Goal: Task Accomplishment & Management: Complete application form

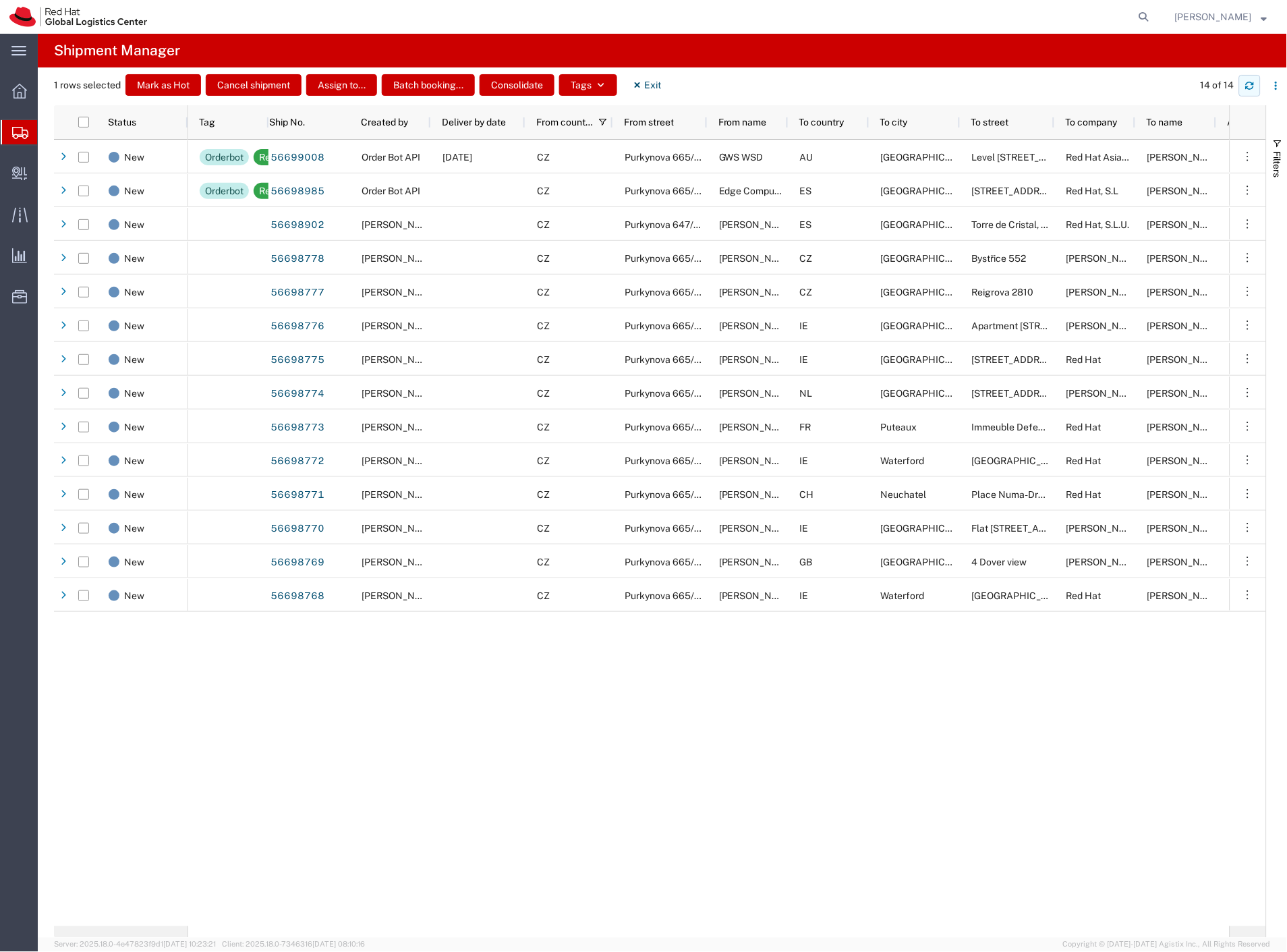
click at [1250, 84] on icon "button" at bounding box center [1249, 85] width 9 height 9
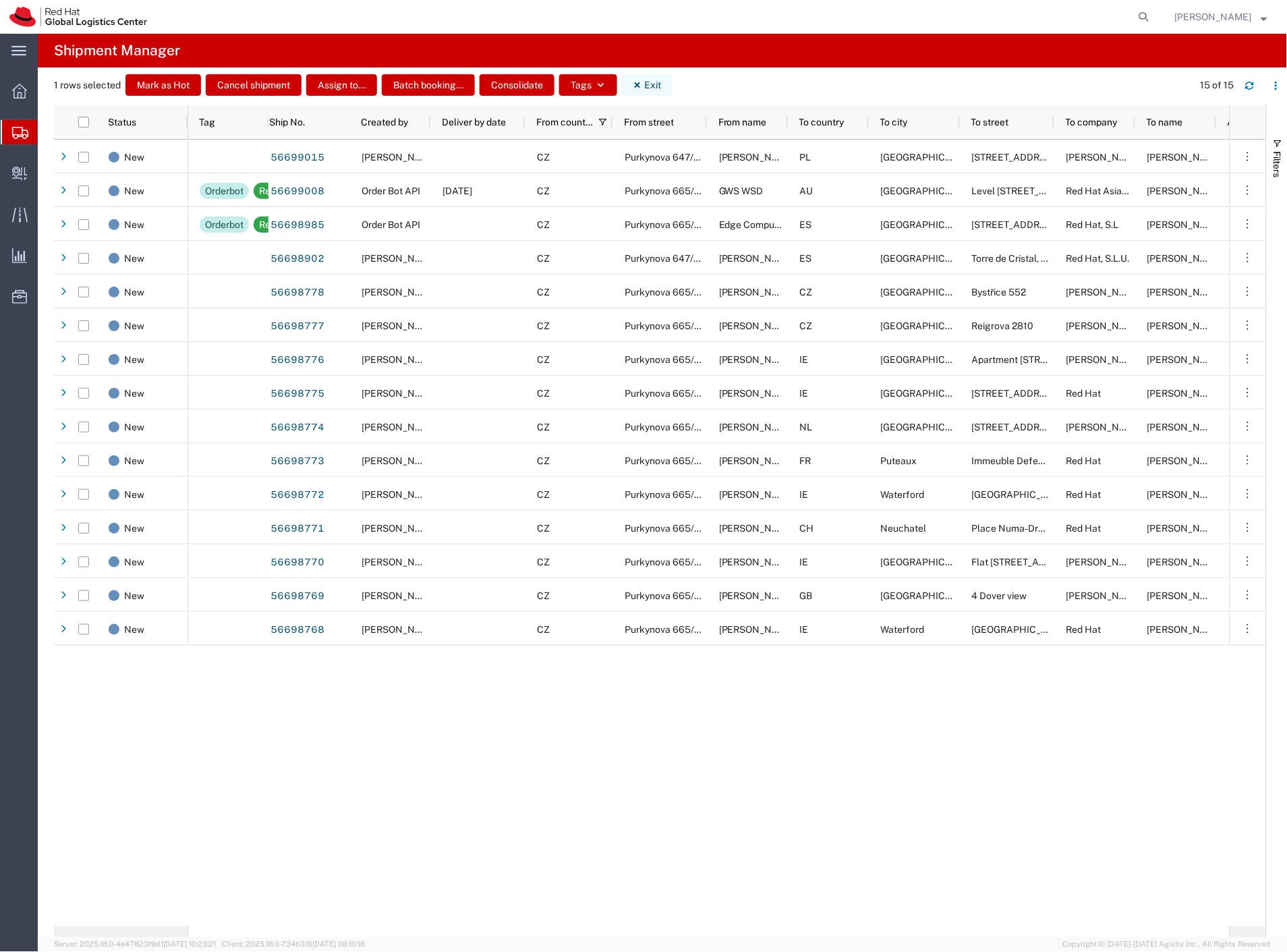
click at [645, 86] on button "Exit" at bounding box center [647, 85] width 51 height 22
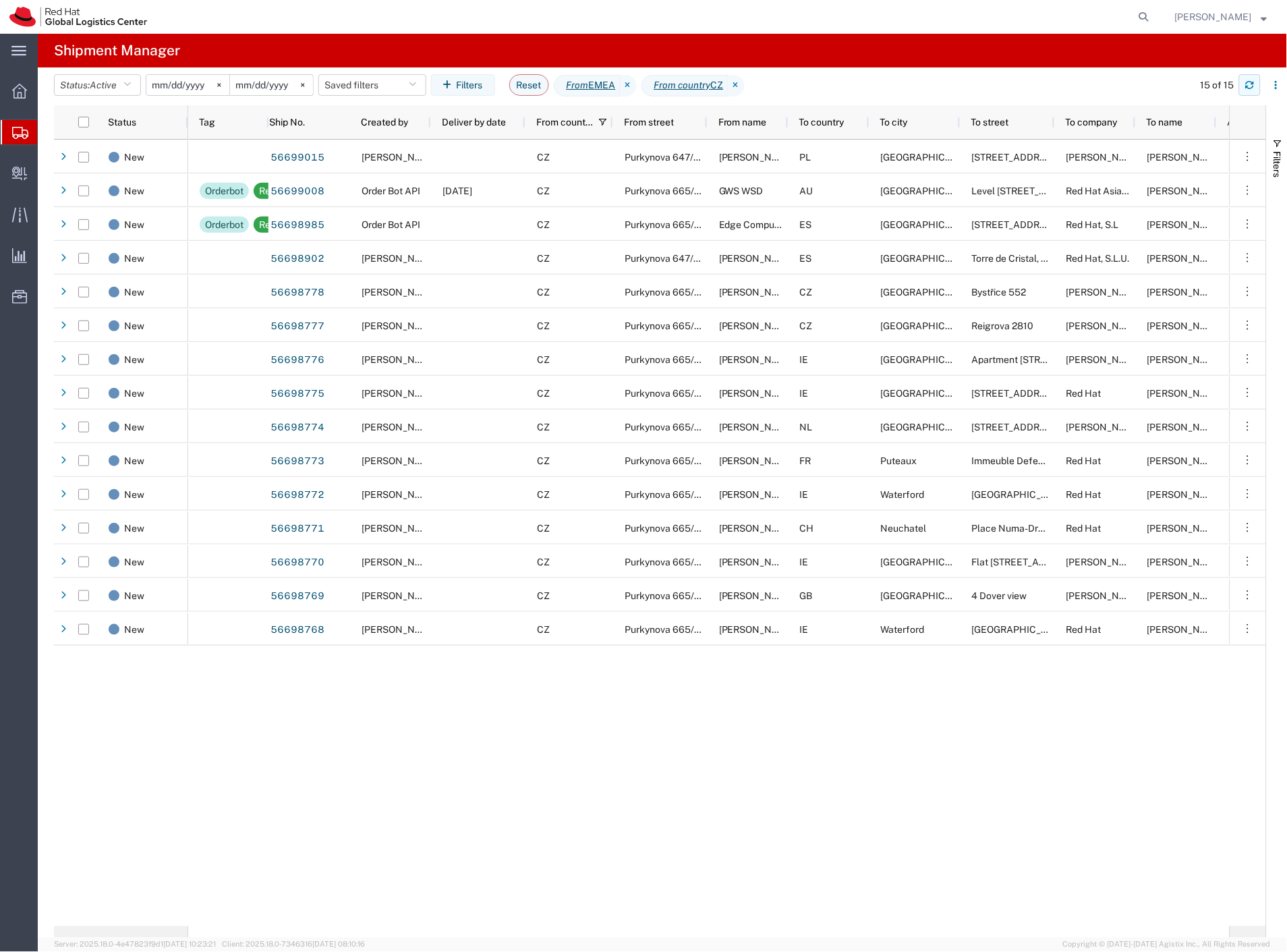
click at [1254, 84] on icon "button" at bounding box center [1249, 82] width 8 height 4
click at [0, 0] on span "Create Delivery" at bounding box center [0, 0] width 0 height 0
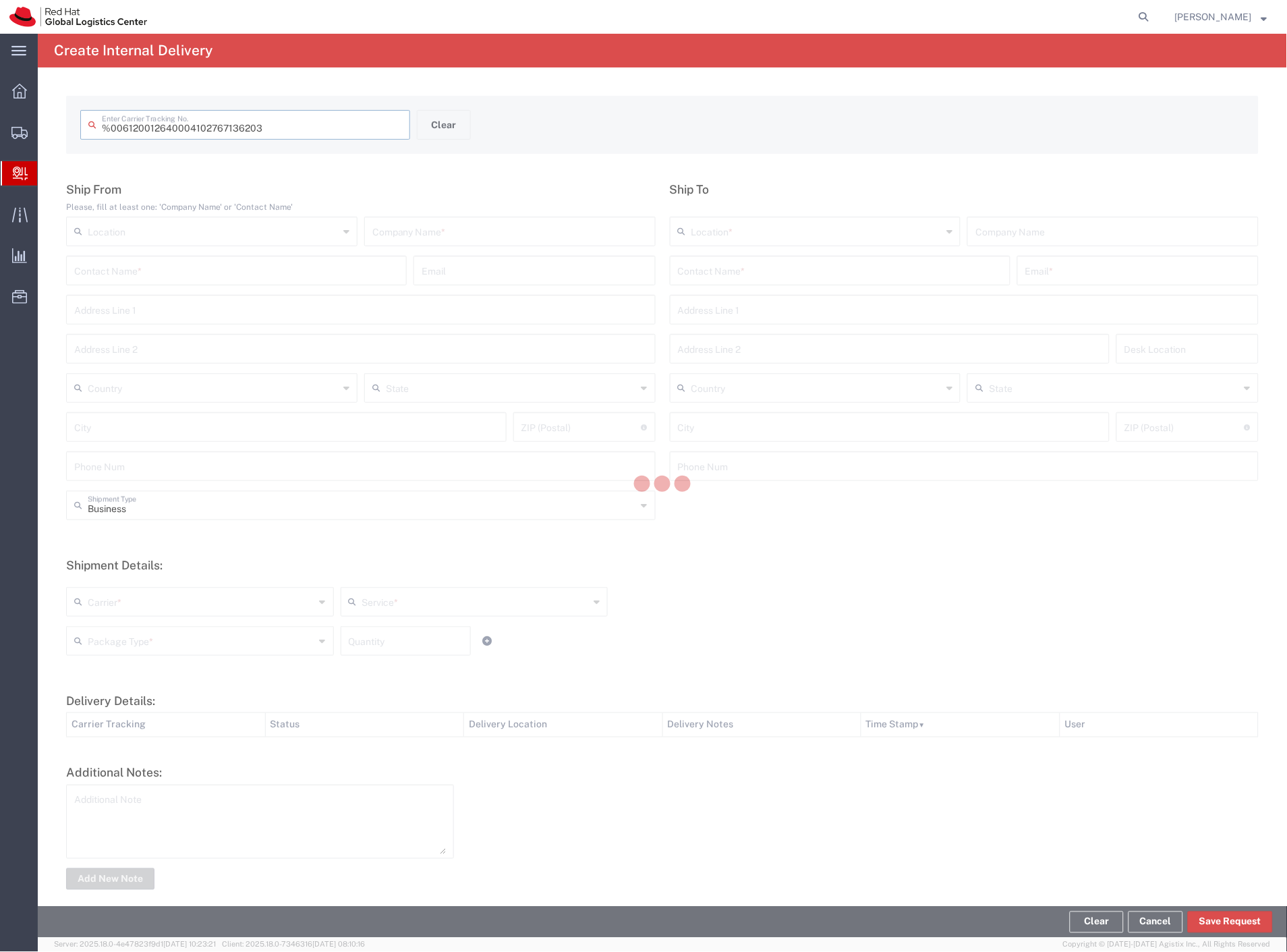
type input " 6120012640004102767136203"
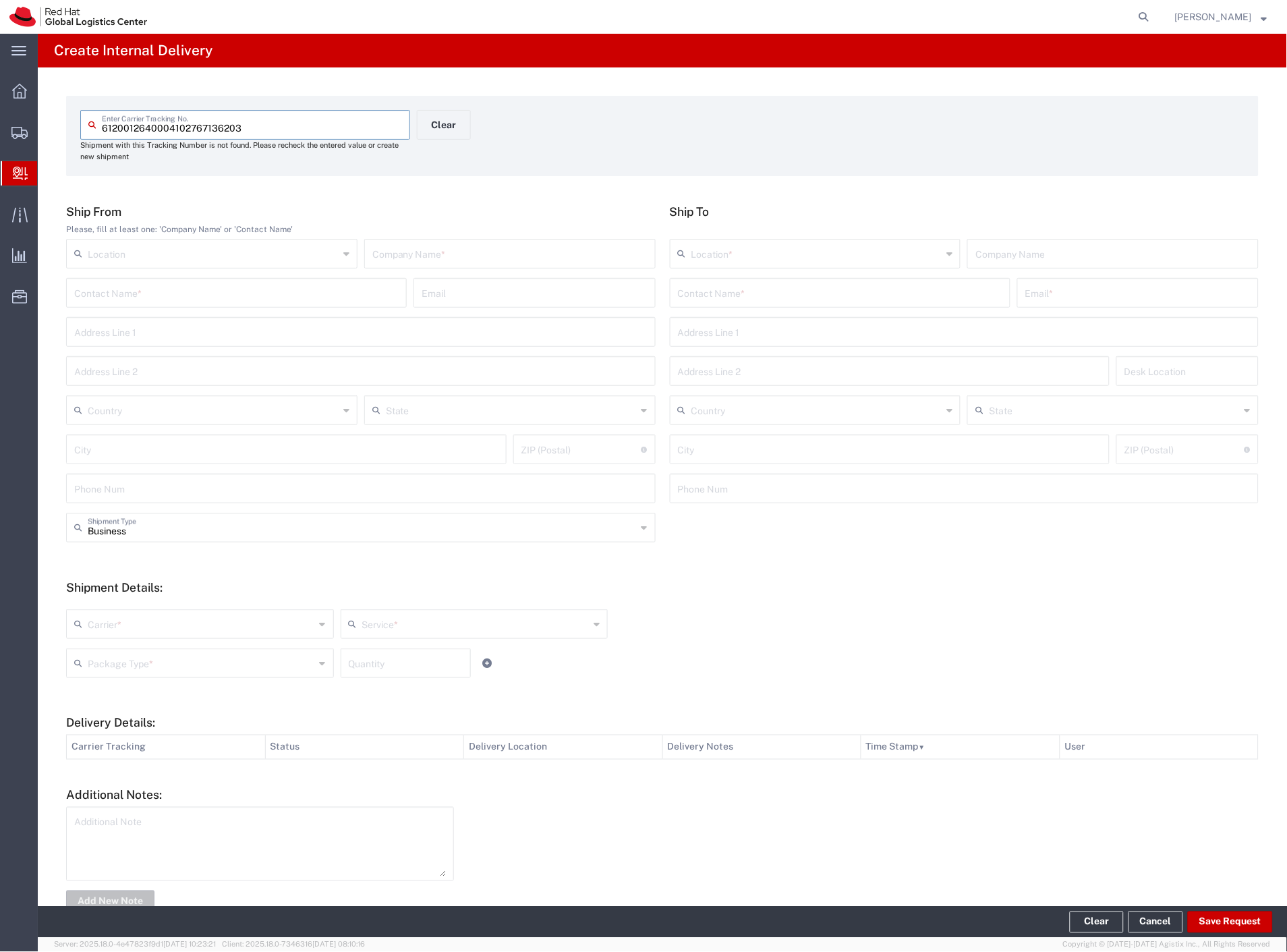
click at [493, 239] on div "Company Name *" at bounding box center [509, 254] width 291 height 30
type input "amazon"
click at [737, 297] on input "text" at bounding box center [840, 291] width 324 height 23
type input "glotov"
click at [746, 332] on p "Red Hat Czech s.r.o. ([PERSON_NAME]), [EMAIL_ADDRESS][DOMAIN_NAME]" at bounding box center [840, 325] width 323 height 17
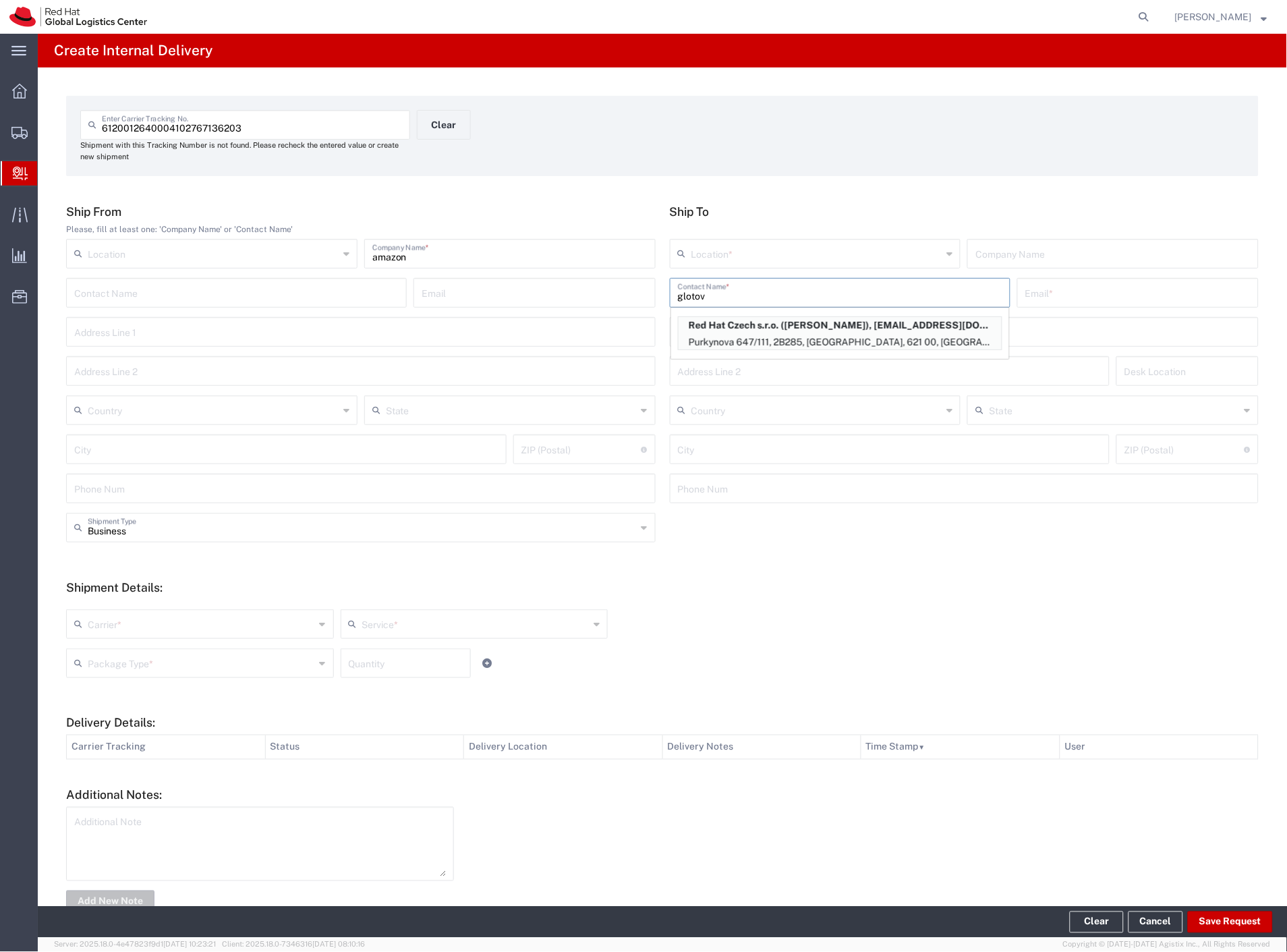
type input "RH - [GEOGRAPHIC_DATA] [GEOGRAPHIC_DATA] - B"
type input "Red Hat Czech s.r.o."
type input "[PERSON_NAME]"
type input "[EMAIL_ADDRESS][DOMAIN_NAME]"
type input "Purkynova 647/111"
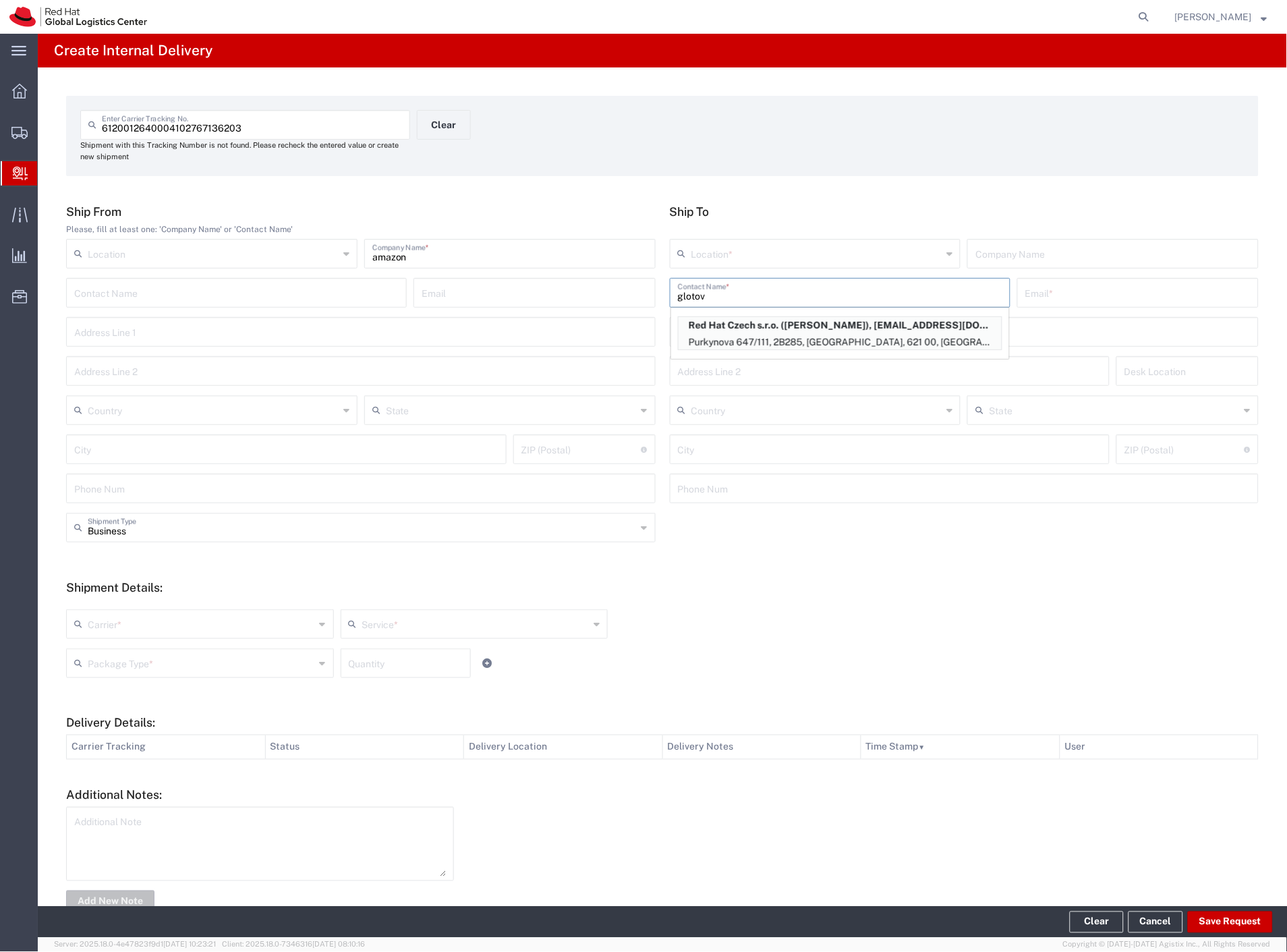
type input "2B285"
type input "Czechia"
type input "[GEOGRAPHIC_DATA]"
type input "621 00"
type input "420532294934"
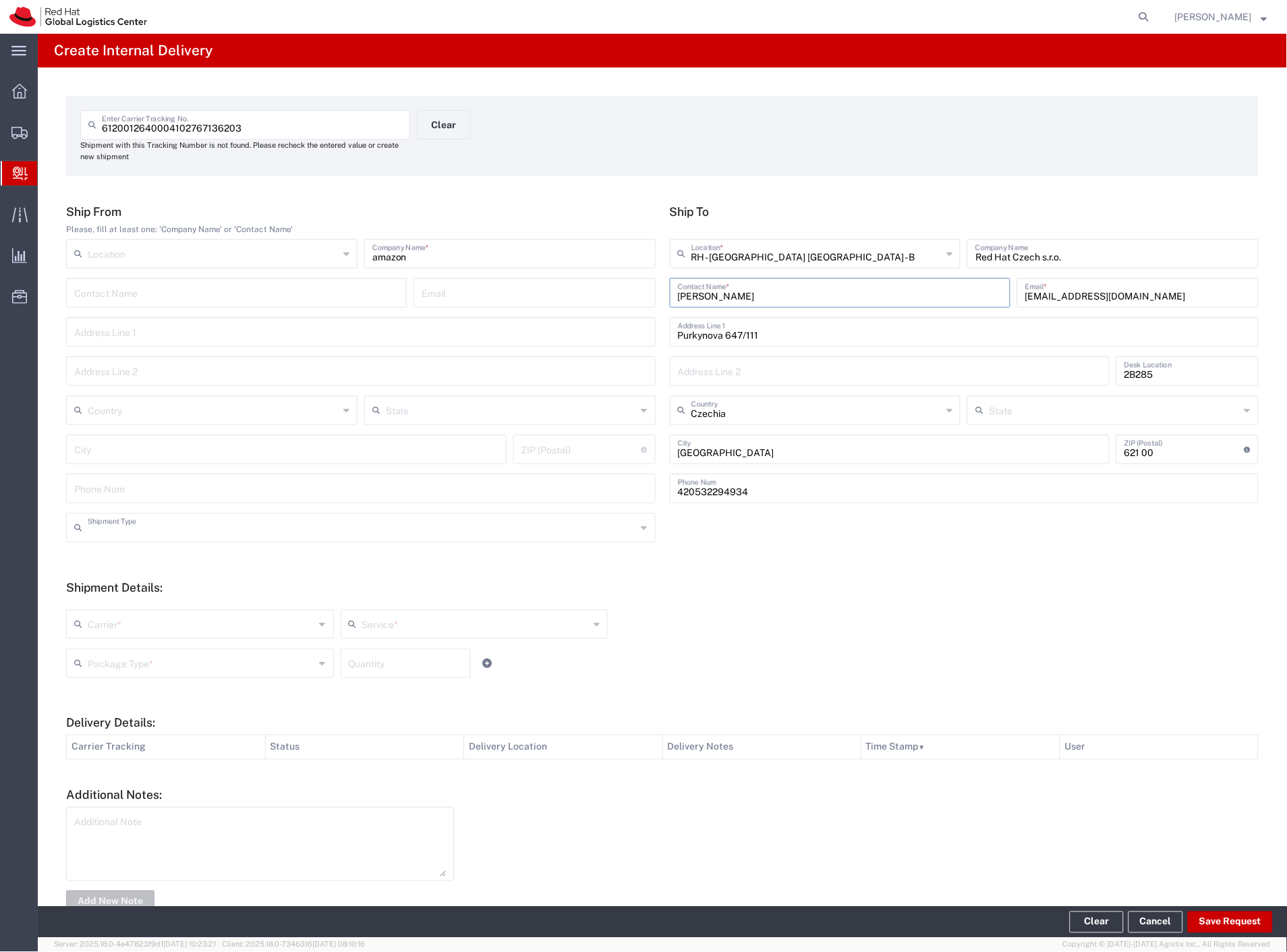
drag, startPoint x: 170, startPoint y: 528, endPoint x: 160, endPoint y: 547, distance: 21.5
click at [169, 531] on input "text" at bounding box center [363, 526] width 549 height 23
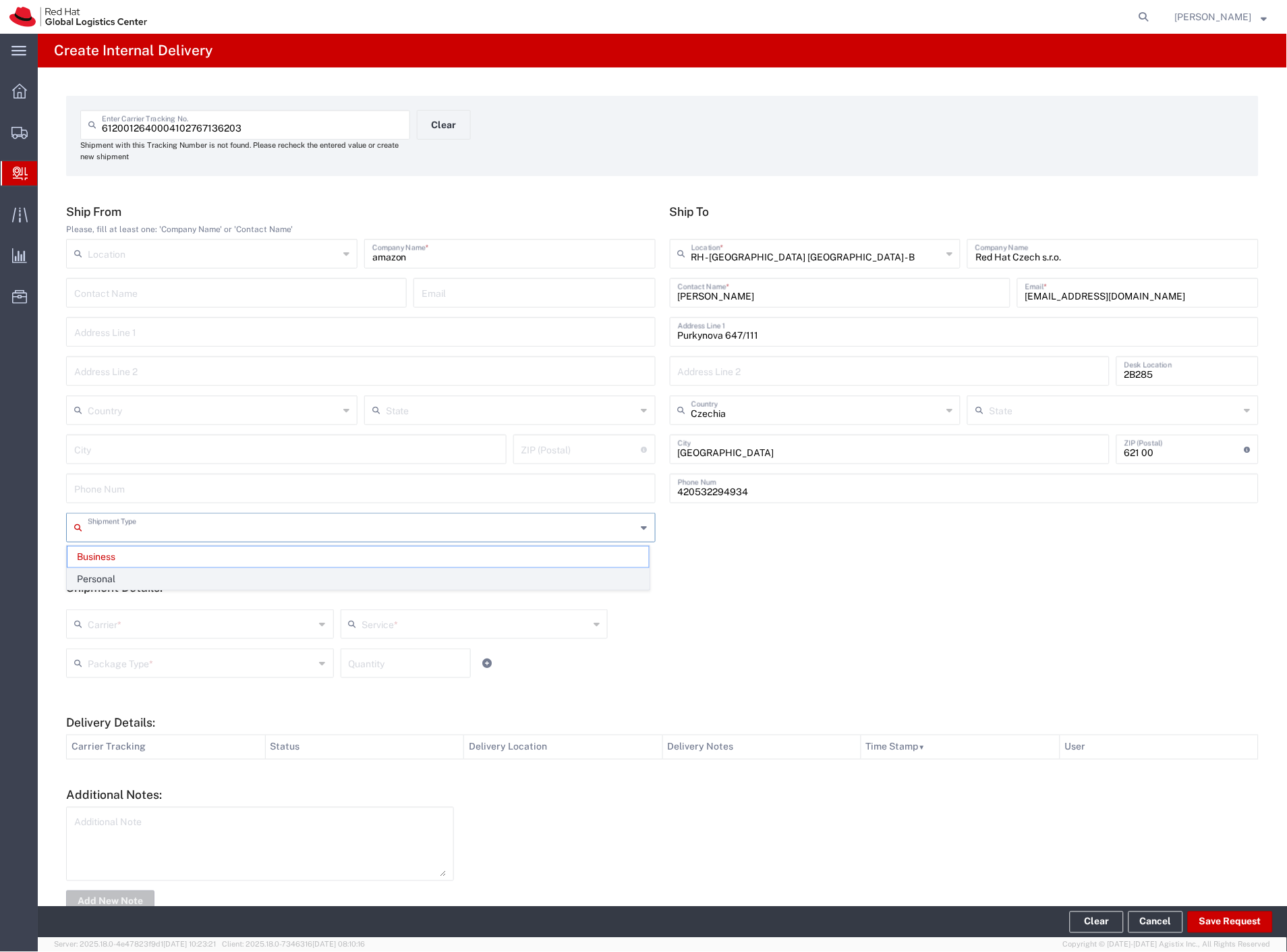
click at [143, 576] on span "Personal" at bounding box center [358, 578] width 581 height 21
type input "Personal"
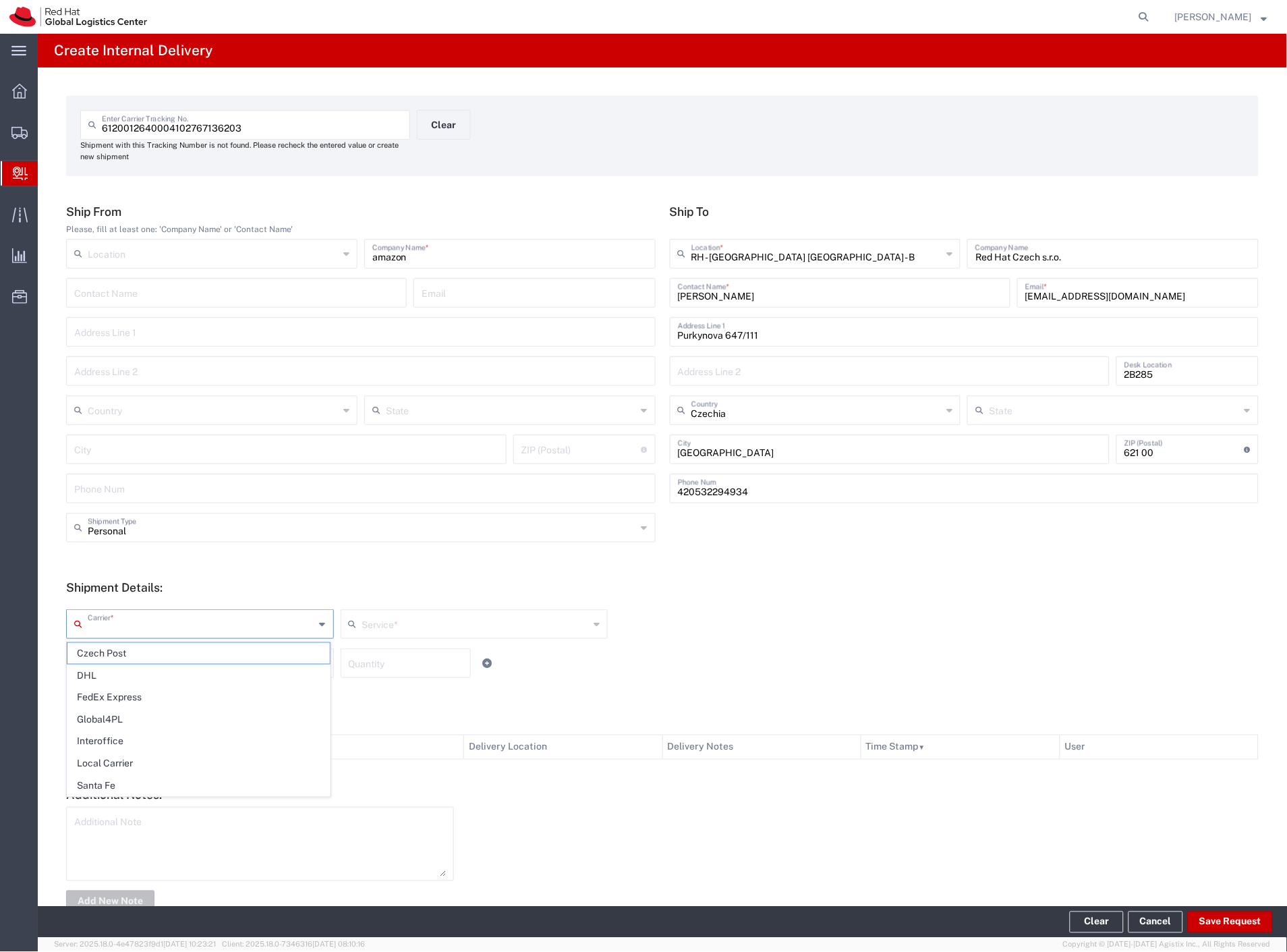
click at [132, 623] on input "text" at bounding box center [201, 623] width 227 height 23
drag, startPoint x: 124, startPoint y: 653, endPoint x: 126, endPoint y: 665, distance: 12.2
click at [124, 653] on span "Czech Post" at bounding box center [198, 653] width 262 height 21
type input "Czech Post"
click at [127, 665] on input "text" at bounding box center [201, 662] width 227 height 23
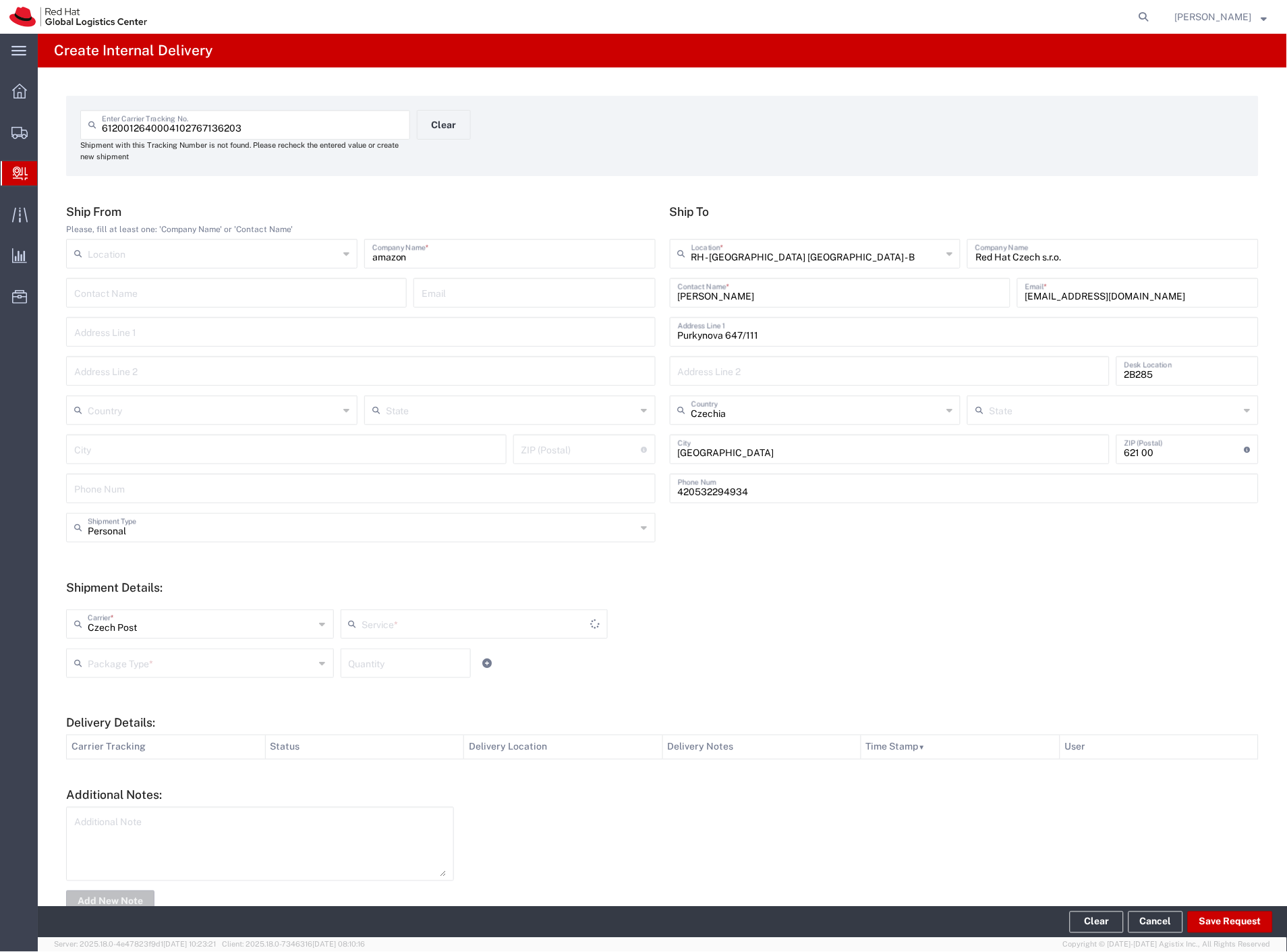
type input "Ground"
click at [163, 784] on span "Your Packaging" at bounding box center [198, 780] width 262 height 21
type input "Your Packaging"
click at [1203, 919] on button "Save Request" at bounding box center [1230, 922] width 85 height 22
type input "Personal"
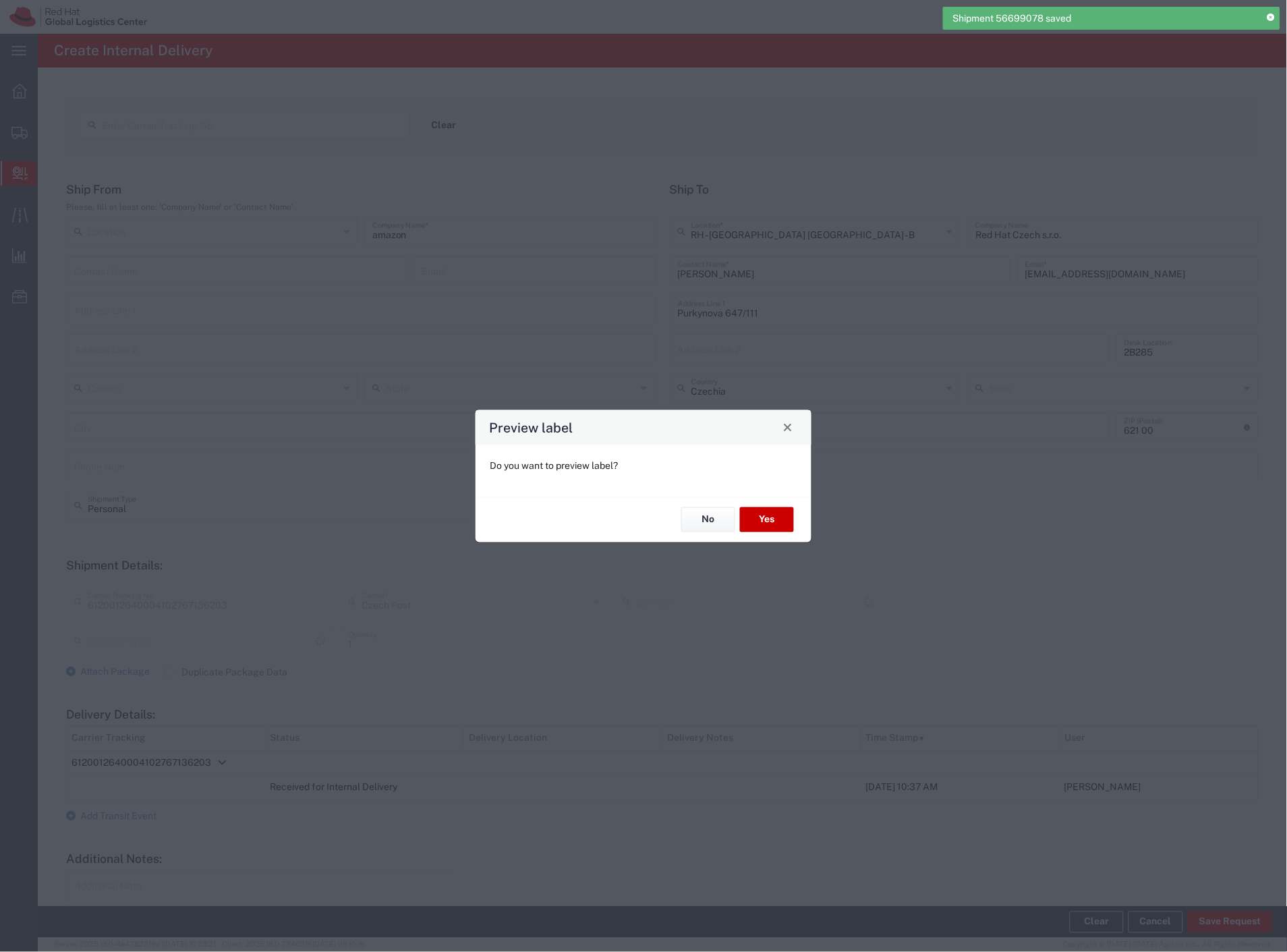
type input "Your Packaging"
type input "Ground"
click at [764, 513] on button "Yes" at bounding box center [767, 520] width 54 height 25
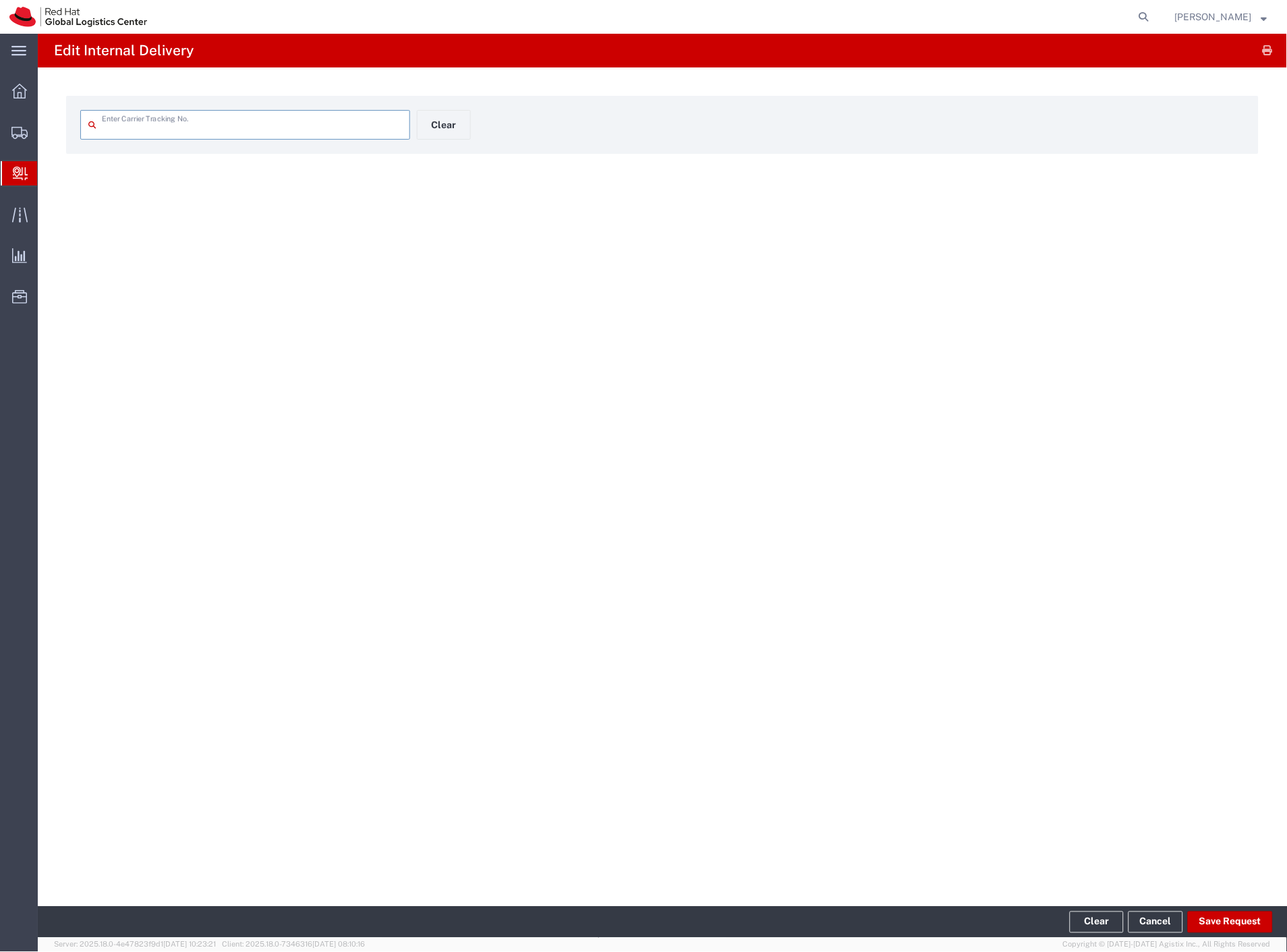
type input "6120012640004102767136203"
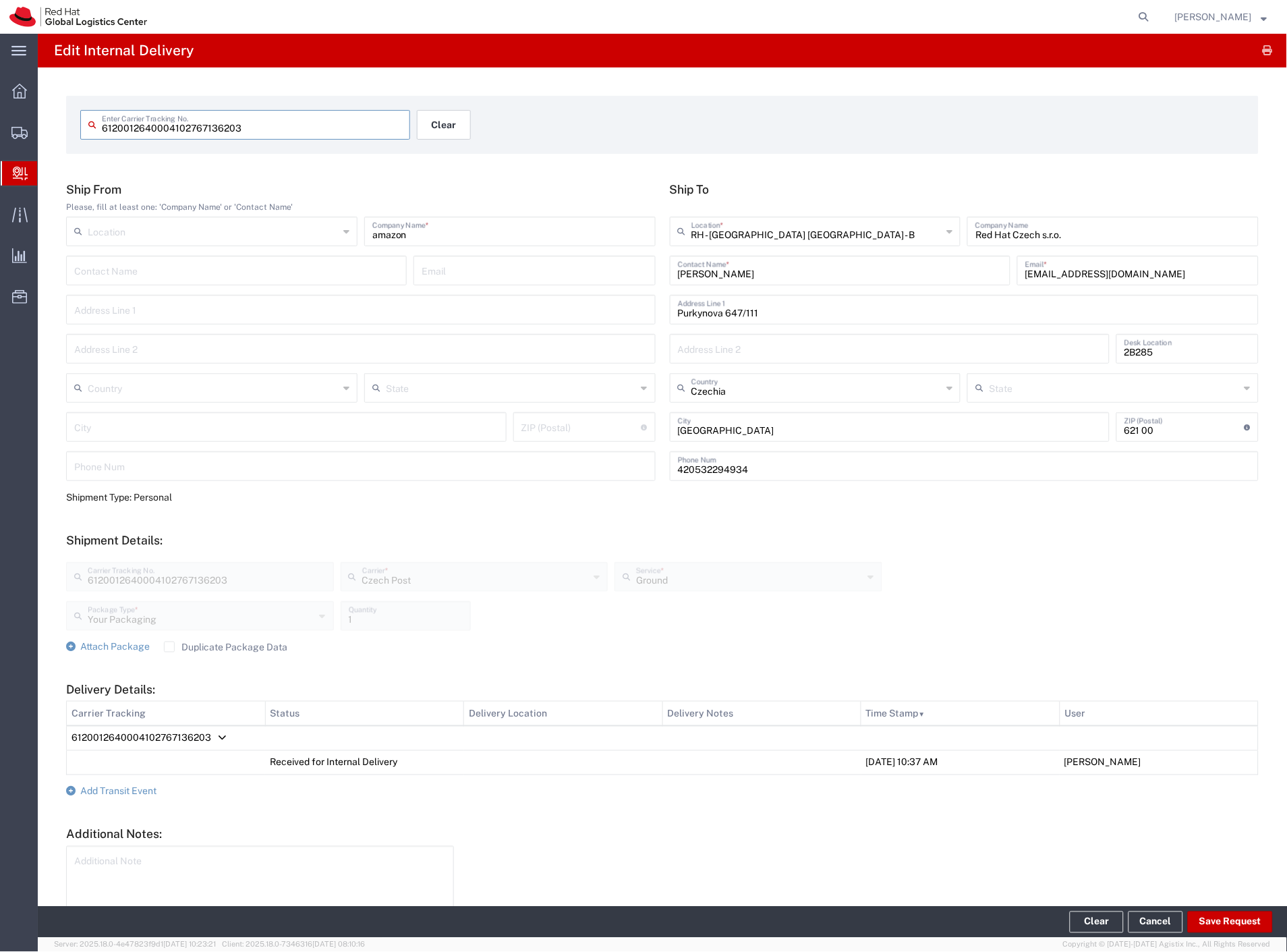
click at [438, 136] on button "Clear" at bounding box center [444, 124] width 54 height 30
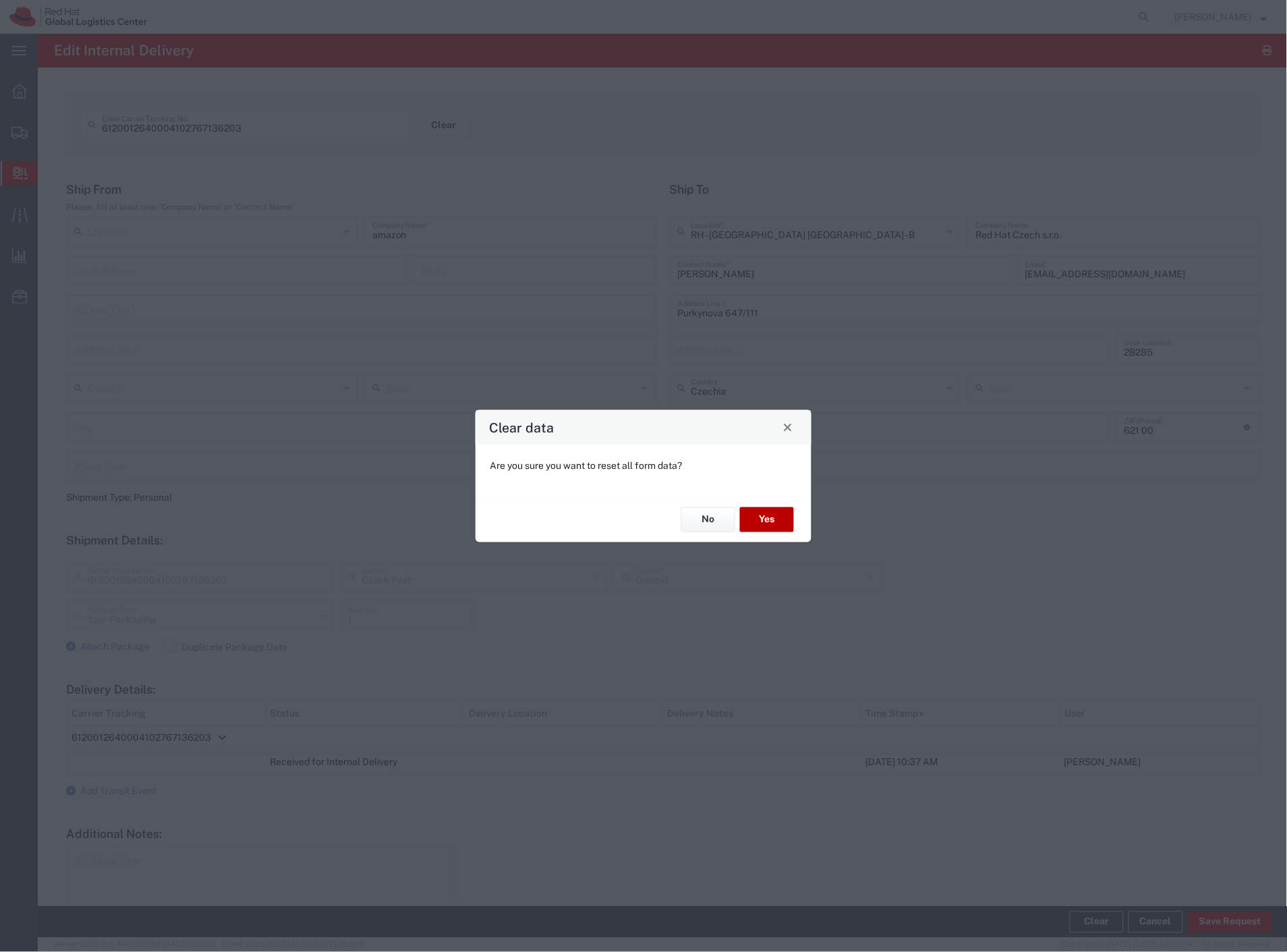
click at [781, 512] on button "Yes" at bounding box center [767, 520] width 54 height 25
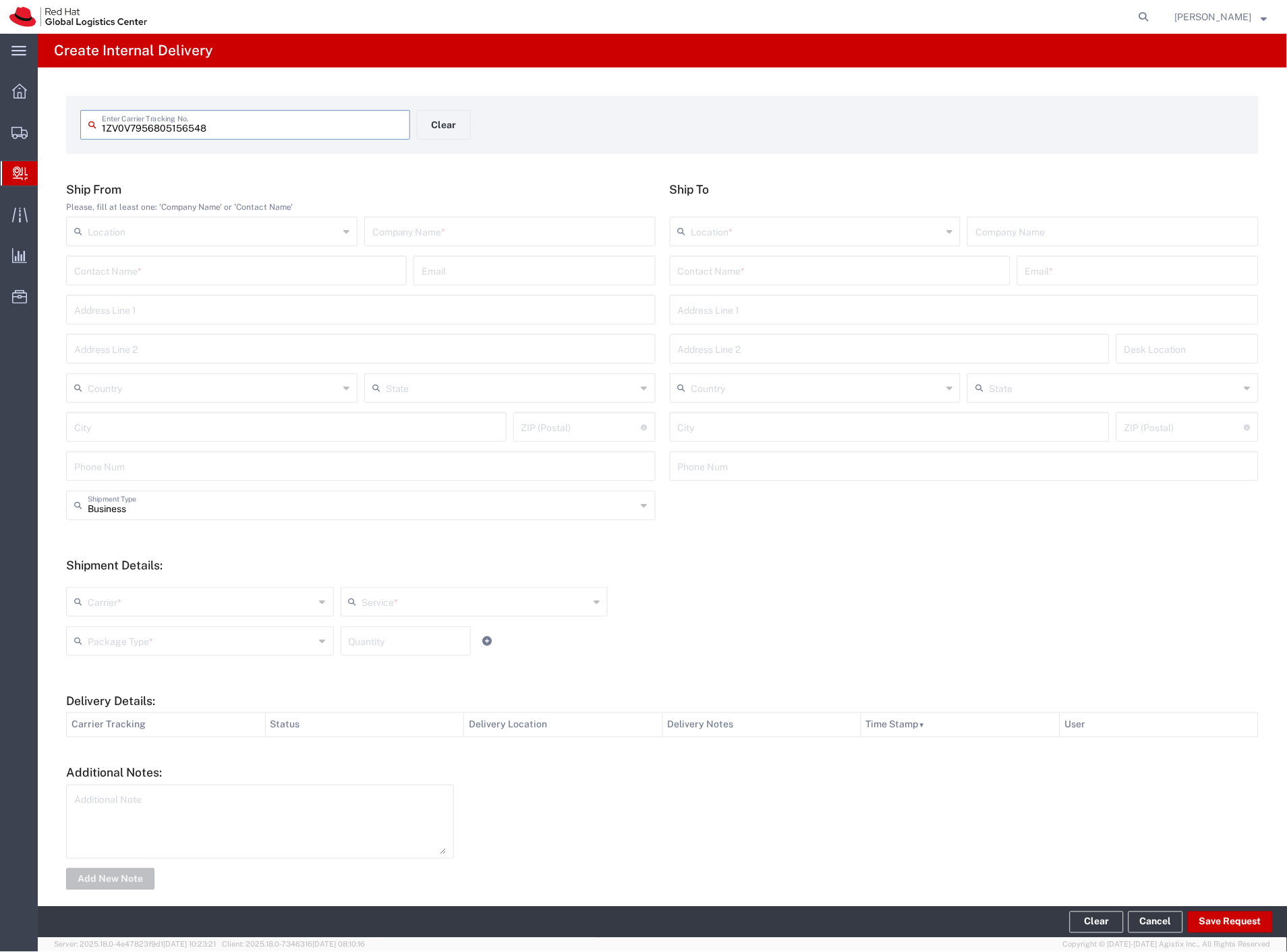
type input "1ZV0V7956805156548"
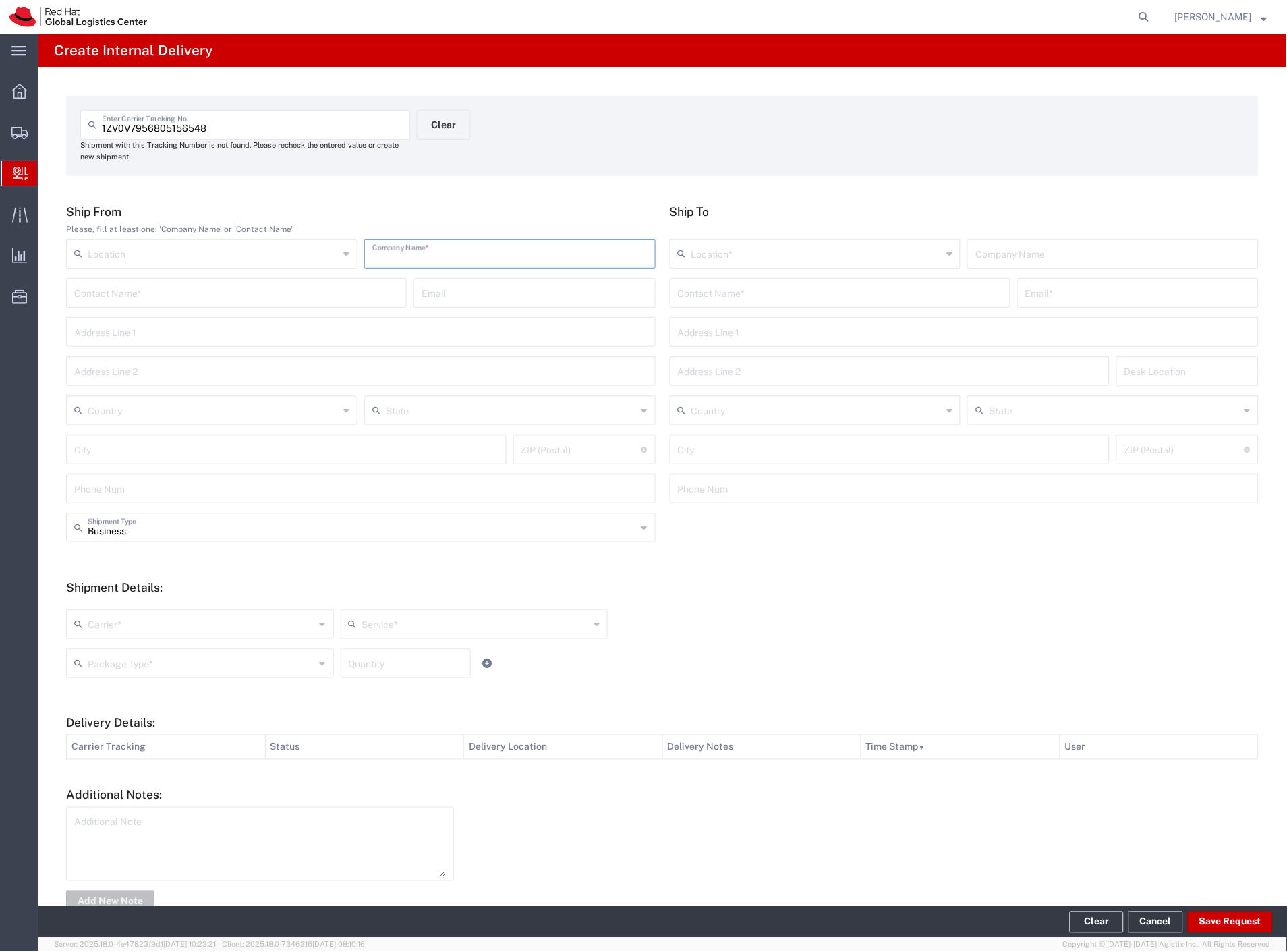
click at [512, 249] on input "text" at bounding box center [509, 252] width 275 height 23
type input "amazon"
click at [710, 286] on input "text" at bounding box center [840, 291] width 324 height 23
type input "[PERSON_NAME]"
click at [788, 338] on p "Purkynova 665/115, FLEX, [GEOGRAPHIC_DATA], 621 00, [GEOGRAPHIC_DATA]" at bounding box center [840, 342] width 323 height 17
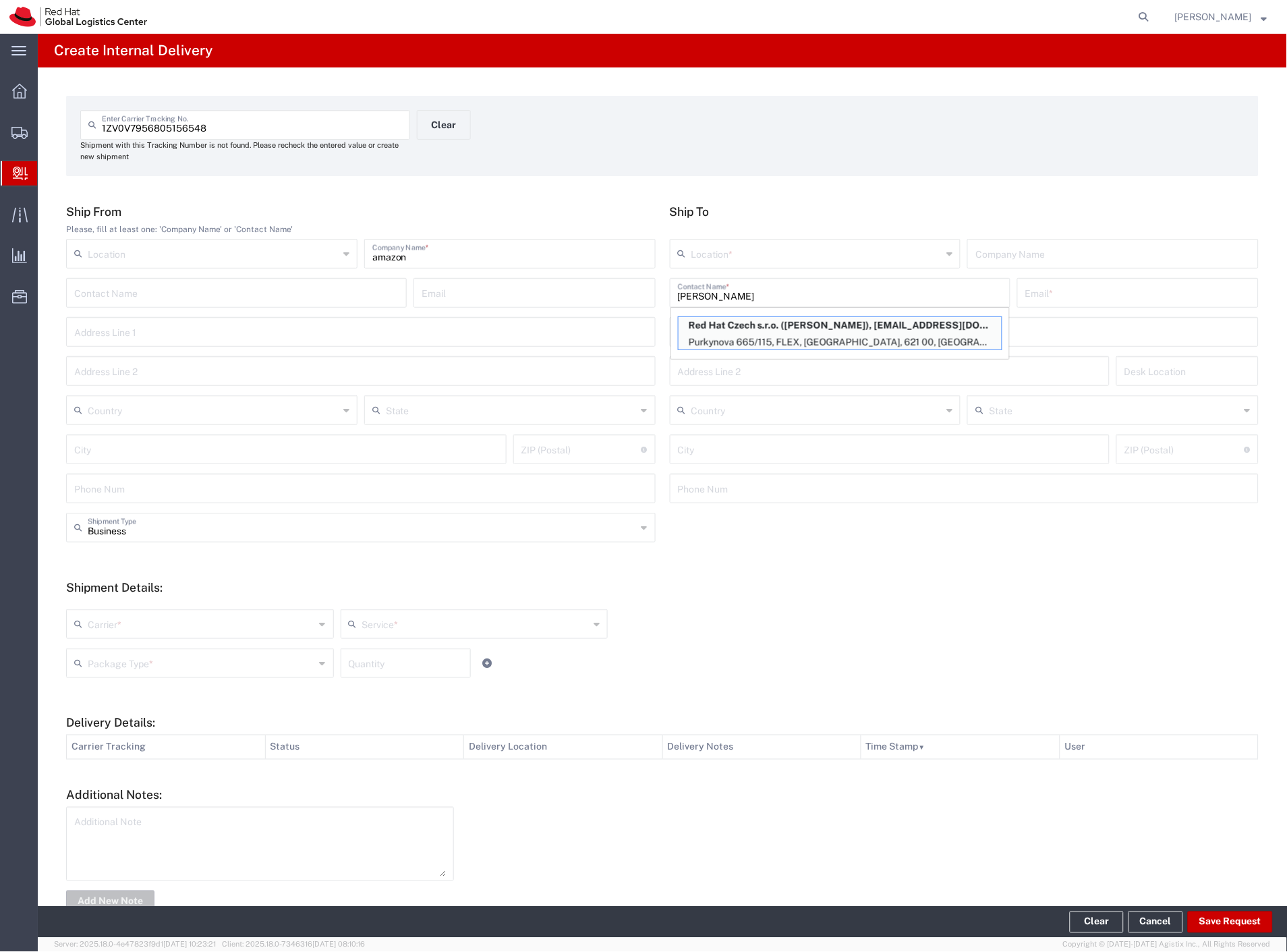
type input "RH - [GEOGRAPHIC_DATA] [GEOGRAPHIC_DATA] - C"
type input "Red Hat Czech s.r.o."
type input "[PERSON_NAME]"
type input "[EMAIL_ADDRESS][DOMAIN_NAME]"
type input "Purkynova 665/115"
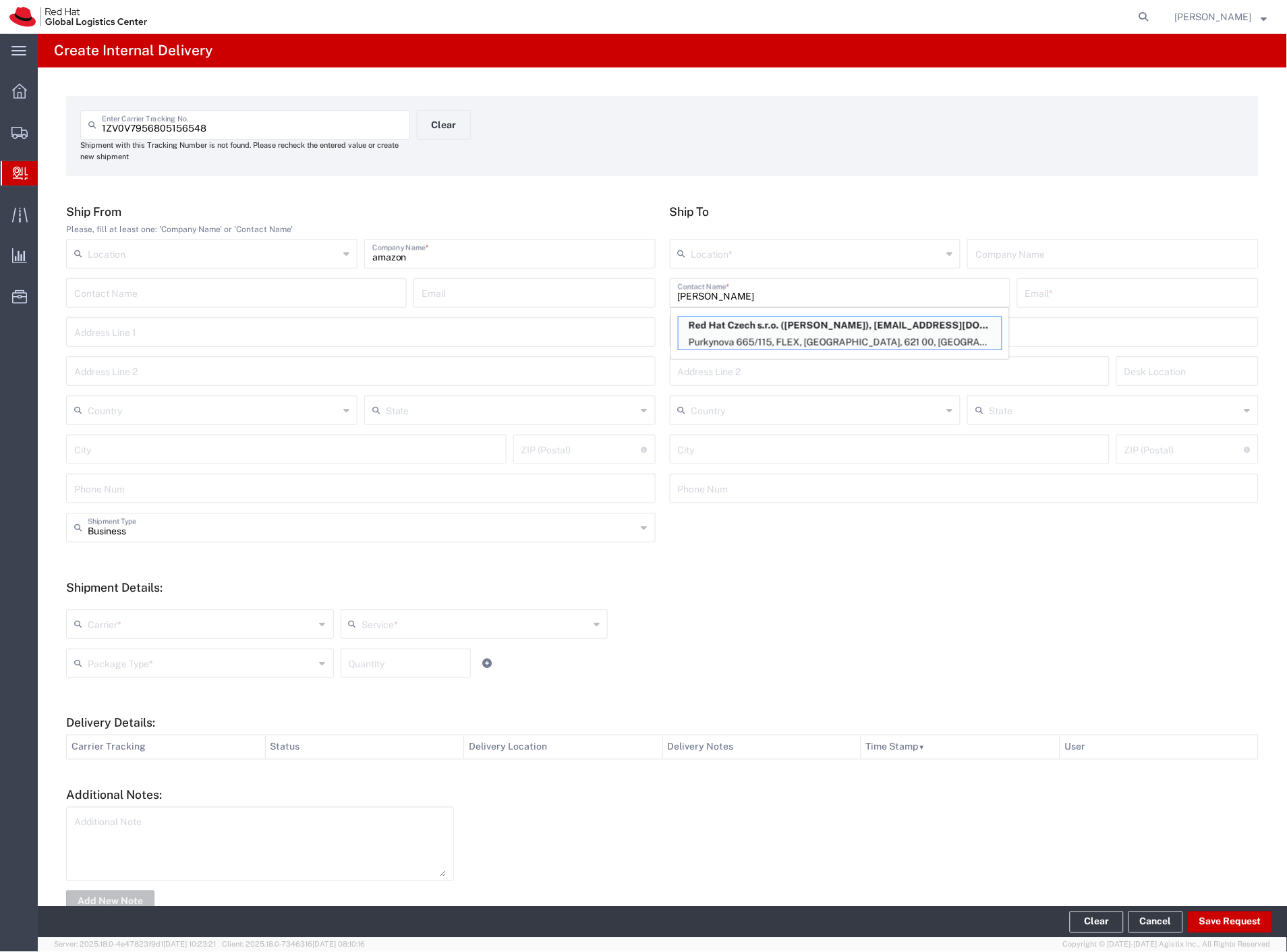
type input "FLEX"
type input "Czechia"
type input "[GEOGRAPHIC_DATA]"
type input "621 00"
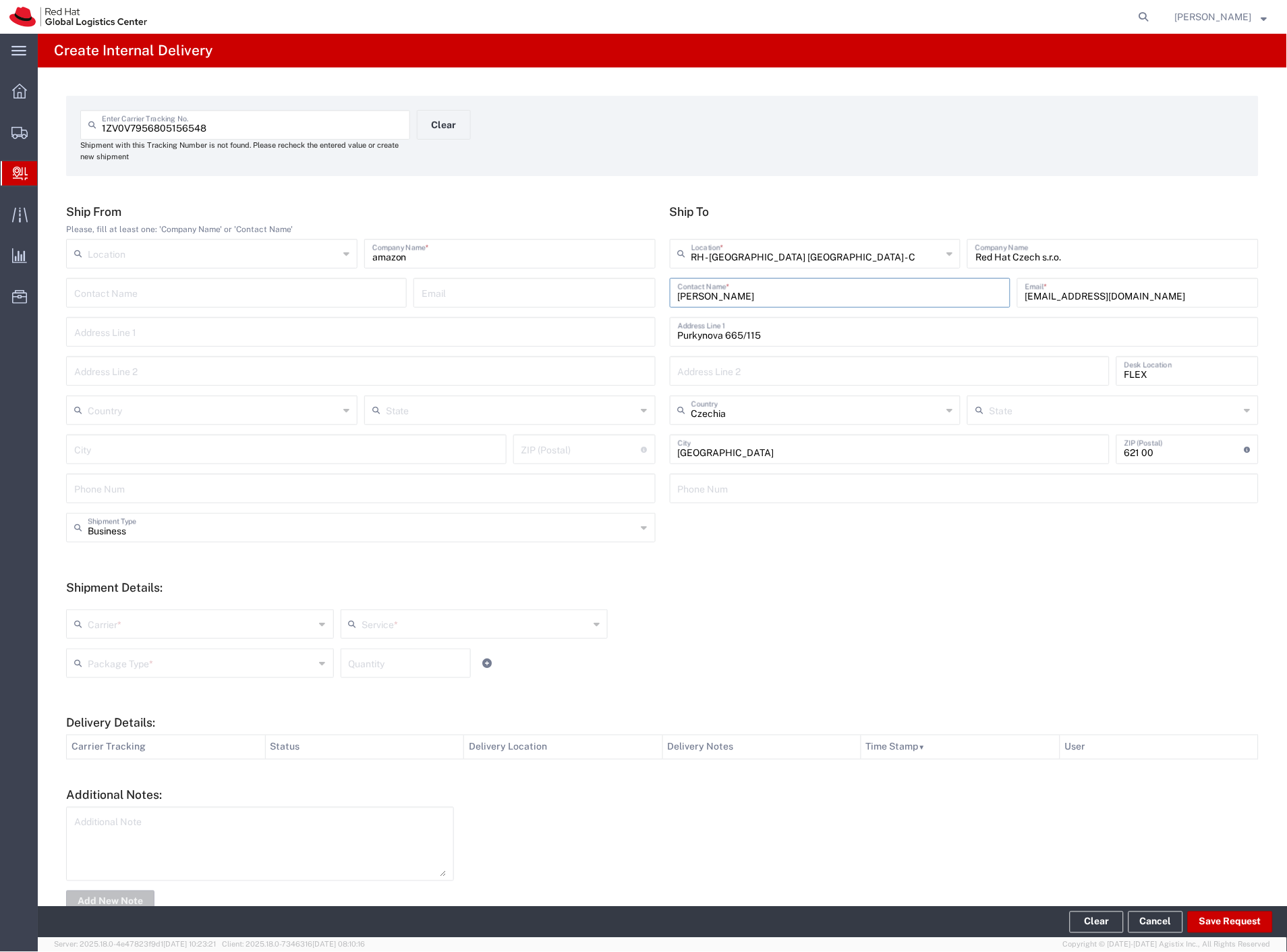
click at [129, 540] on div "Business Shipment Type" at bounding box center [360, 527] width 589 height 30
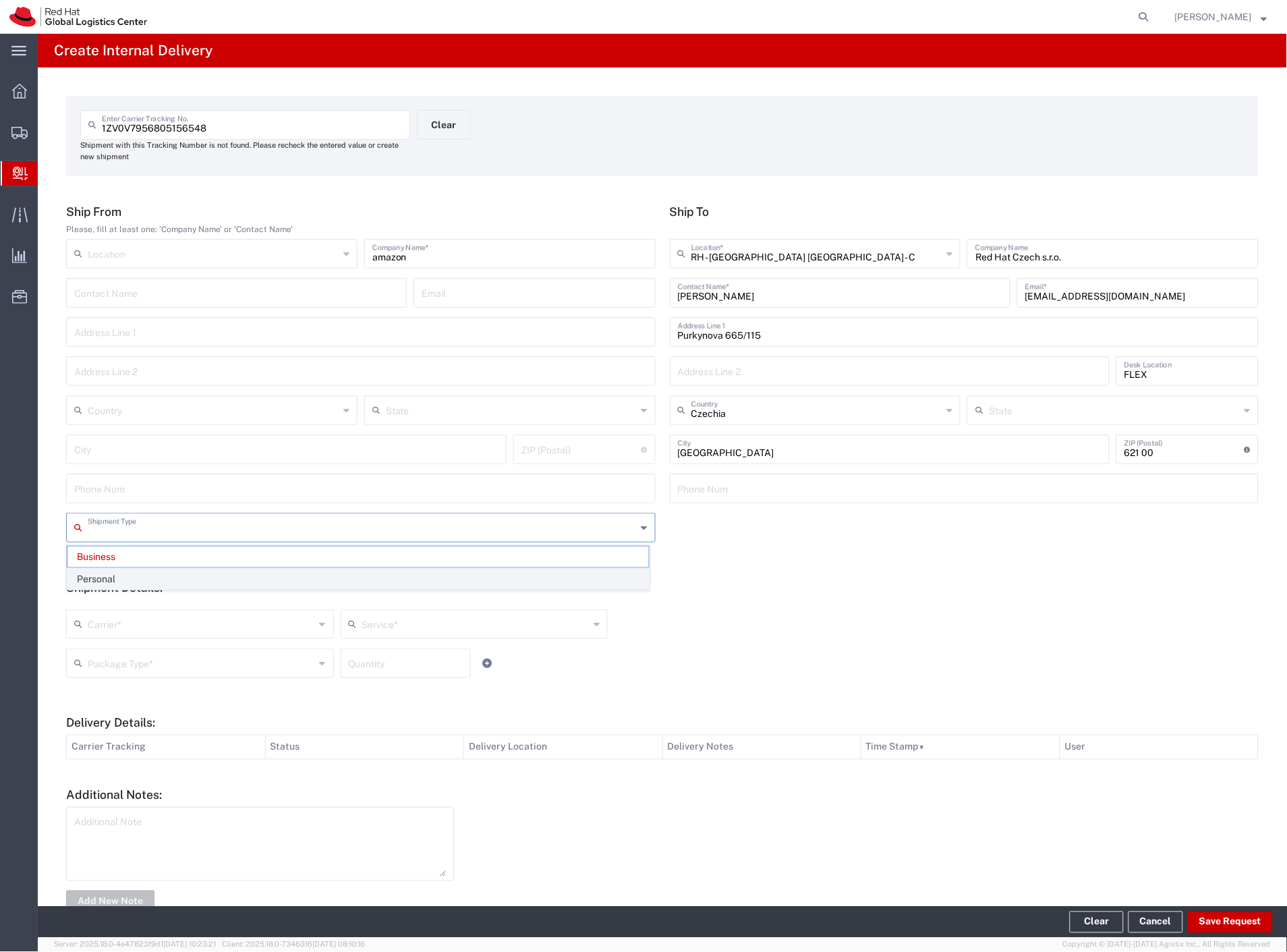
click at [126, 576] on span "Personal" at bounding box center [358, 578] width 581 height 21
type input "Personal"
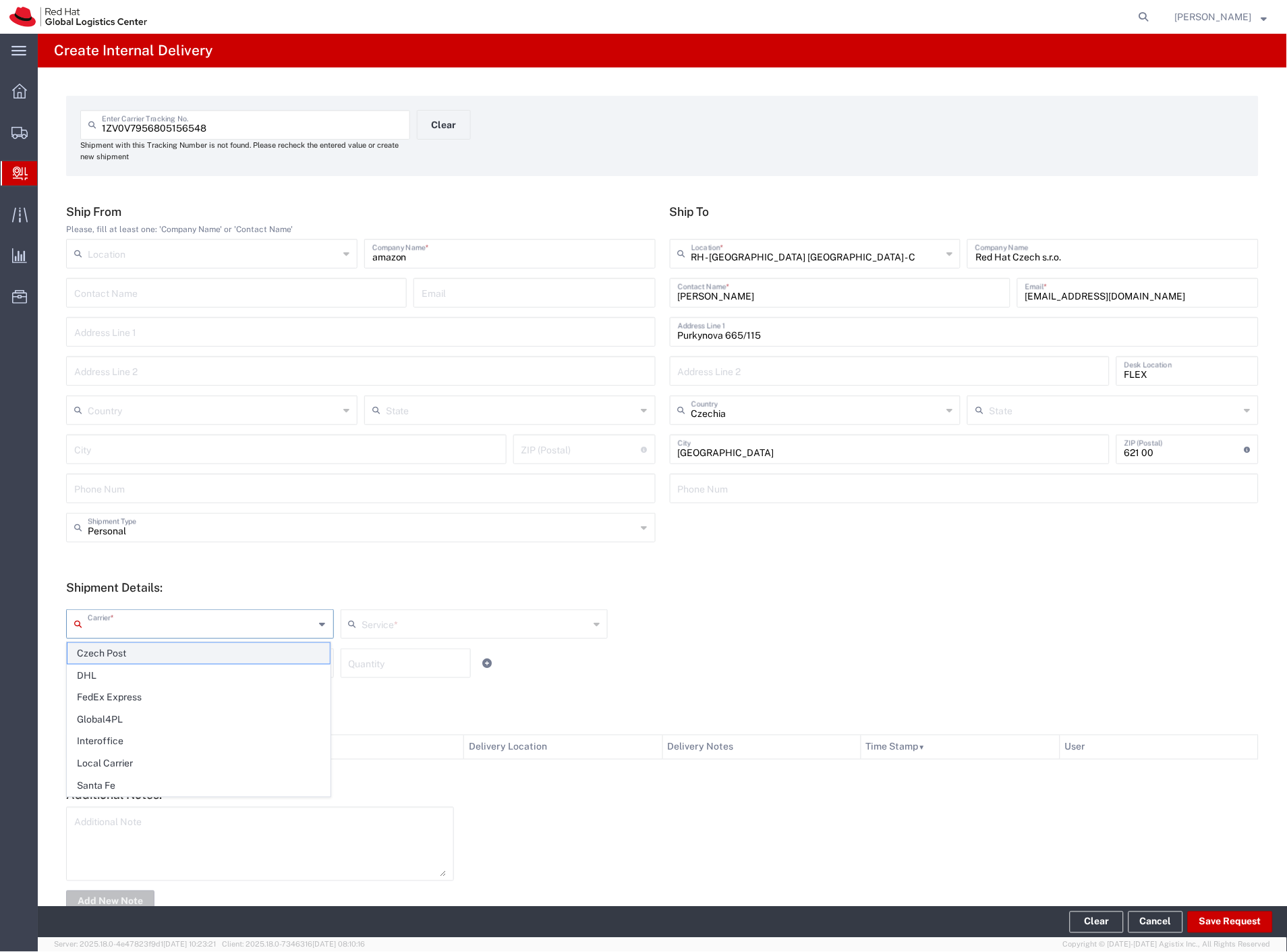
drag, startPoint x: 108, startPoint y: 627, endPoint x: 107, endPoint y: 646, distance: 19.0
click at [108, 629] on input "text" at bounding box center [201, 623] width 227 height 23
click at [105, 651] on span "Czech Post" at bounding box center [198, 653] width 262 height 21
type input "Czech Post"
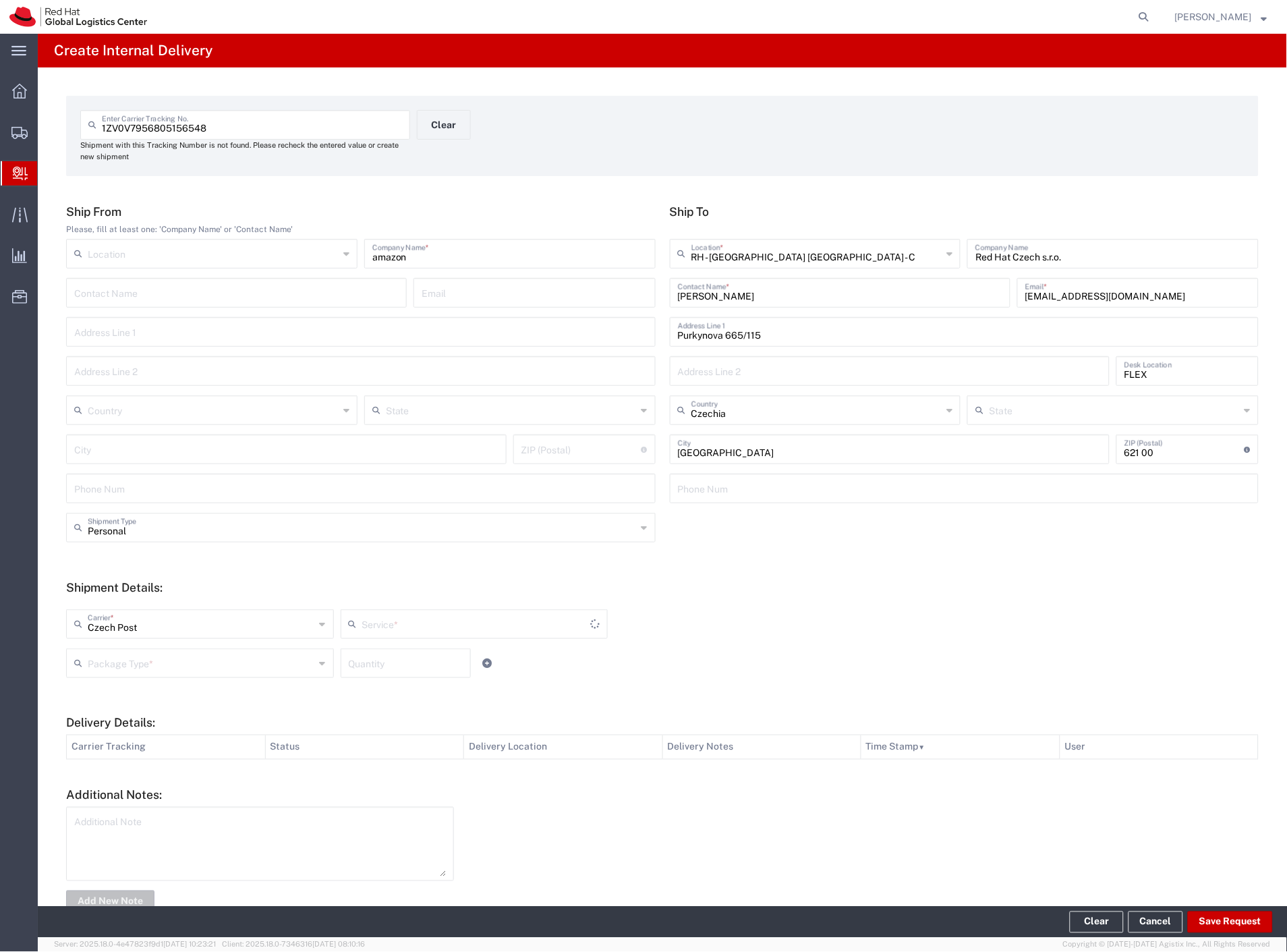
click at [103, 660] on input "text" at bounding box center [201, 662] width 227 height 23
type input "Ground"
click at [118, 780] on span "Your Packaging" at bounding box center [198, 780] width 262 height 21
type input "Your Packaging"
click at [1216, 919] on button "Save Request" at bounding box center [1230, 922] width 85 height 22
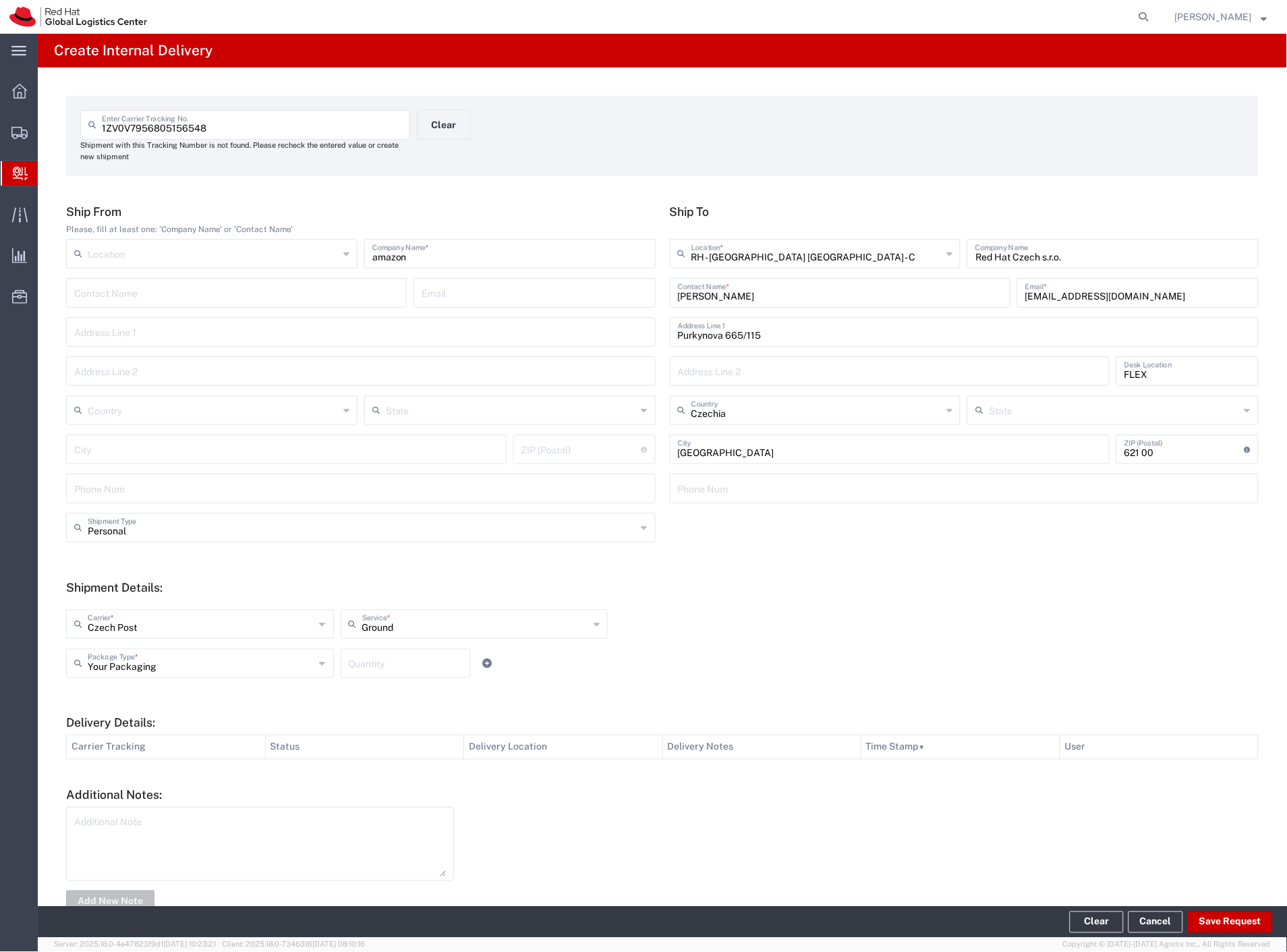
type input "Personal"
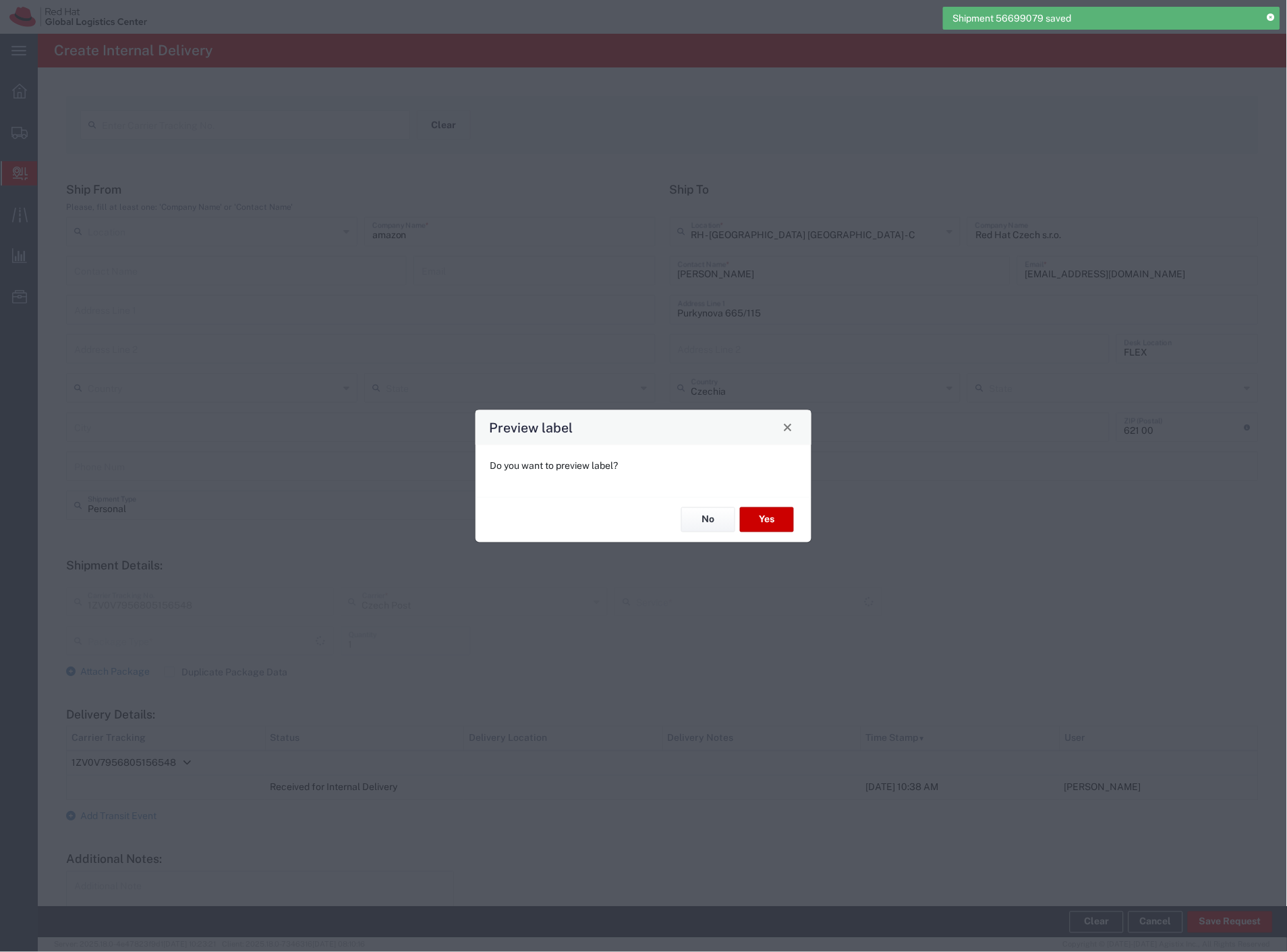
type input "Your Packaging"
type input "Ground"
click at [757, 516] on button "Yes" at bounding box center [767, 520] width 54 height 25
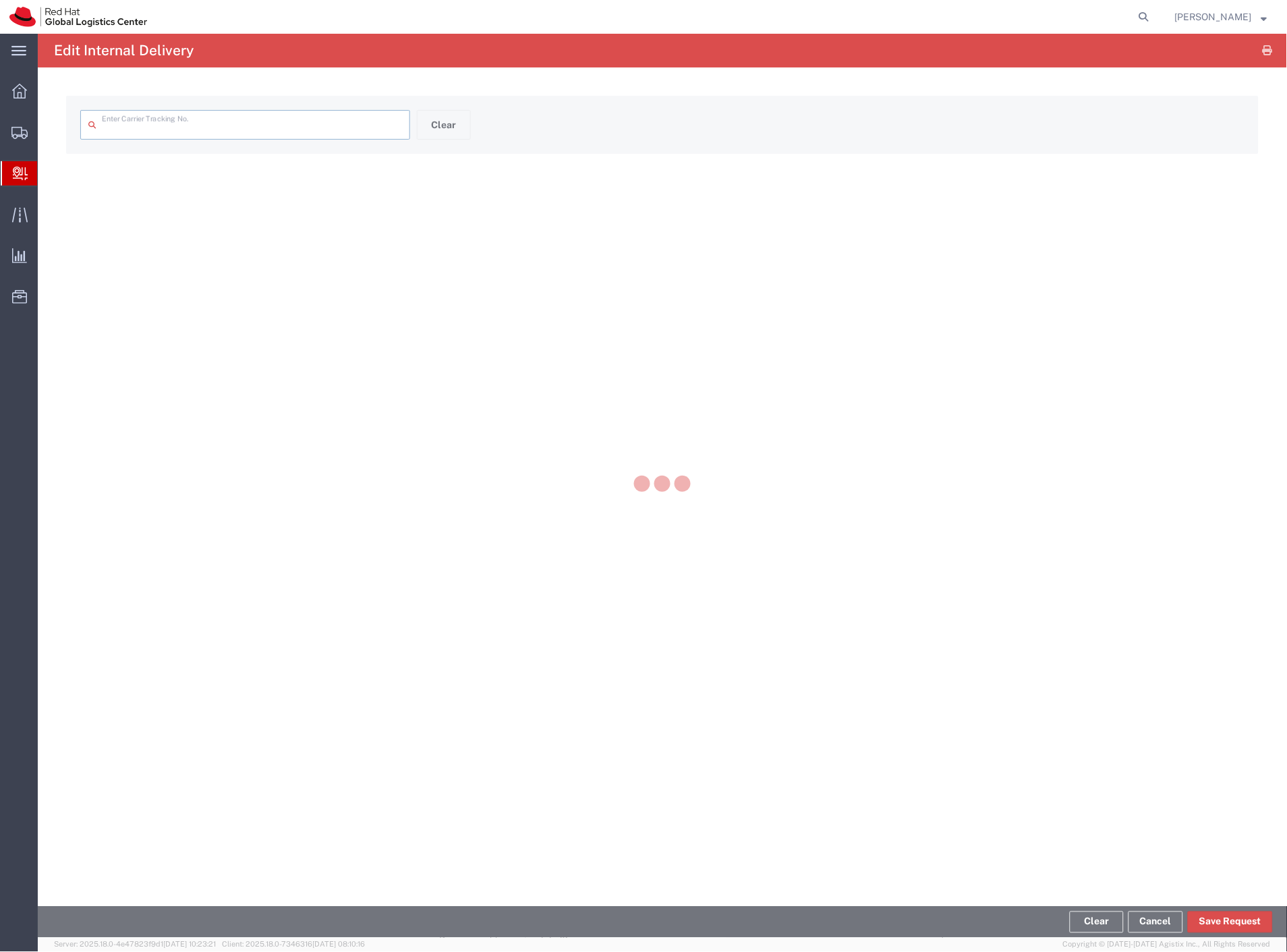
type input "1ZV0V7956805156548"
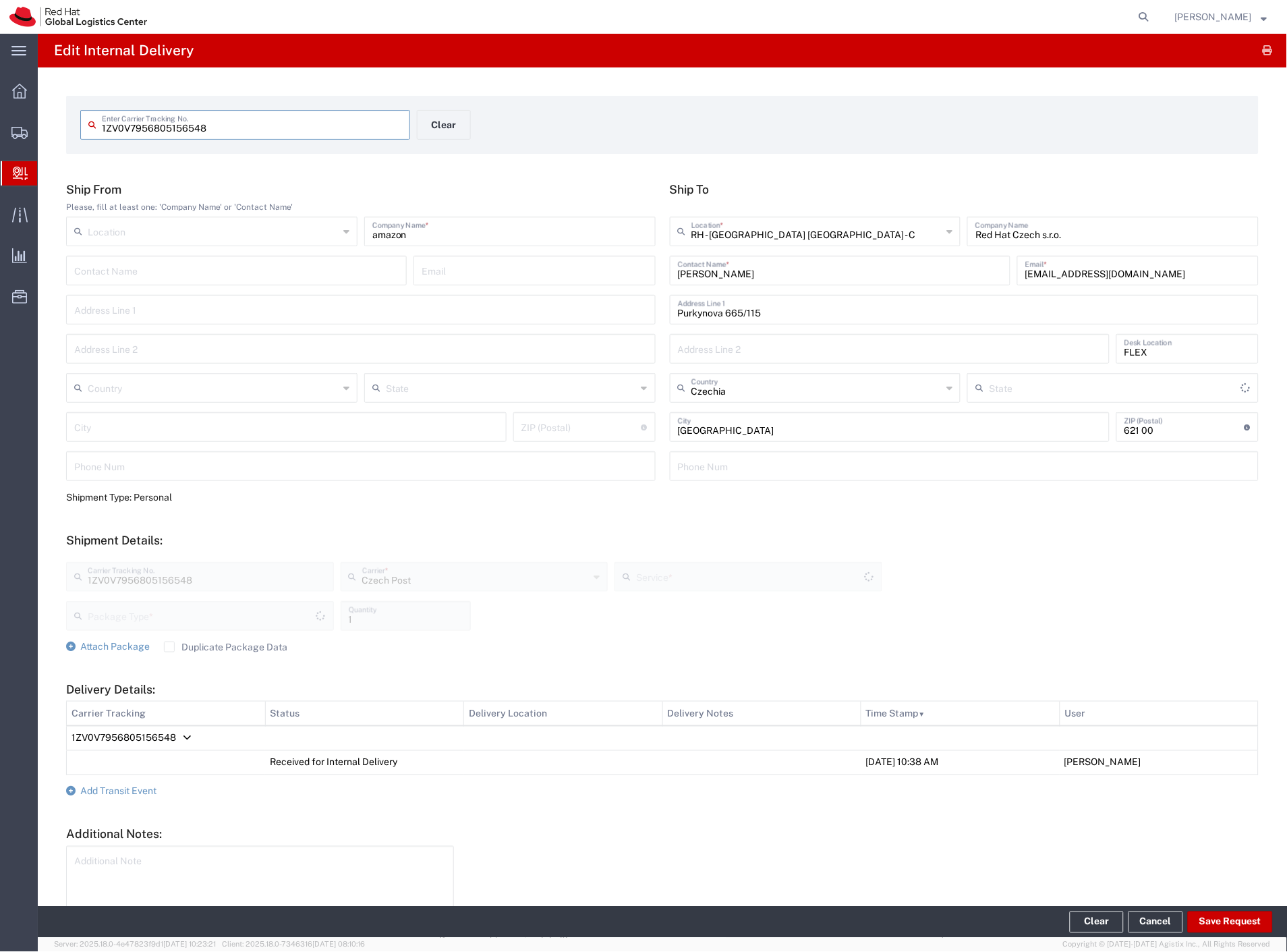
type input "Your Packaging"
type input "Ground"
click at [453, 125] on button "Clear" at bounding box center [444, 124] width 54 height 30
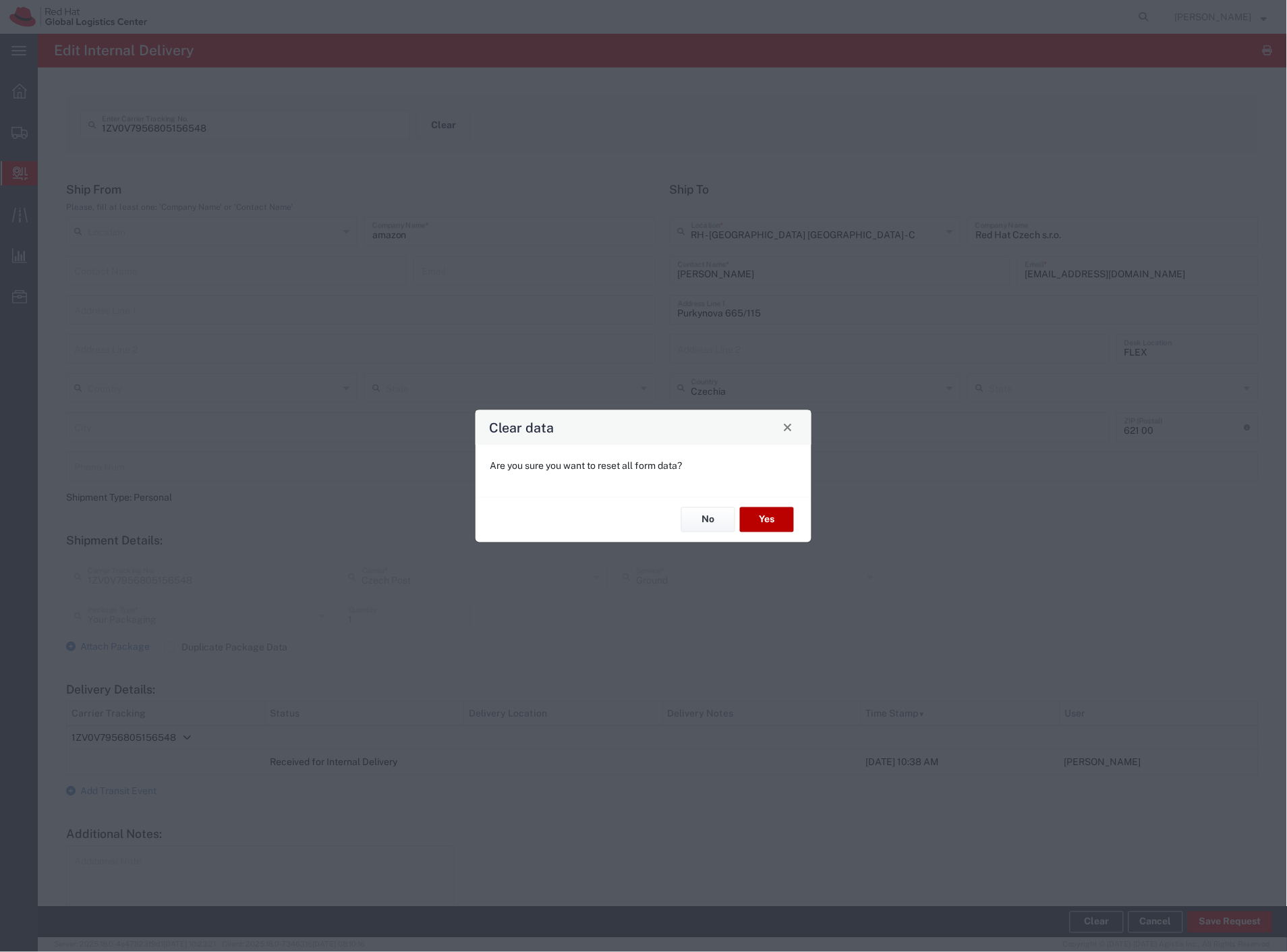
click at [757, 522] on button "Yes" at bounding box center [767, 520] width 54 height 25
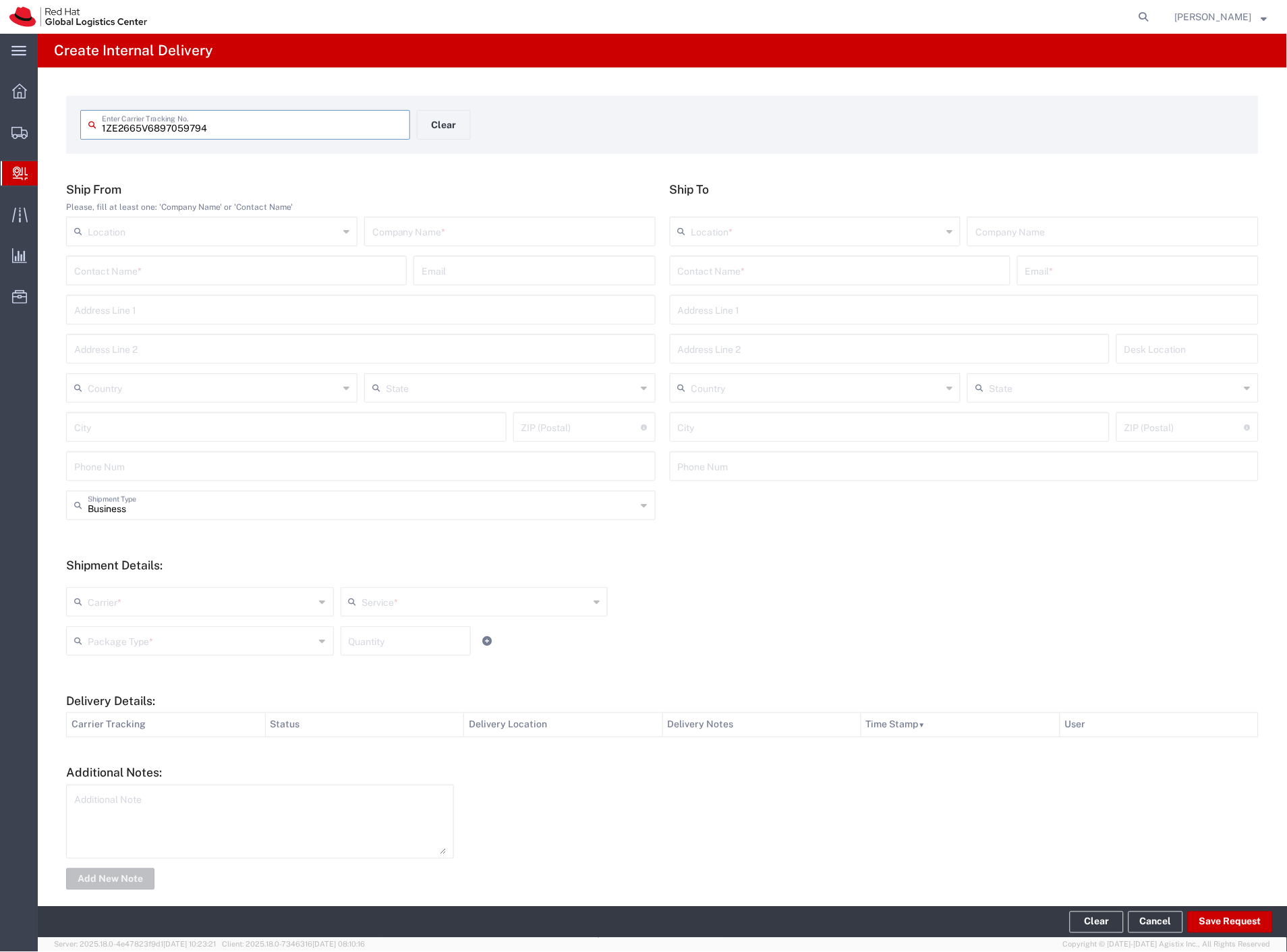
type input "1ZE2665V6897059794"
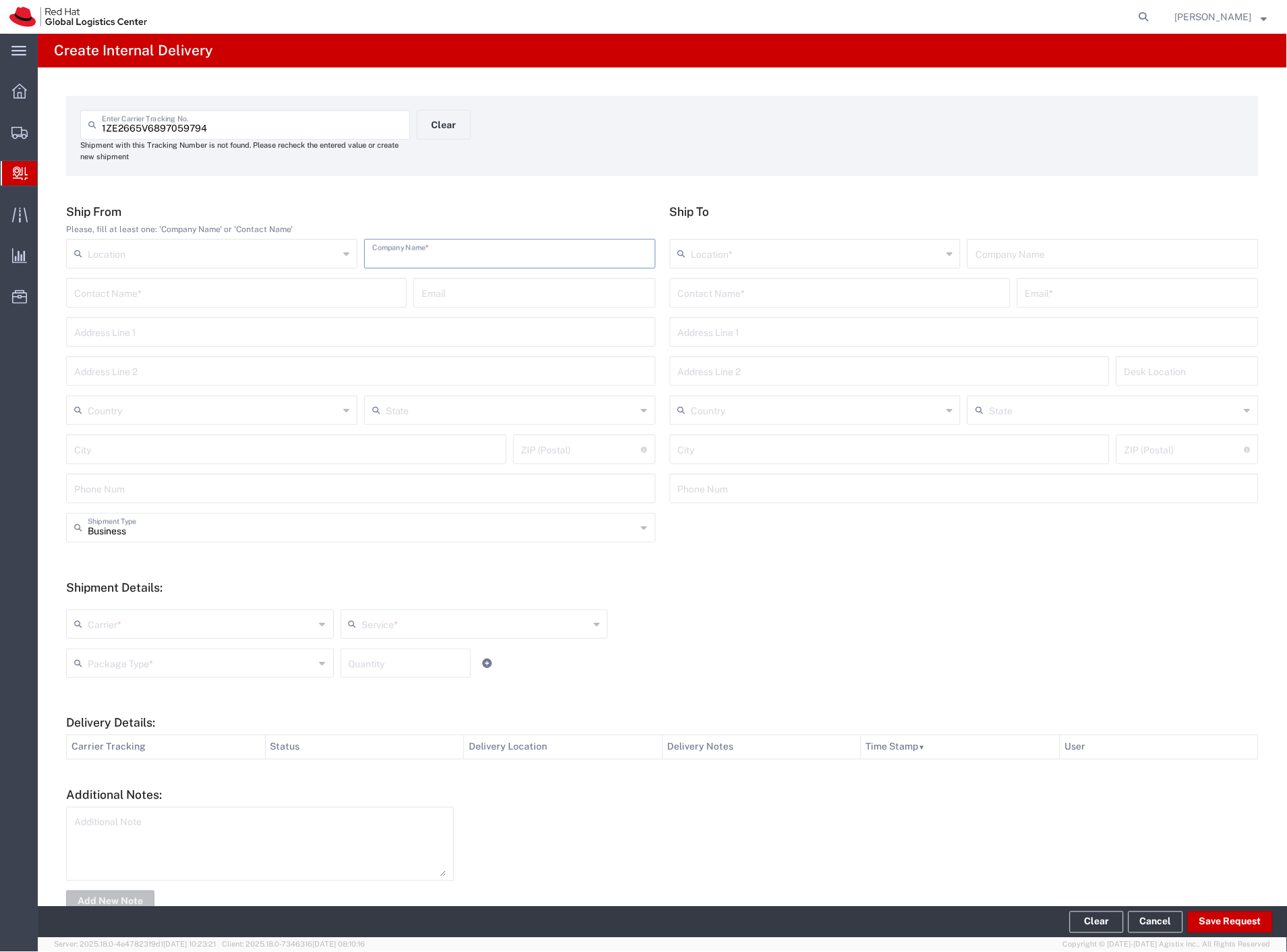
click at [429, 254] on input "text" at bounding box center [509, 252] width 275 height 23
type input "heimplanet"
click at [780, 286] on input "text" at bounding box center [840, 291] width 324 height 23
type input "[PERSON_NAME]"
click at [799, 338] on p "Purkynova 665/115, FLEX, [GEOGRAPHIC_DATA], 621 00, [GEOGRAPHIC_DATA]" at bounding box center [840, 342] width 323 height 17
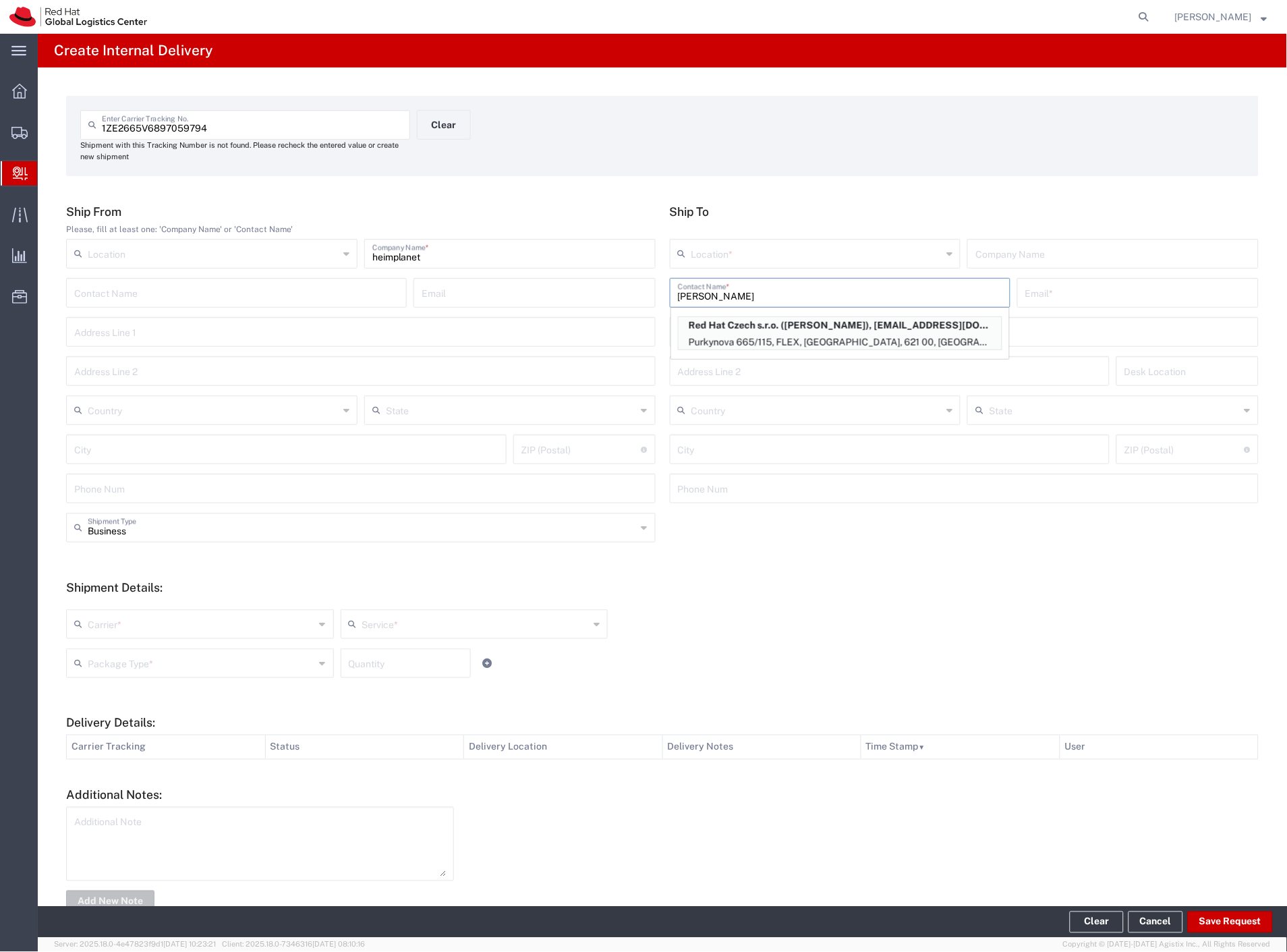
type input "RH - [GEOGRAPHIC_DATA] [GEOGRAPHIC_DATA] - C"
type input "Red Hat Czech s.r.o."
type input "[PERSON_NAME]"
type input "[EMAIL_ADDRESS][DOMAIN_NAME]"
type input "Purkynova 665/115"
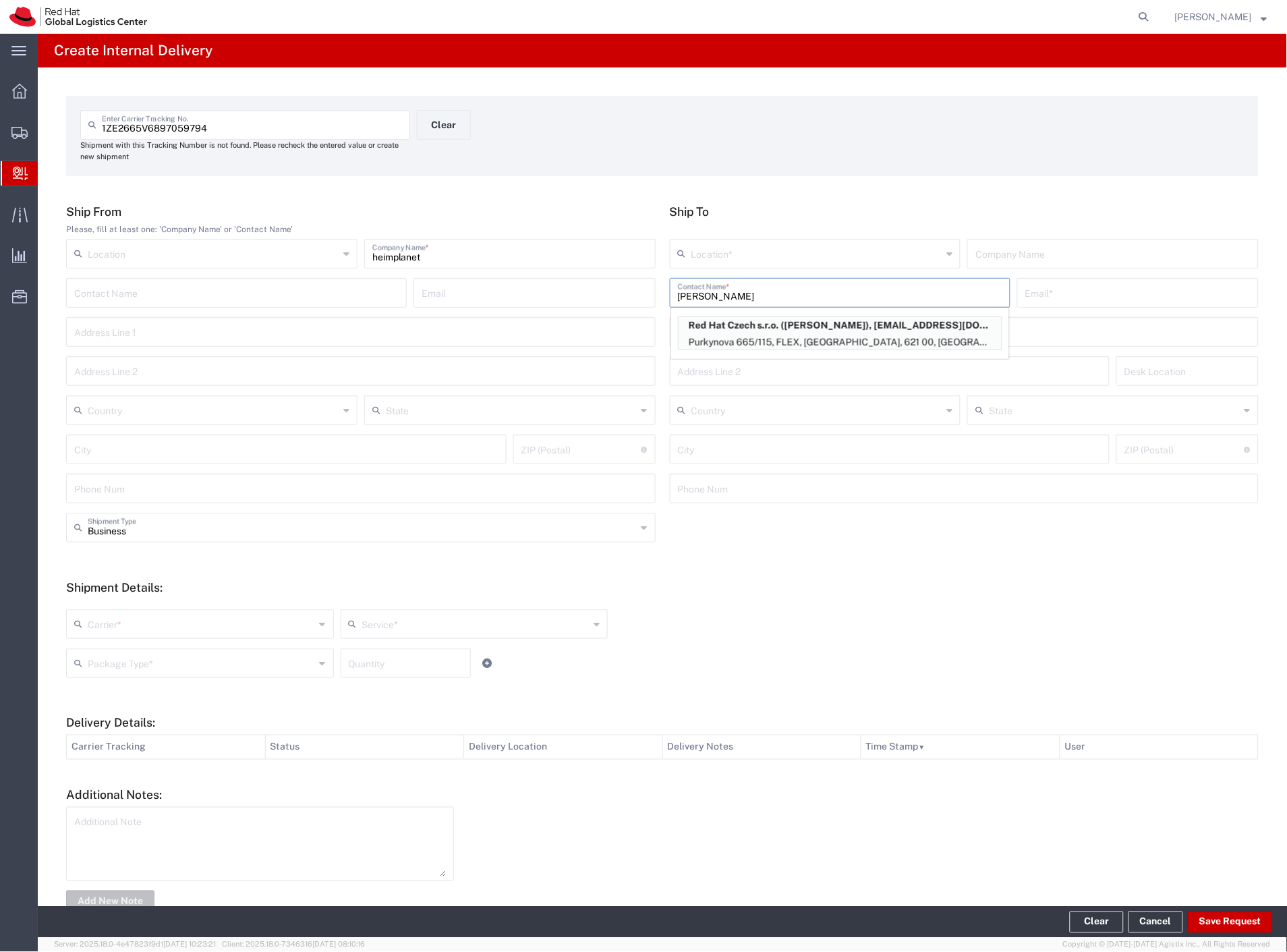
type input "FLEX"
type input "Czechia"
type input "[GEOGRAPHIC_DATA]"
type input "621 00"
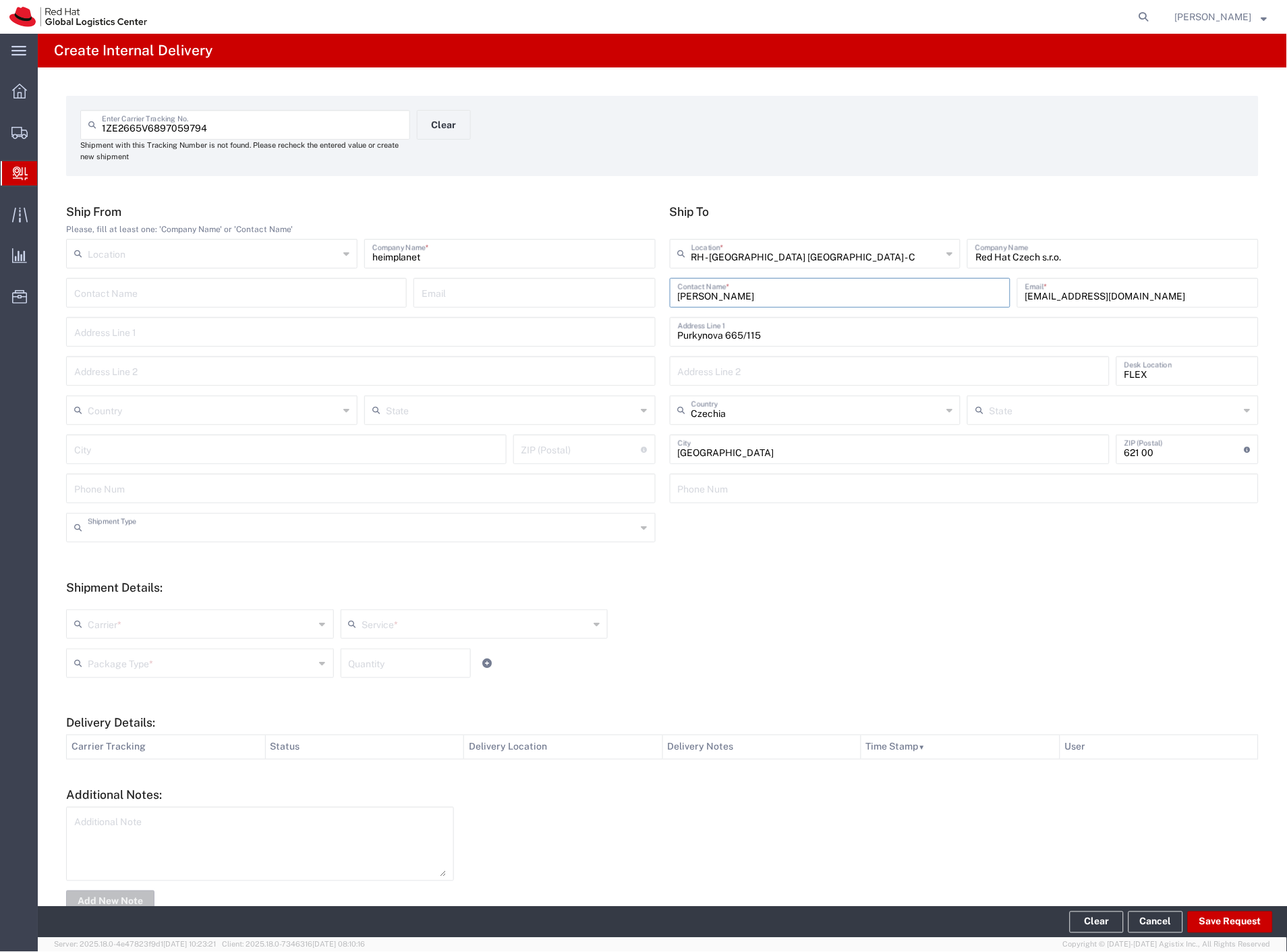
click at [137, 531] on input "text" at bounding box center [363, 526] width 549 height 23
drag, startPoint x: 126, startPoint y: 573, endPoint x: 129, endPoint y: 609, distance: 36.1
click at [125, 573] on span "Personal" at bounding box center [358, 578] width 581 height 21
type input "Personal"
click at [128, 619] on input "text" at bounding box center [201, 623] width 227 height 23
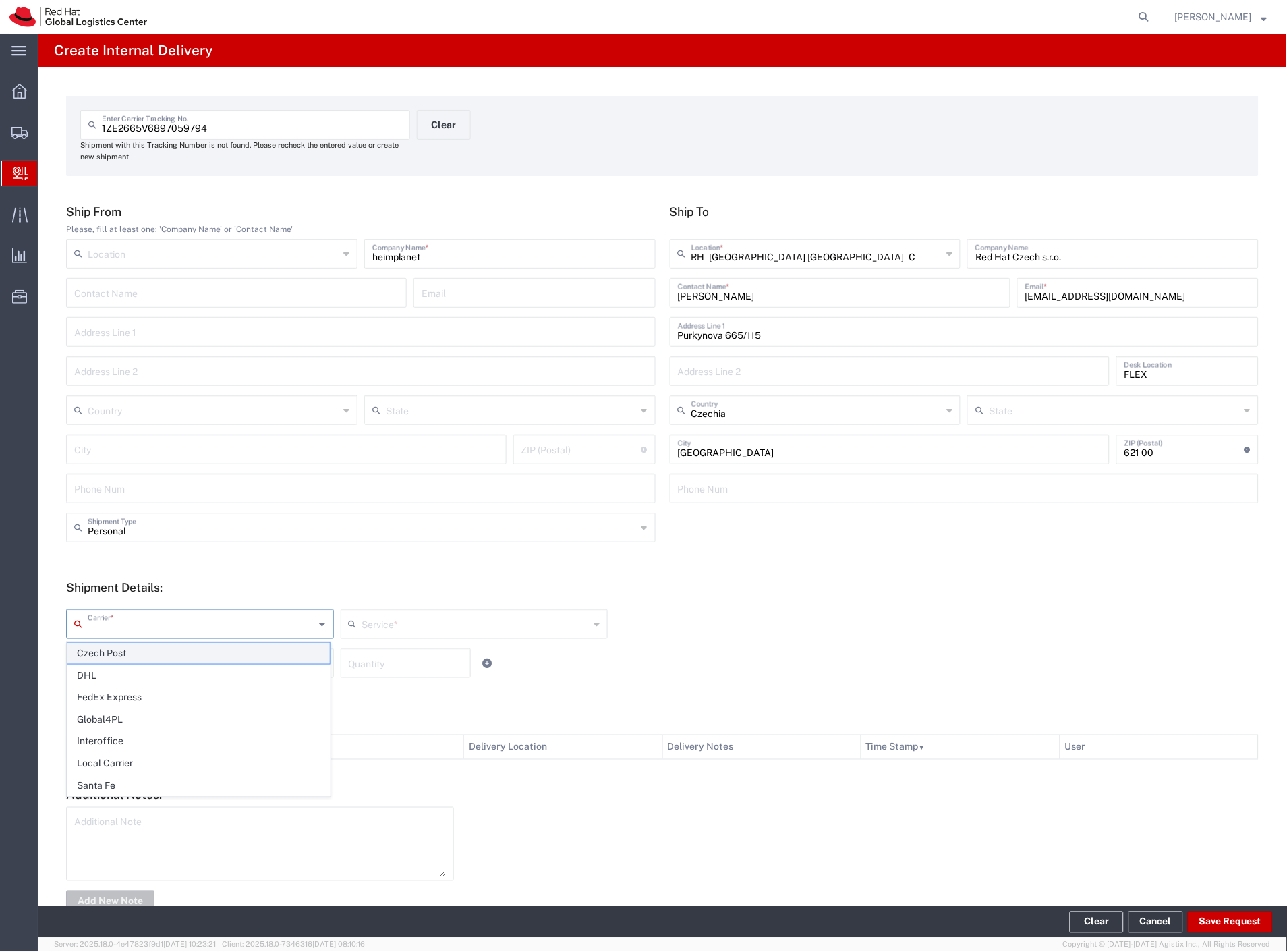
click at [127, 646] on span "Czech Post" at bounding box center [198, 653] width 262 height 21
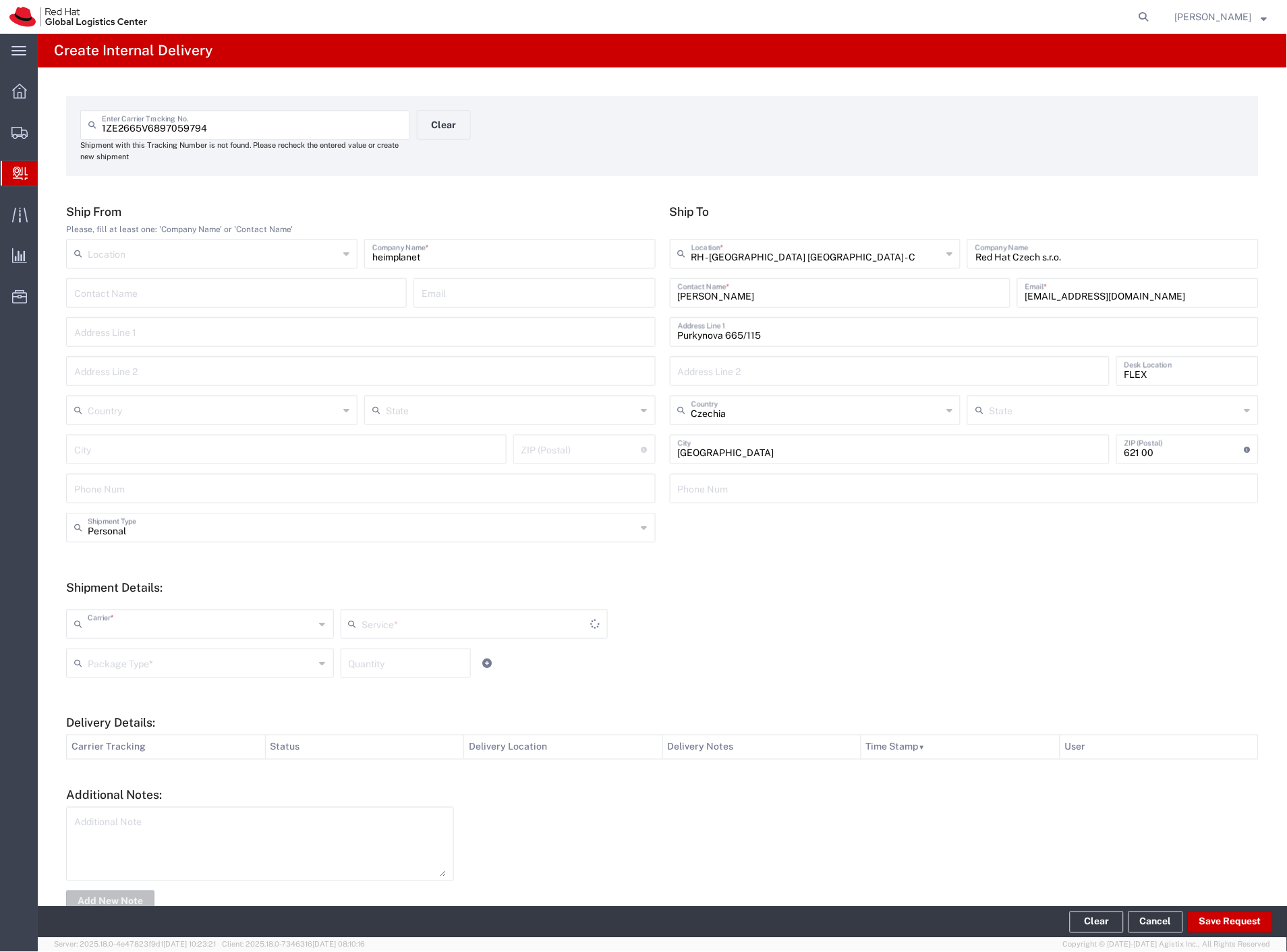
type input "Czech Post"
click at [127, 648] on div "Package Type *" at bounding box center [200, 663] width 267 height 30
type input "Ground"
click at [136, 783] on span "Your Packaging" at bounding box center [198, 780] width 262 height 21
type input "Your Packaging"
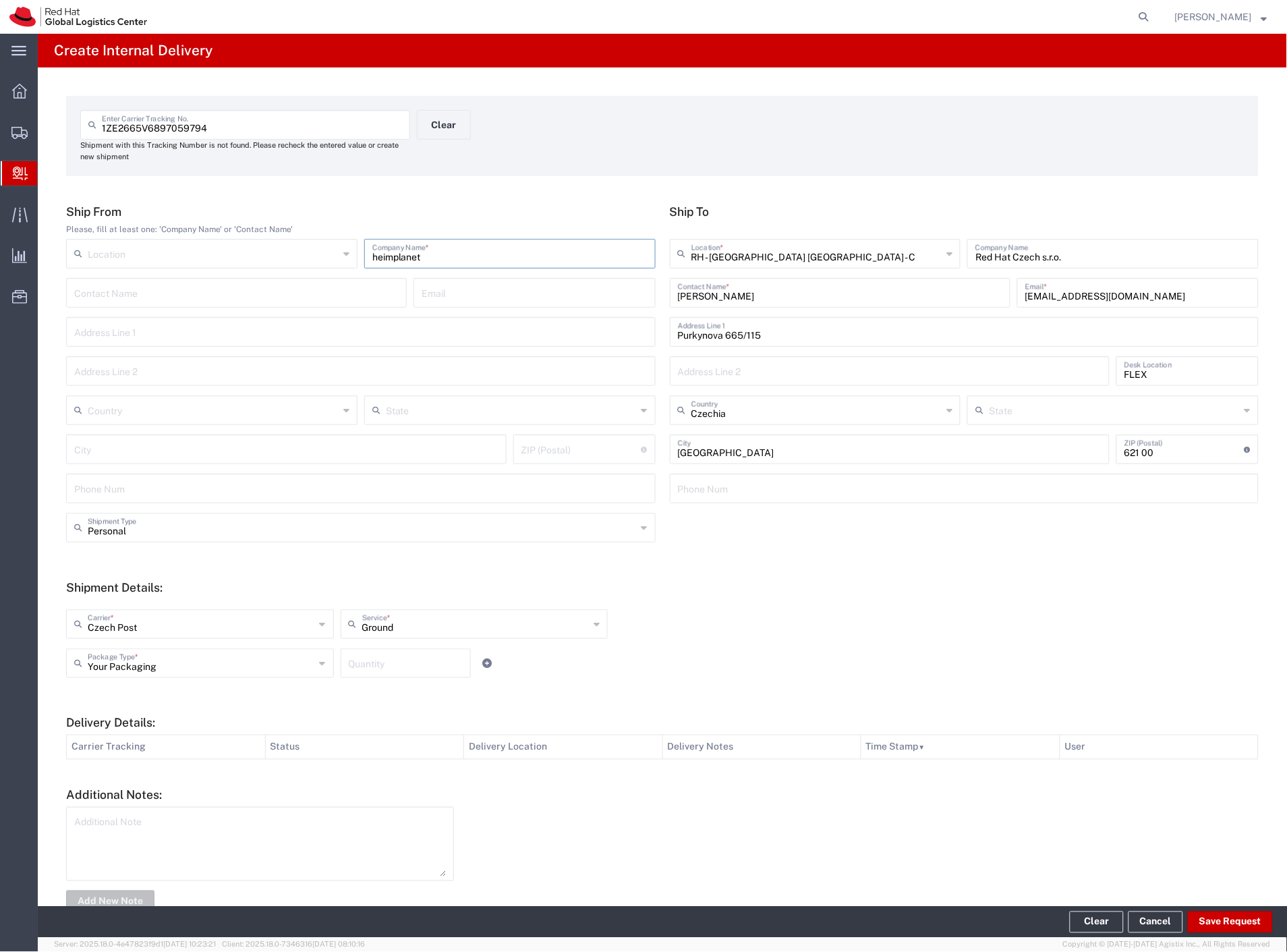
click at [407, 259] on input "heimplanet" at bounding box center [509, 252] width 275 height 23
click at [1211, 922] on button "Save Request" at bounding box center [1230, 922] width 85 height 22
type input "Personal"
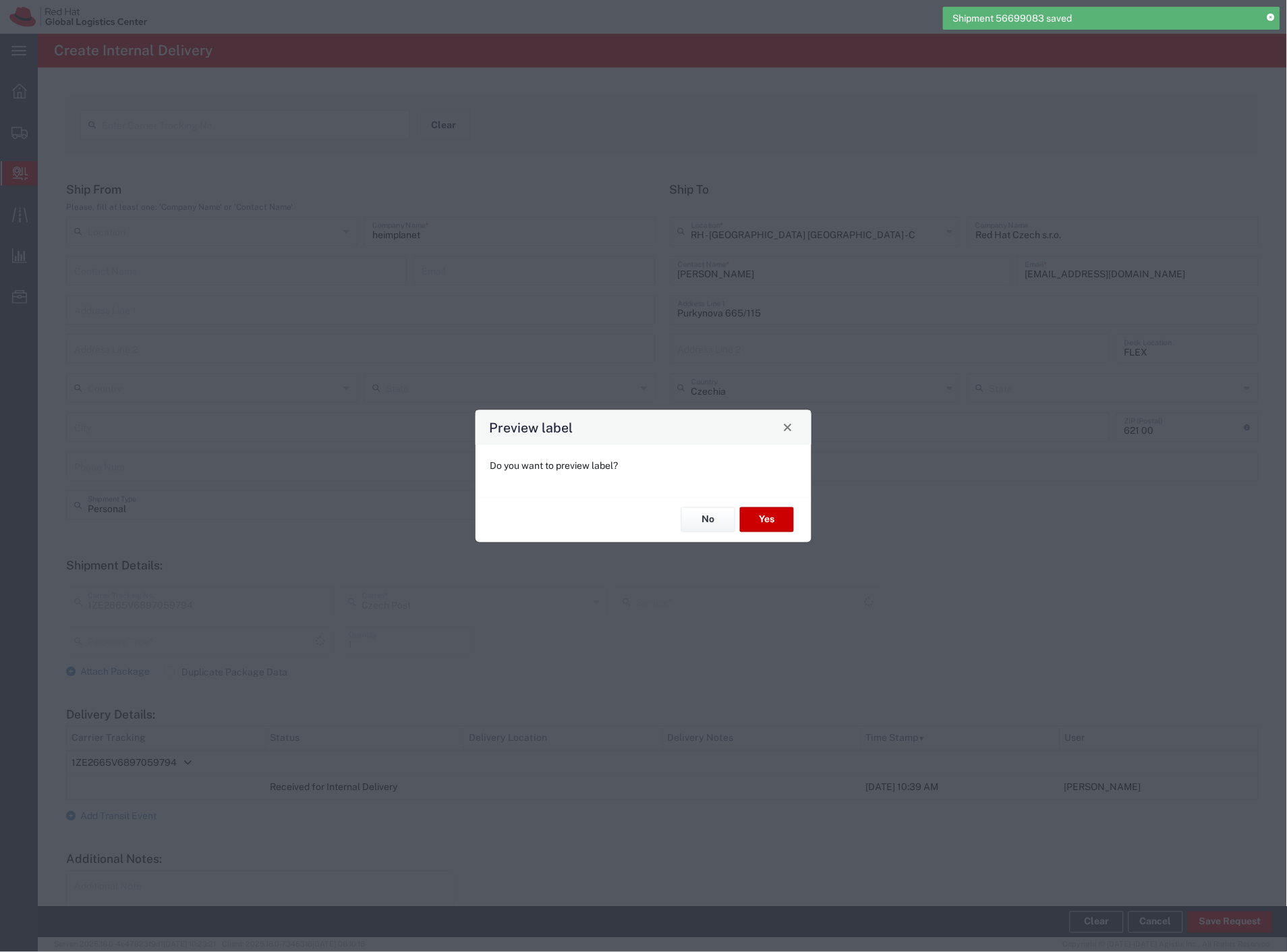
type input "Your Packaging"
type input "Ground"
click at [767, 516] on button "Yes" at bounding box center [767, 520] width 54 height 25
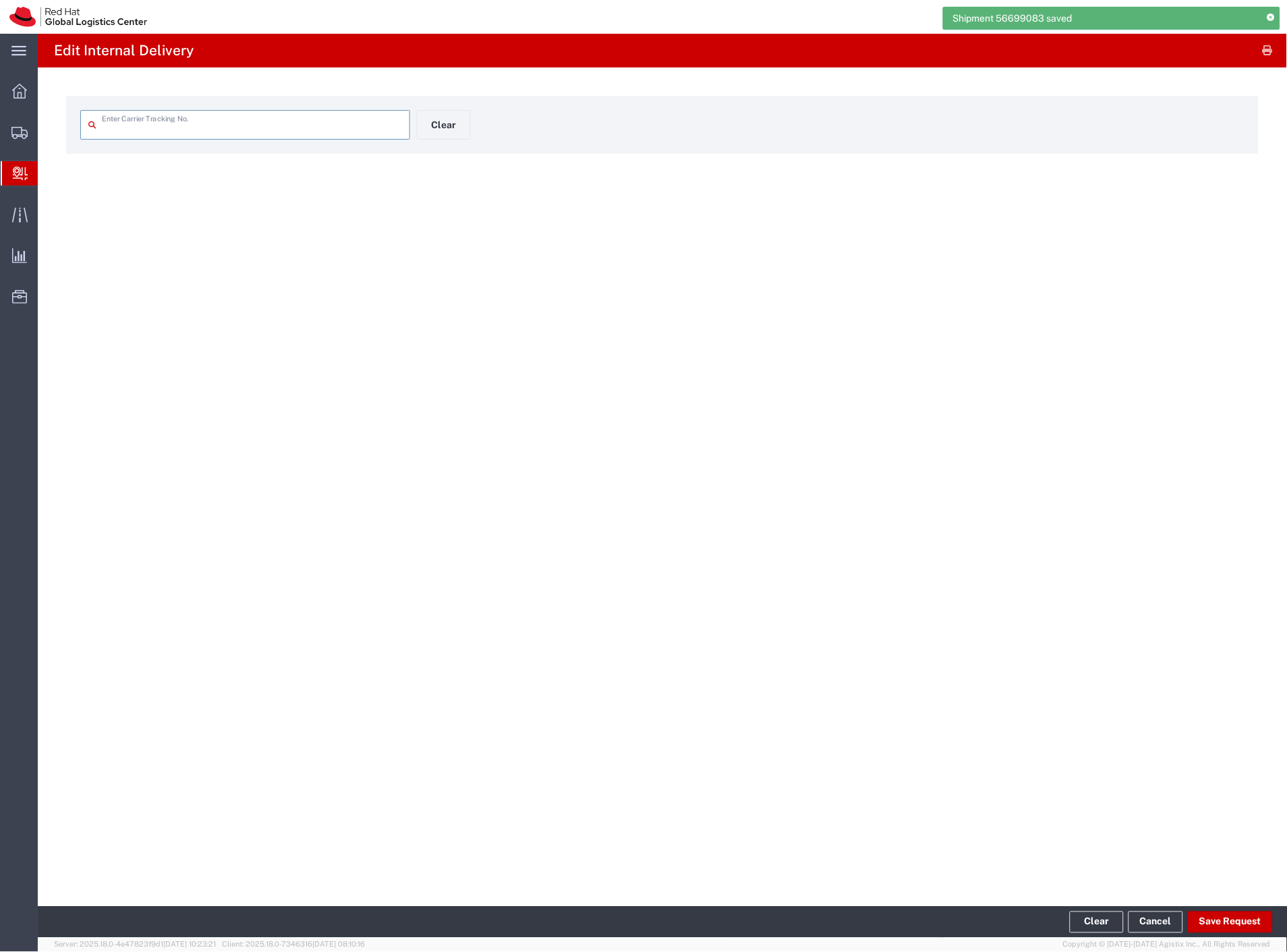
type input "1ZE2665V6897059794"
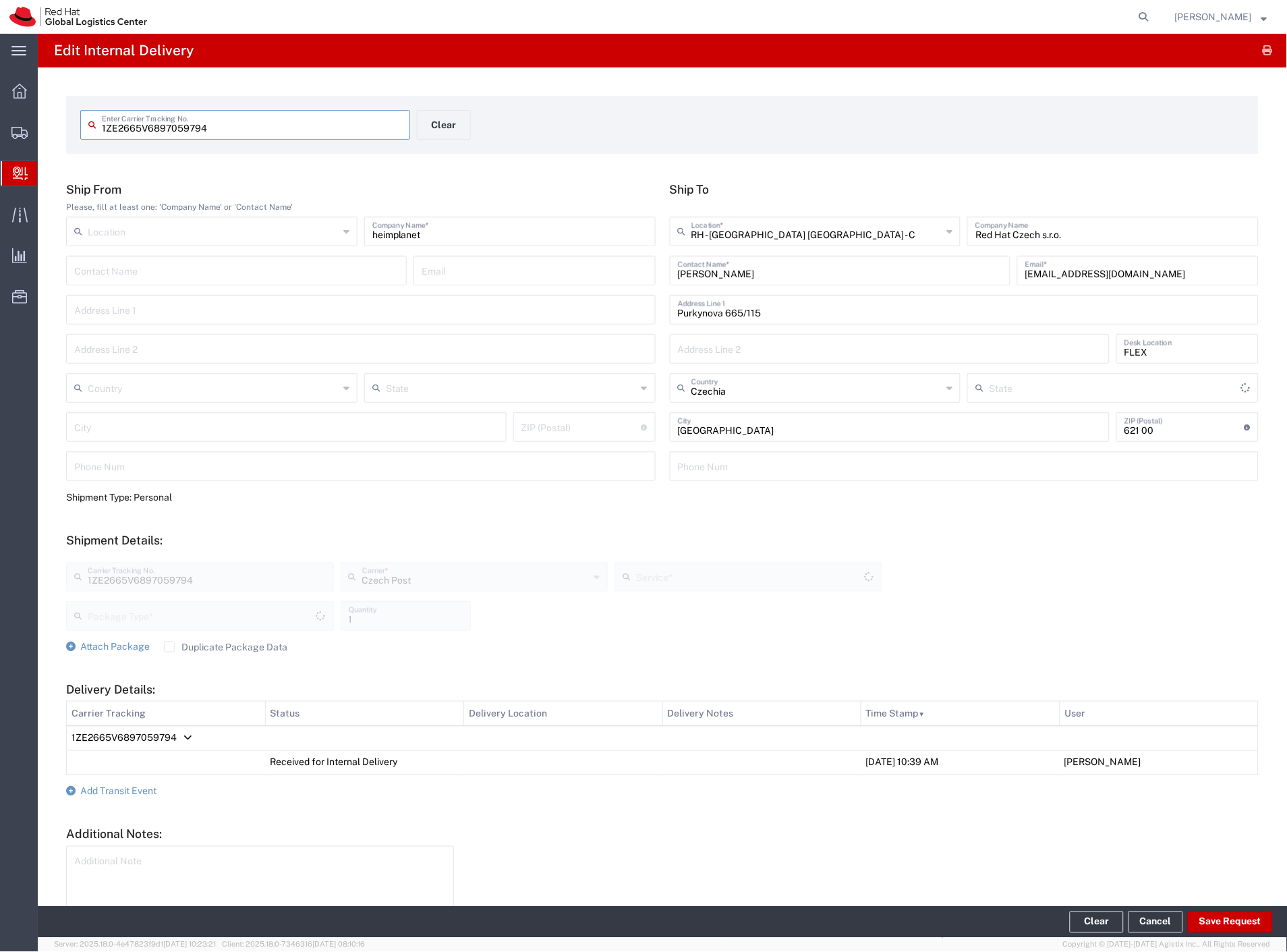
type input "Your Packaging"
type input "Ground"
click at [48, 177] on span "Internal Delivery" at bounding box center [42, 173] width 11 height 27
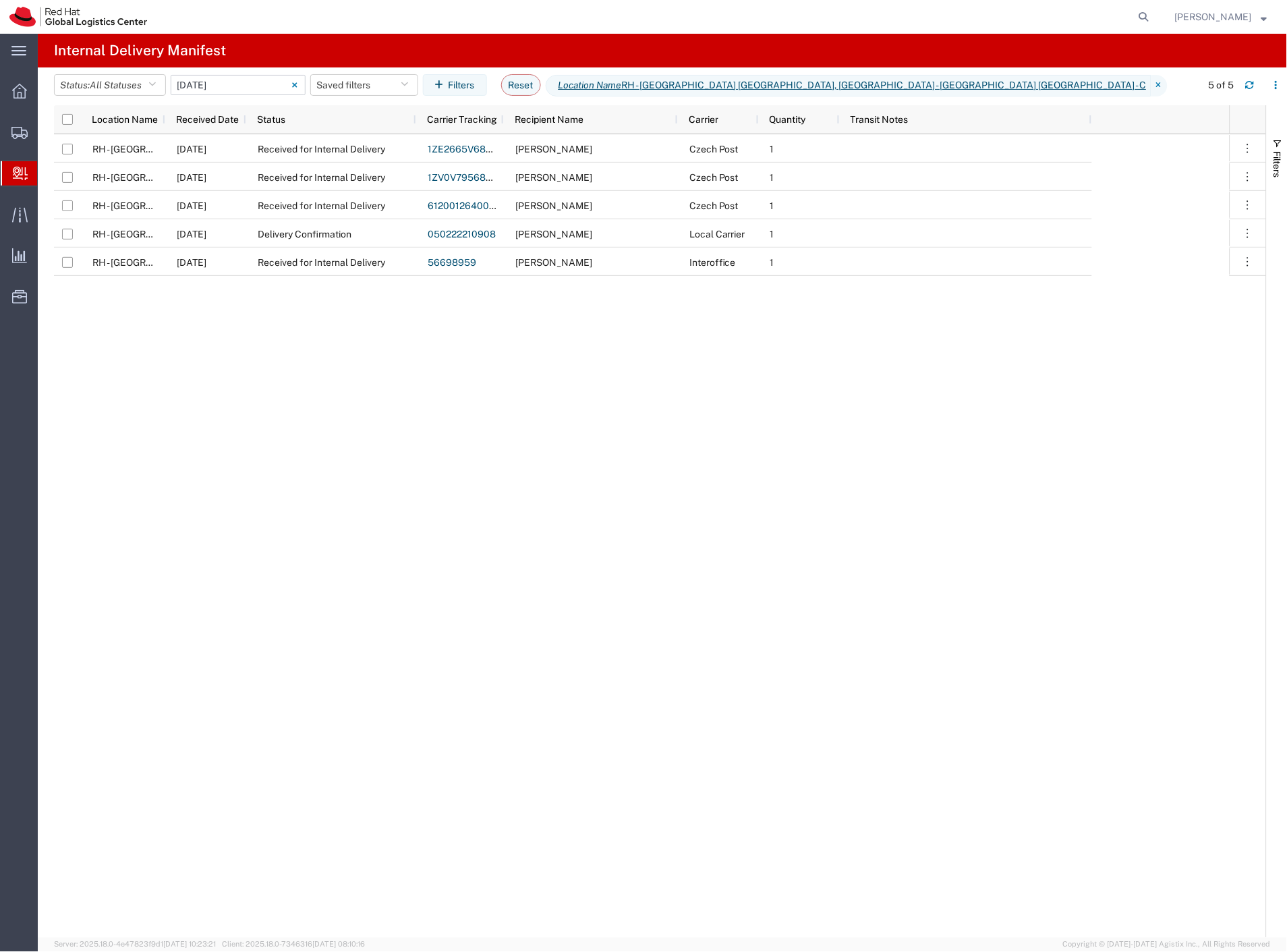
click at [233, 88] on input "[DATE] - [DATE]" at bounding box center [238, 85] width 135 height 20
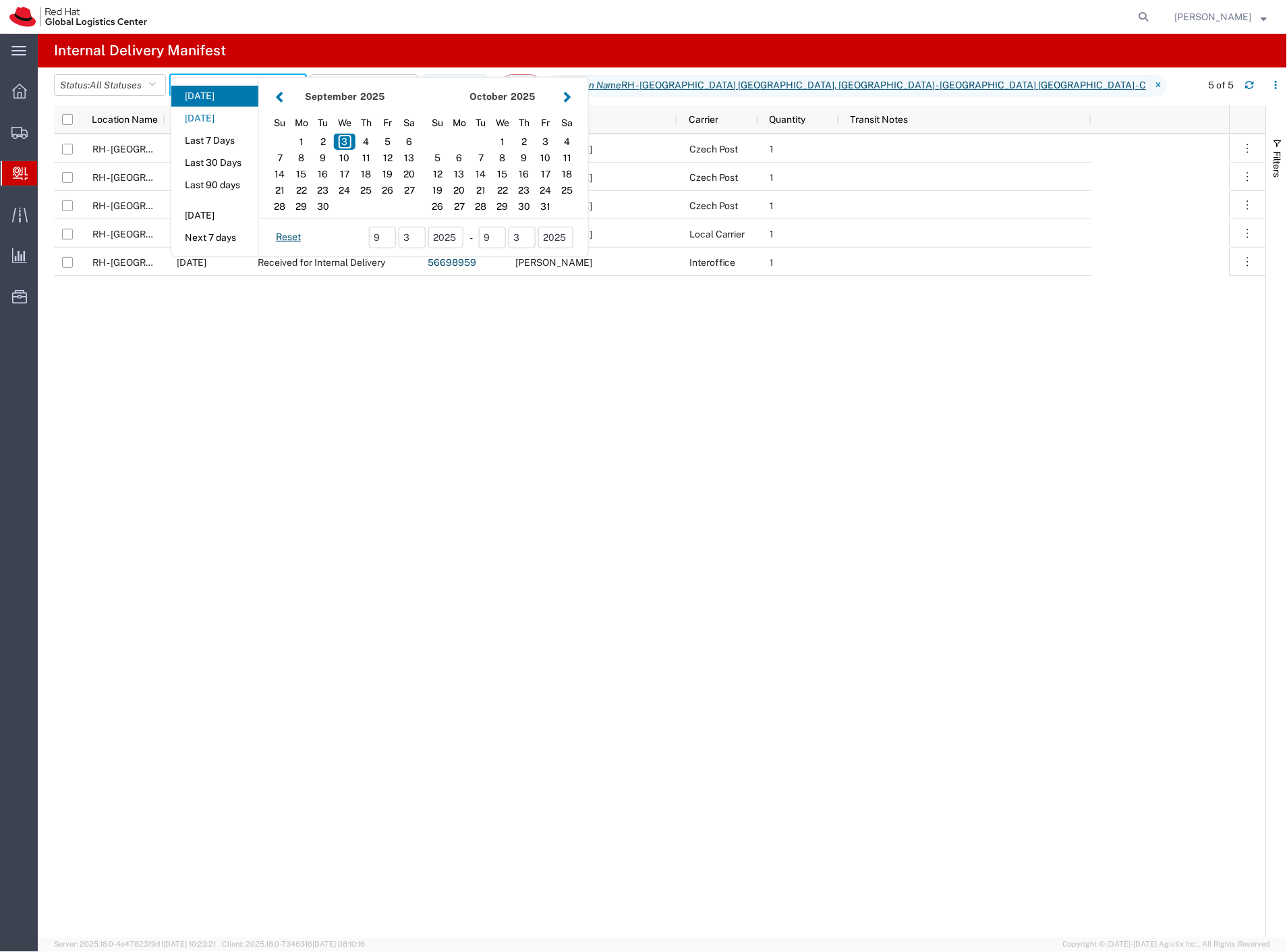
click at [221, 113] on button "[DATE]" at bounding box center [215, 118] width 87 height 21
type input "[DATE]"
type input "[DATE] - [DATE]"
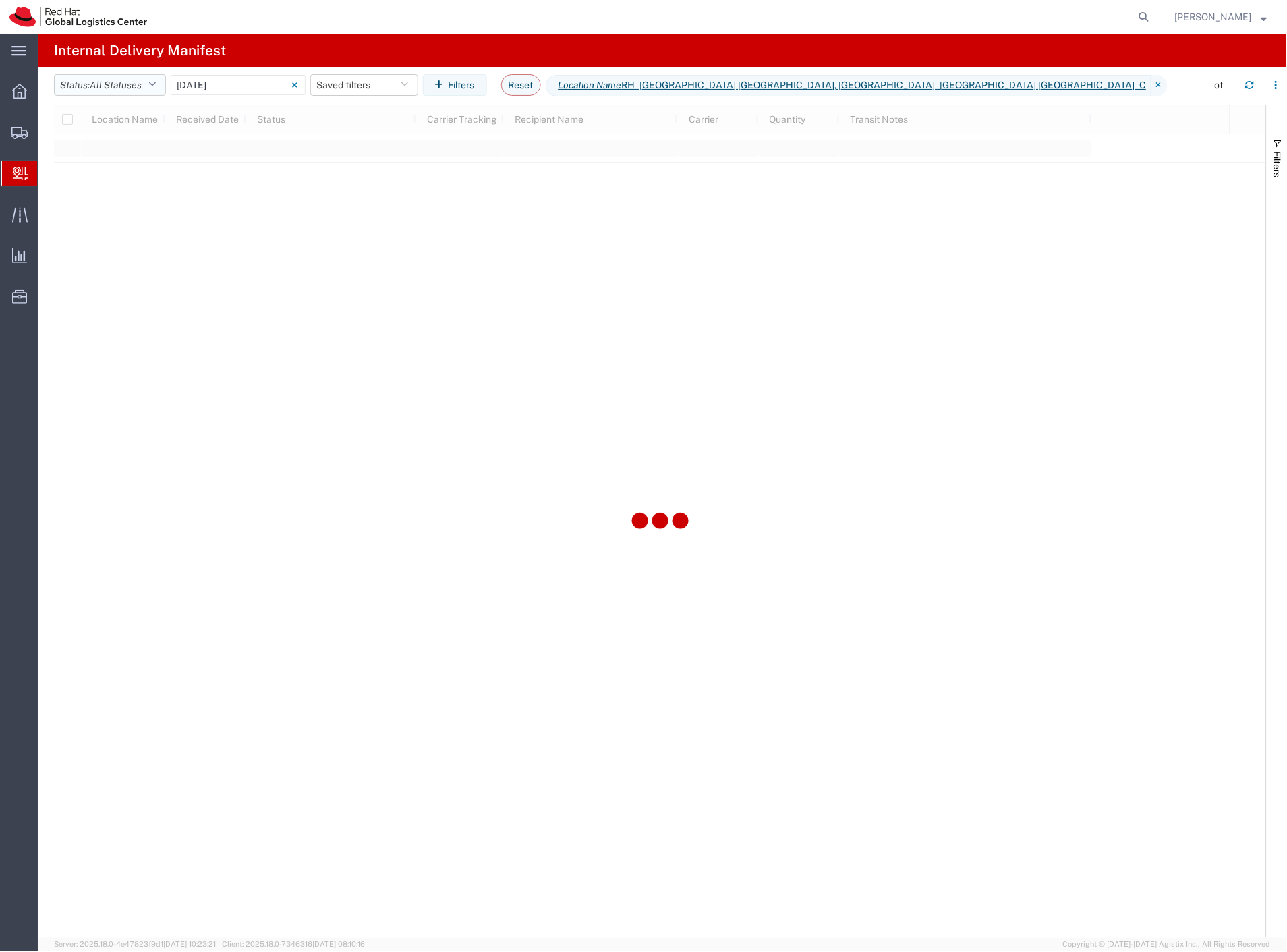
click at [130, 81] on span "All Statuses" at bounding box center [115, 85] width 52 height 11
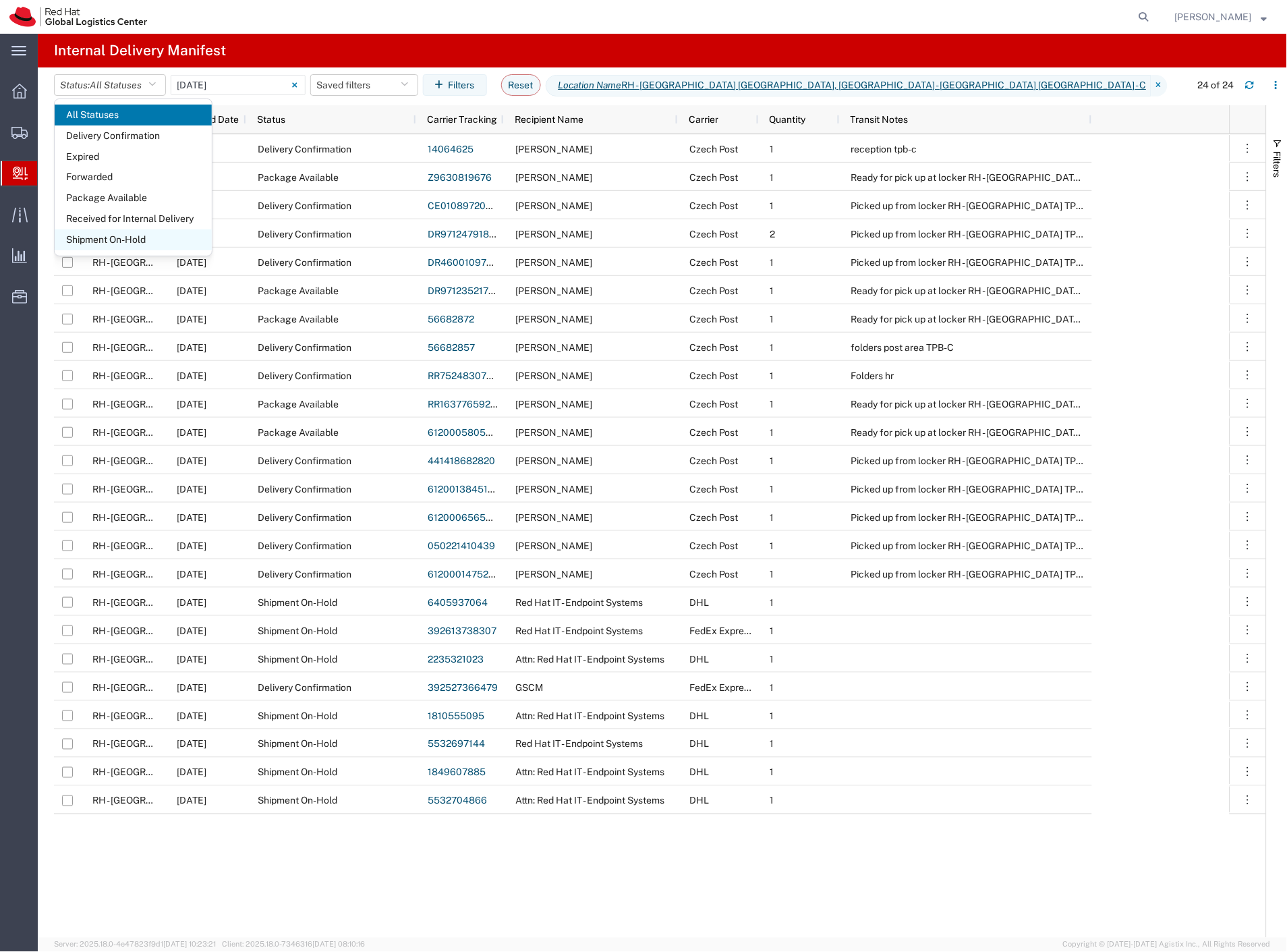
click at [142, 233] on span "Shipment On-Hold" at bounding box center [133, 240] width 157 height 21
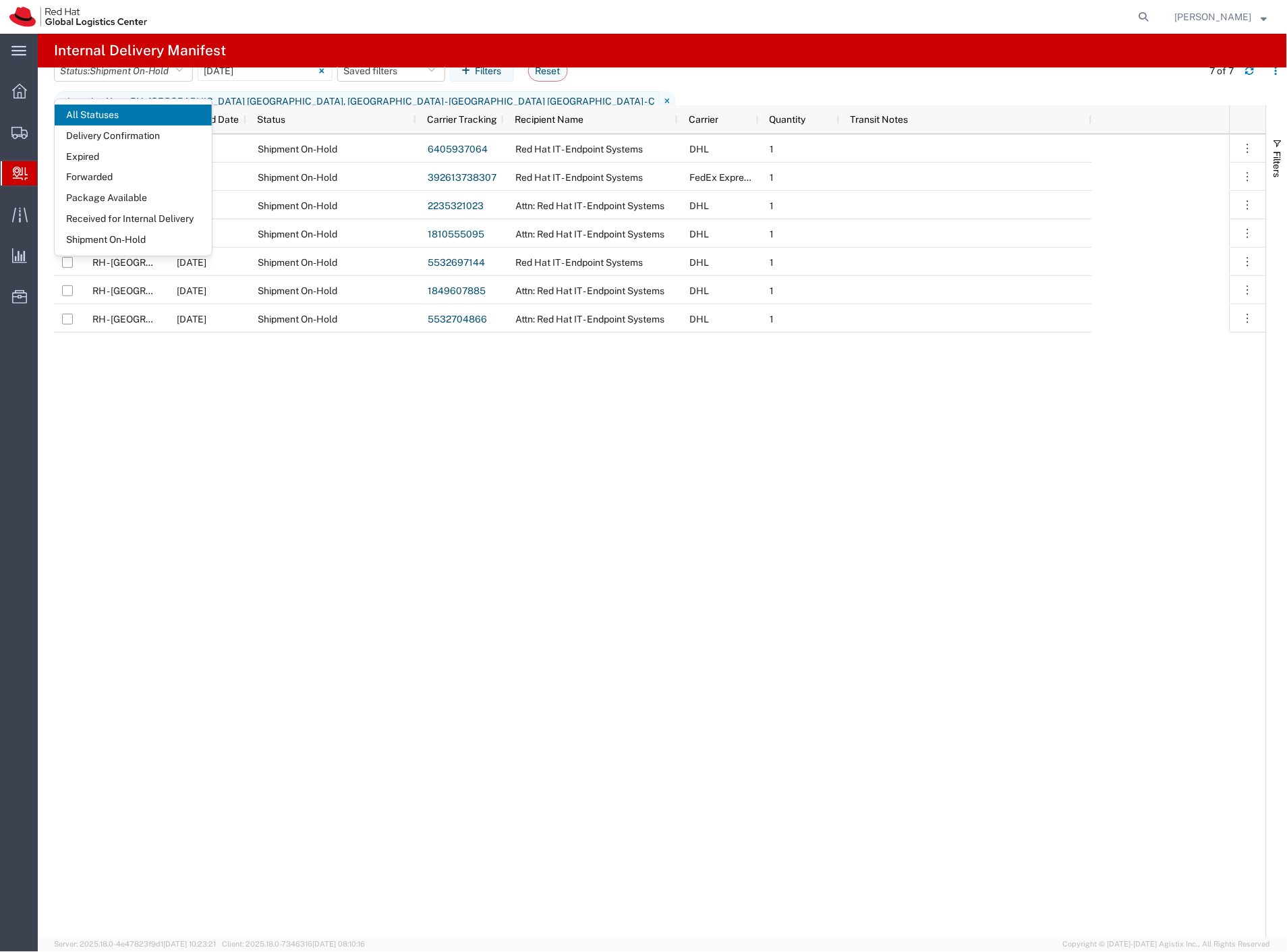
click at [392, 36] on agx-page-header "Internal Delivery Manifest" at bounding box center [662, 50] width 1249 height 33
click at [70, 116] on input "checkbox" at bounding box center [67, 119] width 11 height 11
checkbox input "true"
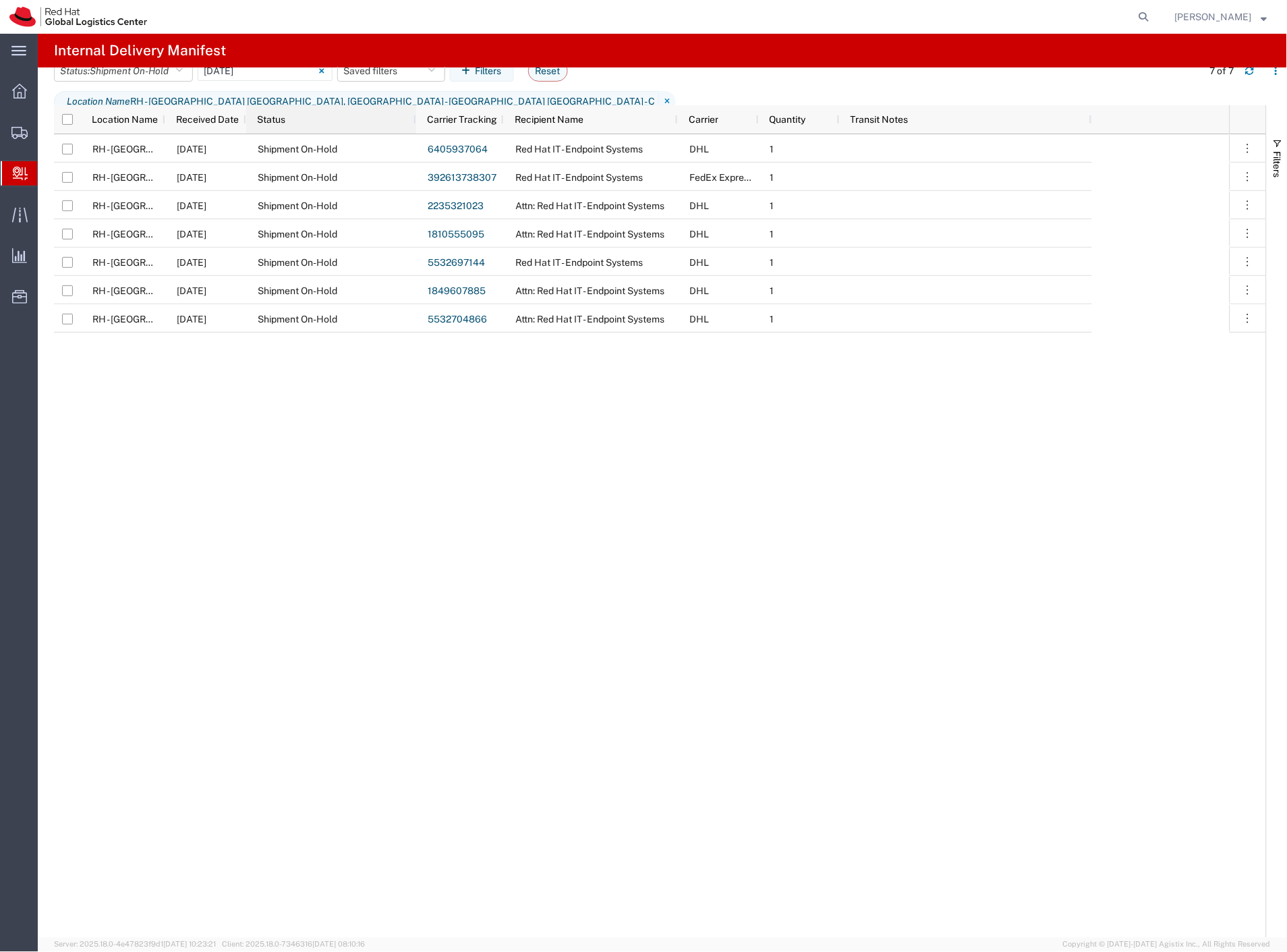
checkbox input "true"
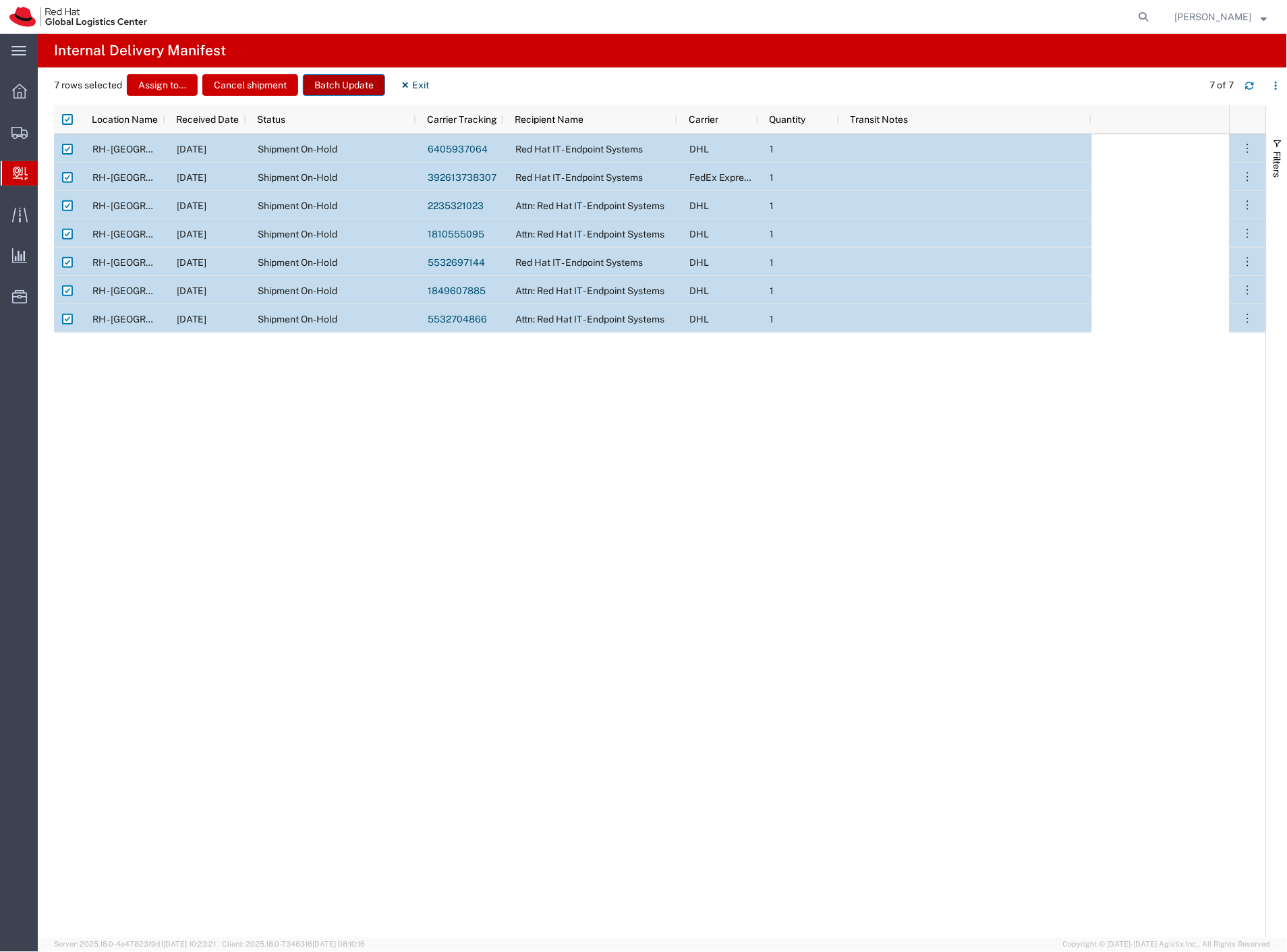
click at [338, 83] on button "Batch Update" at bounding box center [344, 85] width 82 height 22
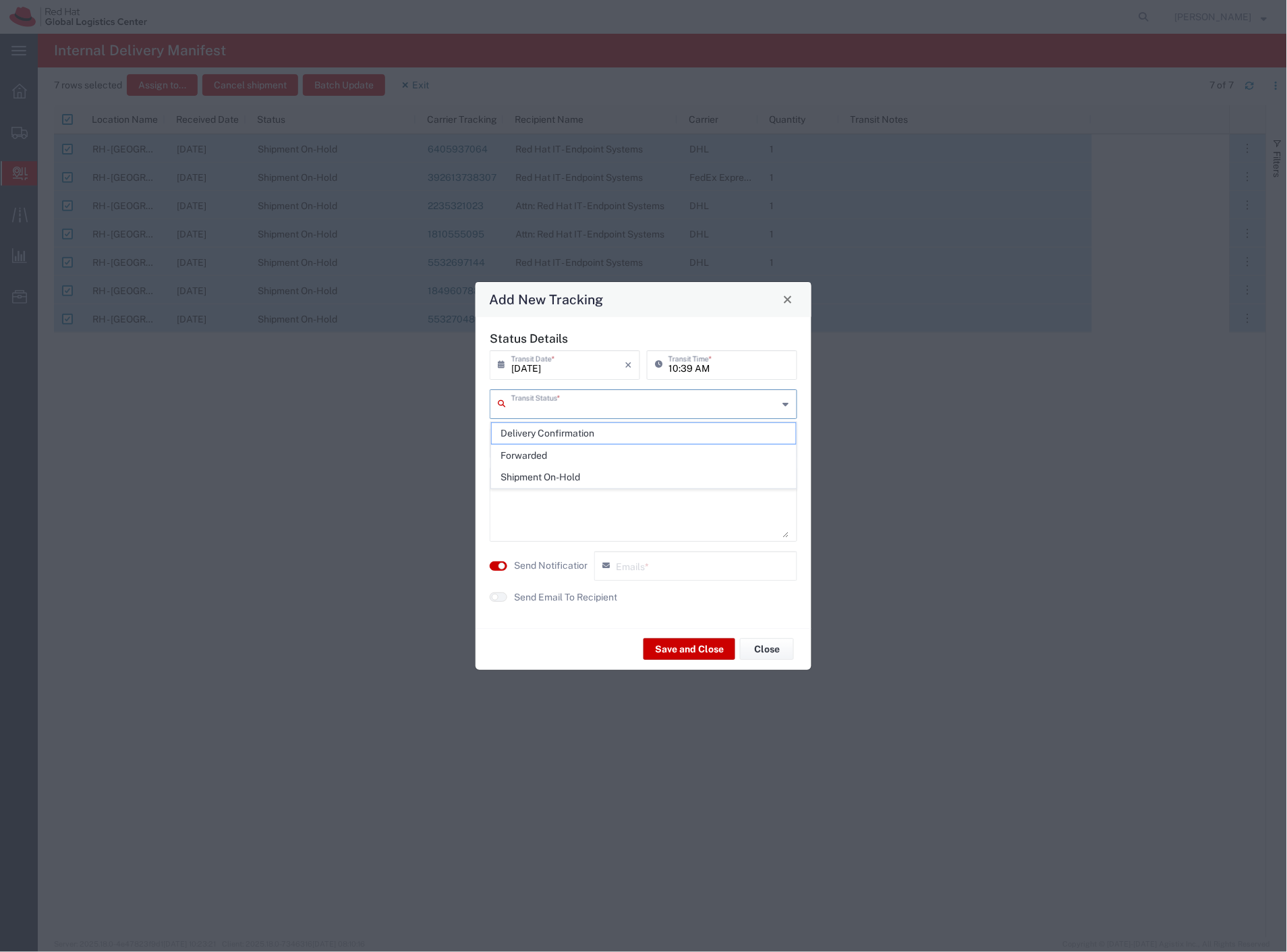
drag, startPoint x: 576, startPoint y: 398, endPoint x: 573, endPoint y: 409, distance: 11.4
click at [575, 402] on input "text" at bounding box center [645, 403] width 267 height 23
drag, startPoint x: 570, startPoint y: 429, endPoint x: 568, endPoint y: 475, distance: 46.0
click at [570, 433] on span "Delivery Confirmation" at bounding box center [645, 433] width 305 height 21
type input "Delivery Confirmation"
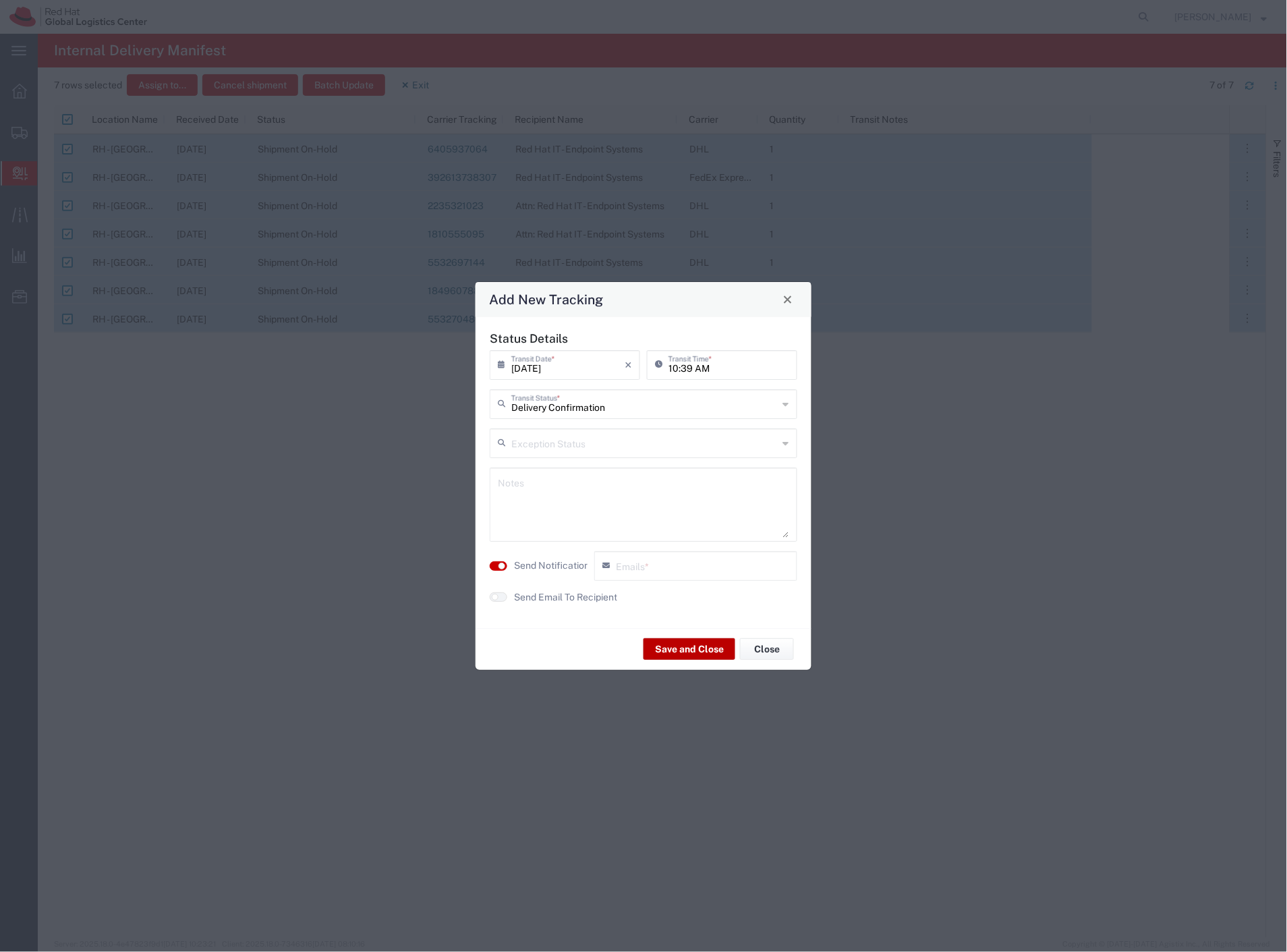
drag, startPoint x: 559, startPoint y: 560, endPoint x: 700, endPoint y: 659, distance: 172.3
click at [560, 560] on label "Send Notification" at bounding box center [552, 565] width 76 height 14
click at [705, 653] on button "Save and Close" at bounding box center [690, 649] width 92 height 22
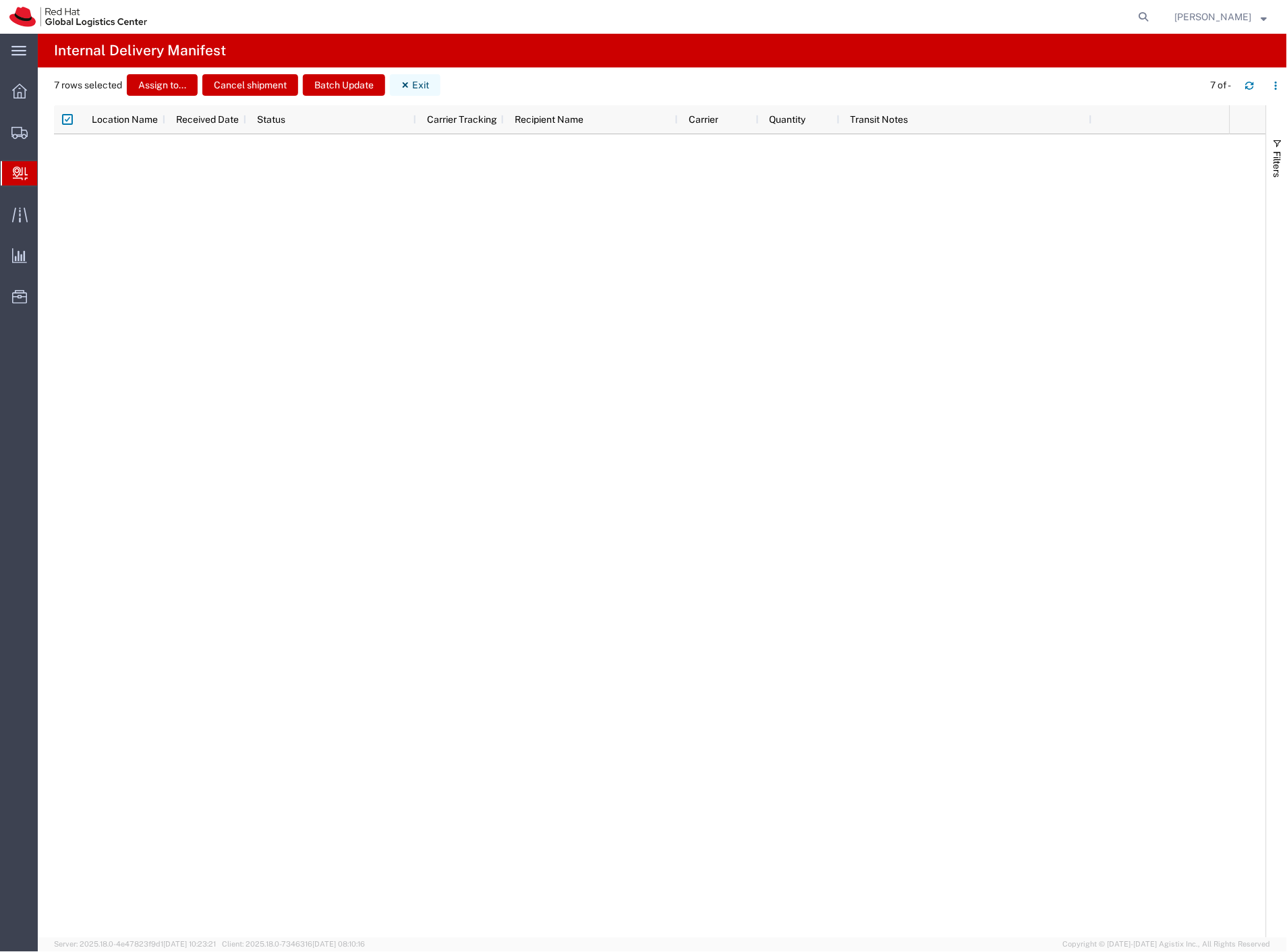
click at [423, 74] on button "Exit" at bounding box center [416, 85] width 51 height 22
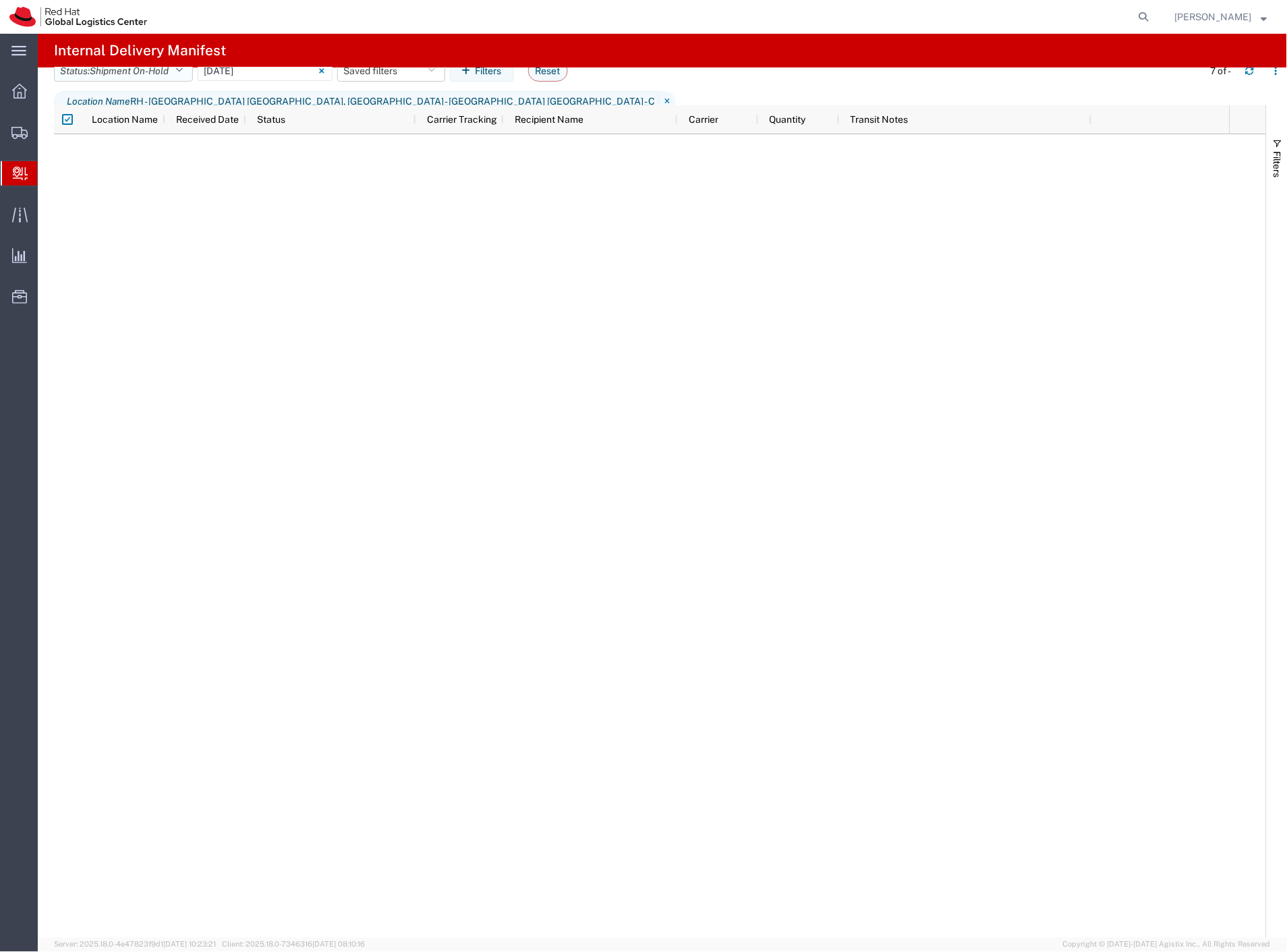
click at [164, 76] on span "Shipment On-Hold" at bounding box center [129, 70] width 79 height 11
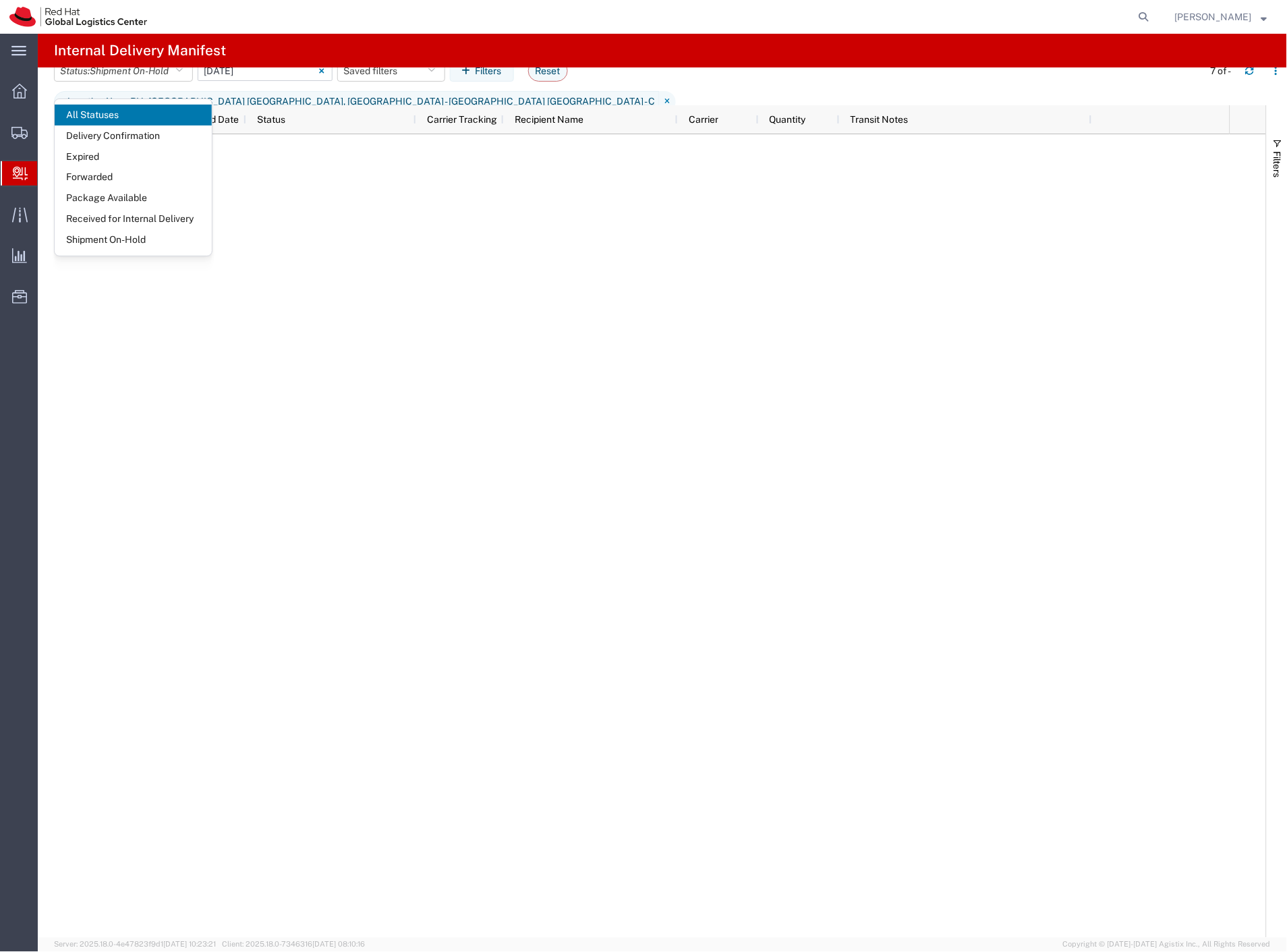
click at [263, 79] on input "[DATE] - [DATE]" at bounding box center [265, 71] width 135 height 20
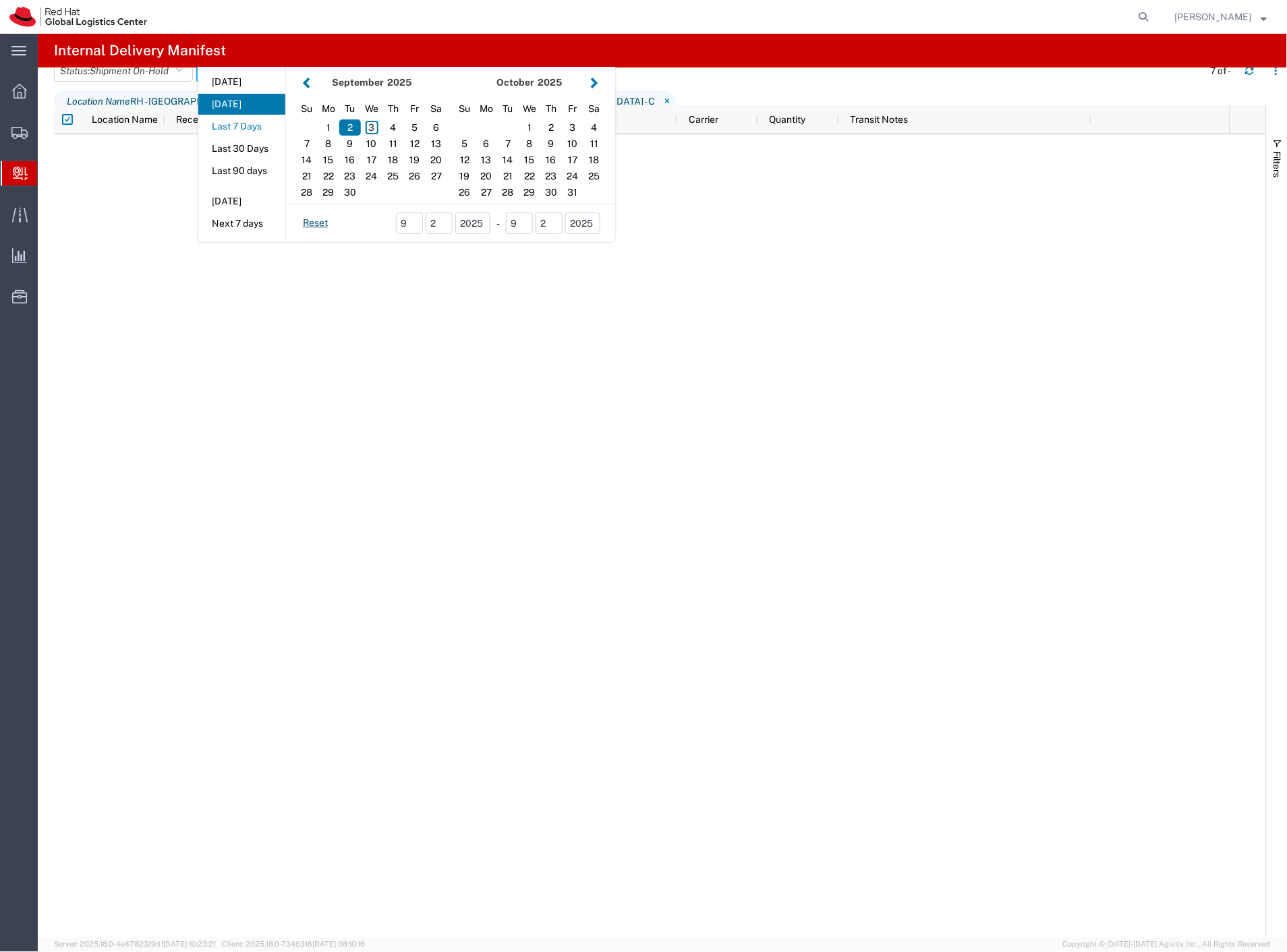
click at [250, 137] on button "Last 7 Days" at bounding box center [242, 126] width 87 height 21
type input "Last 7 Days"
type input "[DATE] - [DATE]"
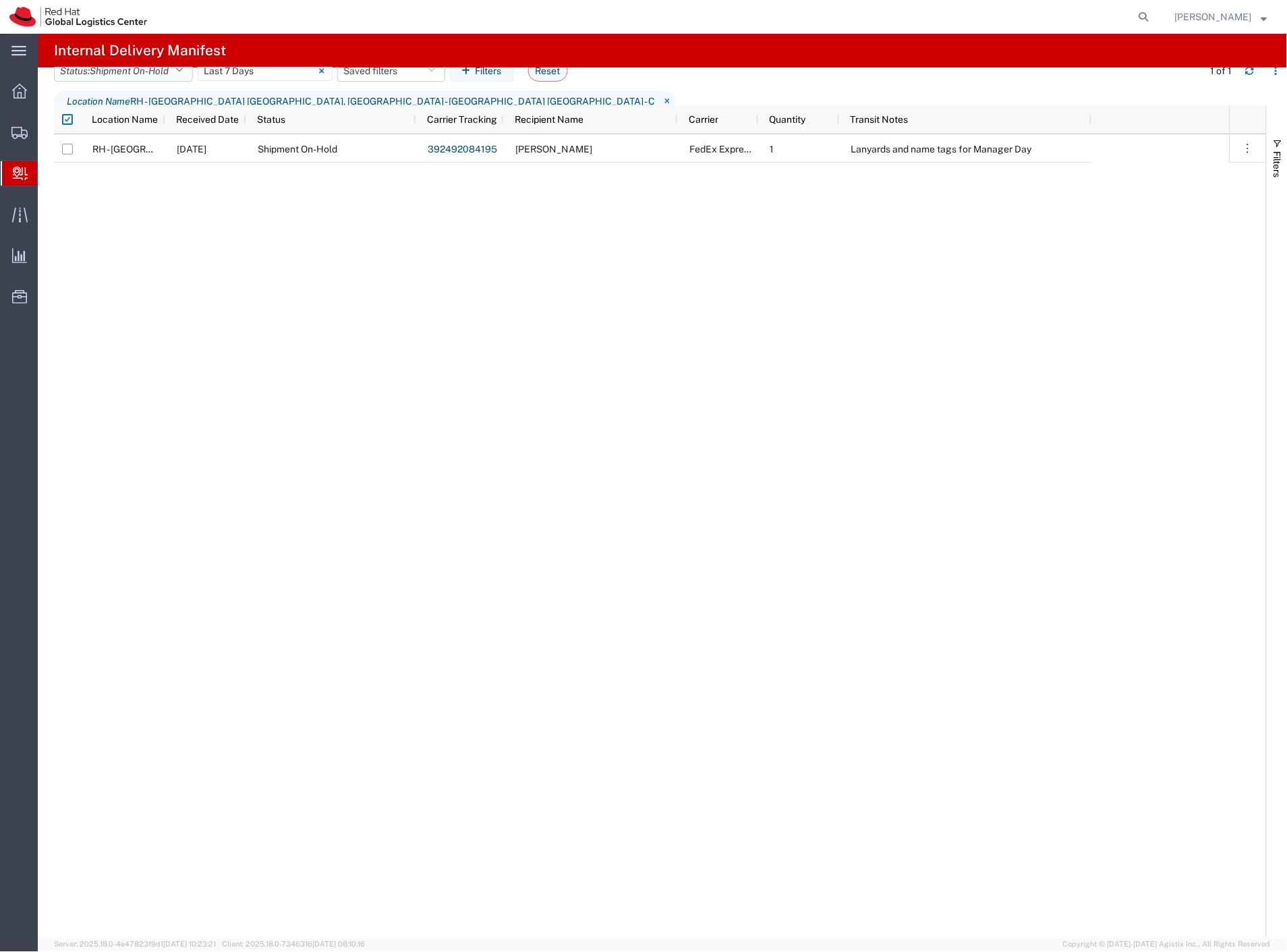
click at [110, 76] on span "Shipment On-Hold" at bounding box center [129, 70] width 79 height 11
click at [116, 112] on span "All Statuses" at bounding box center [133, 115] width 157 height 21
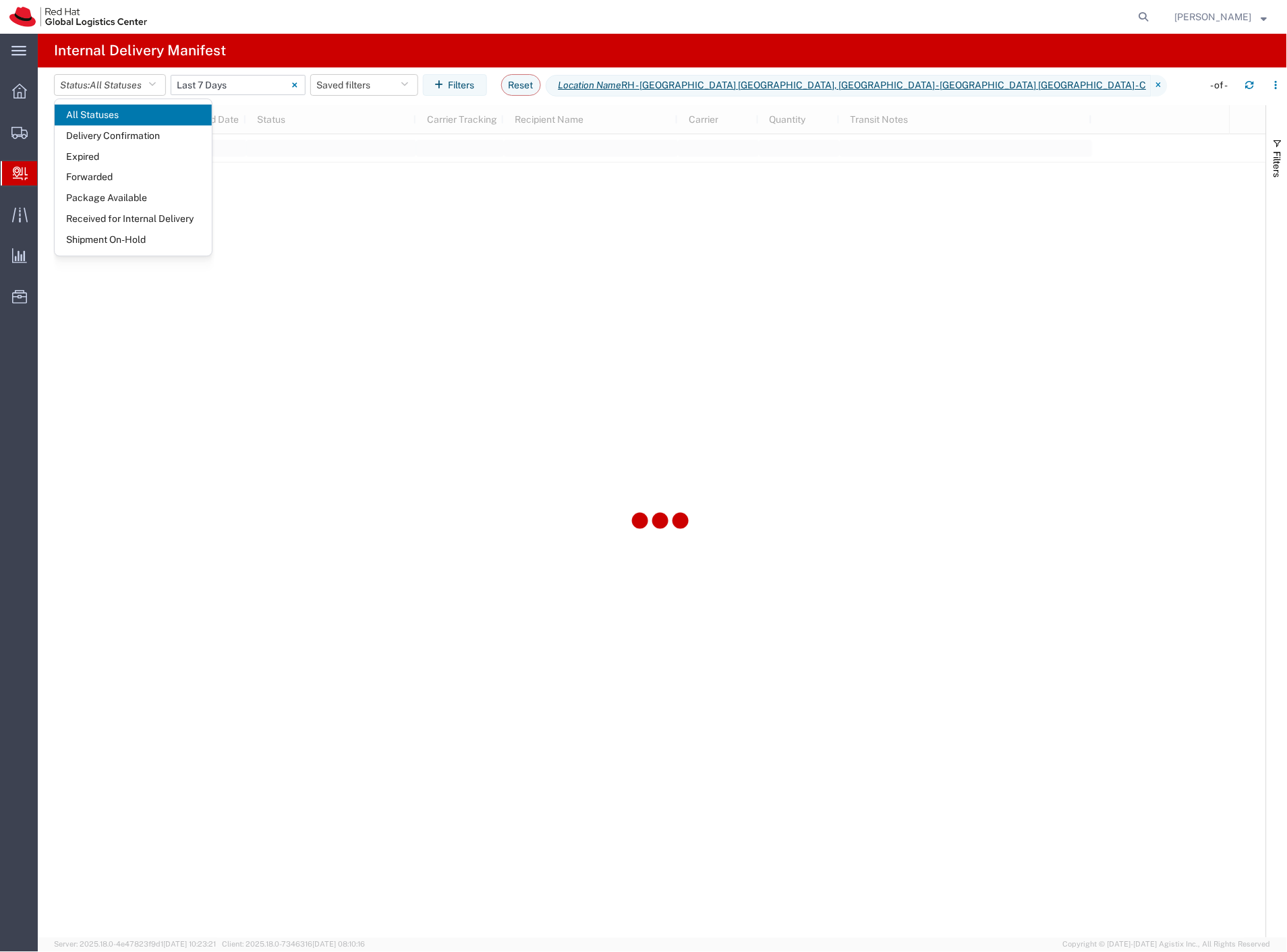
click at [212, 89] on input "[DATE] - [DATE]" at bounding box center [238, 85] width 135 height 20
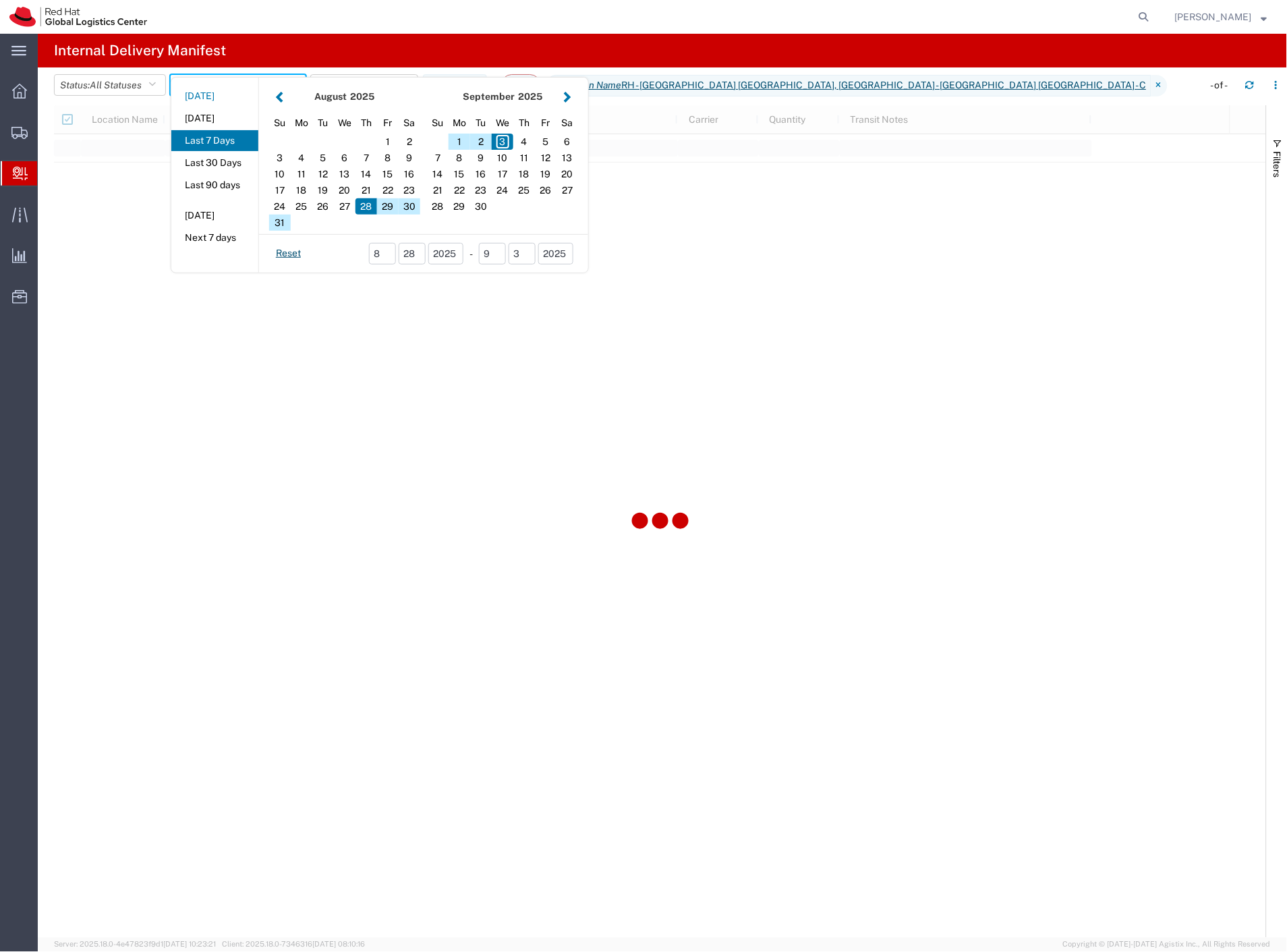
click at [214, 96] on button "[DATE]" at bounding box center [215, 96] width 87 height 21
type input "[DATE]"
type input "[DATE] - [DATE]"
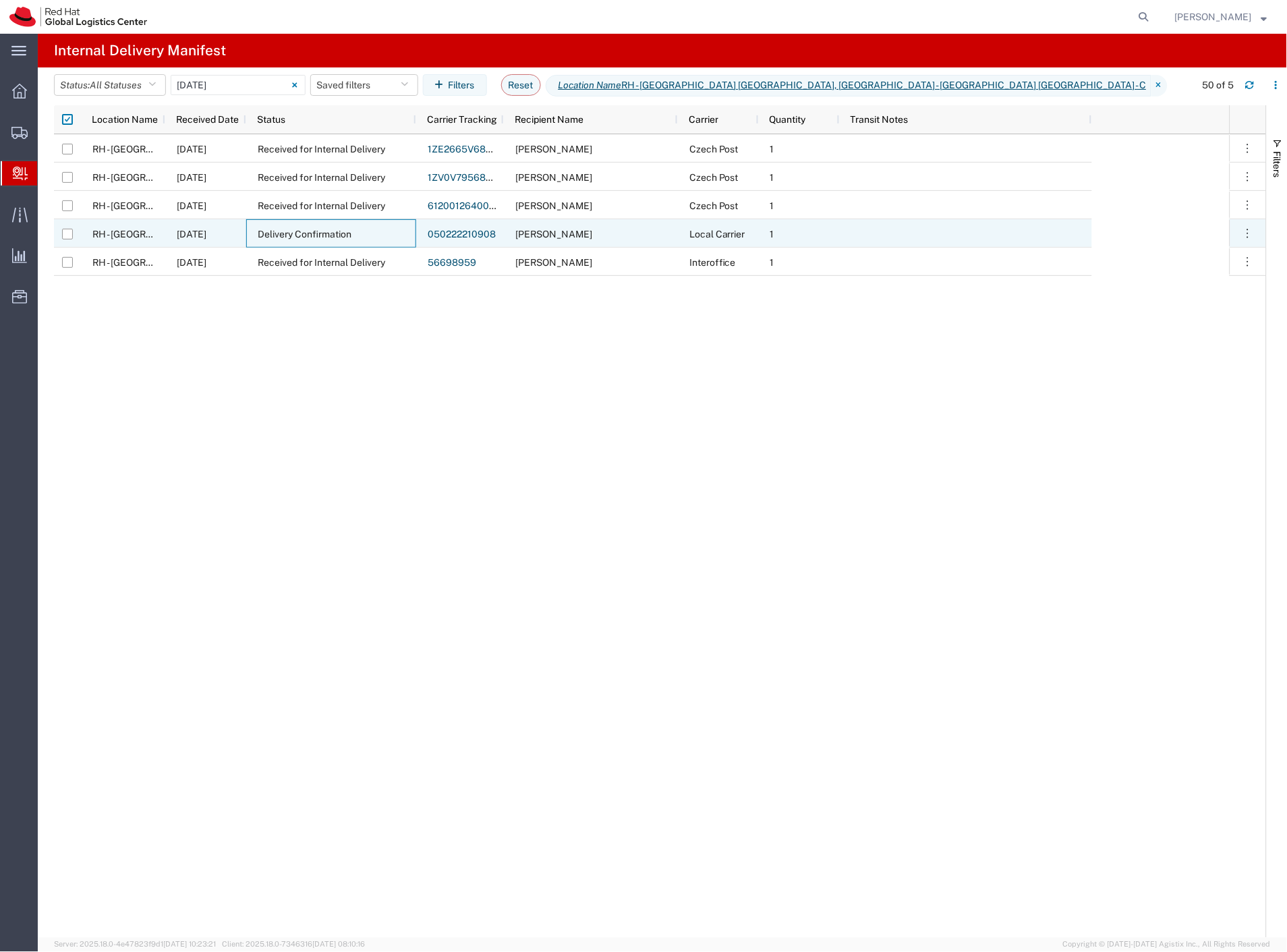
click at [381, 227] on div "Delivery Confirmation" at bounding box center [331, 233] width 170 height 28
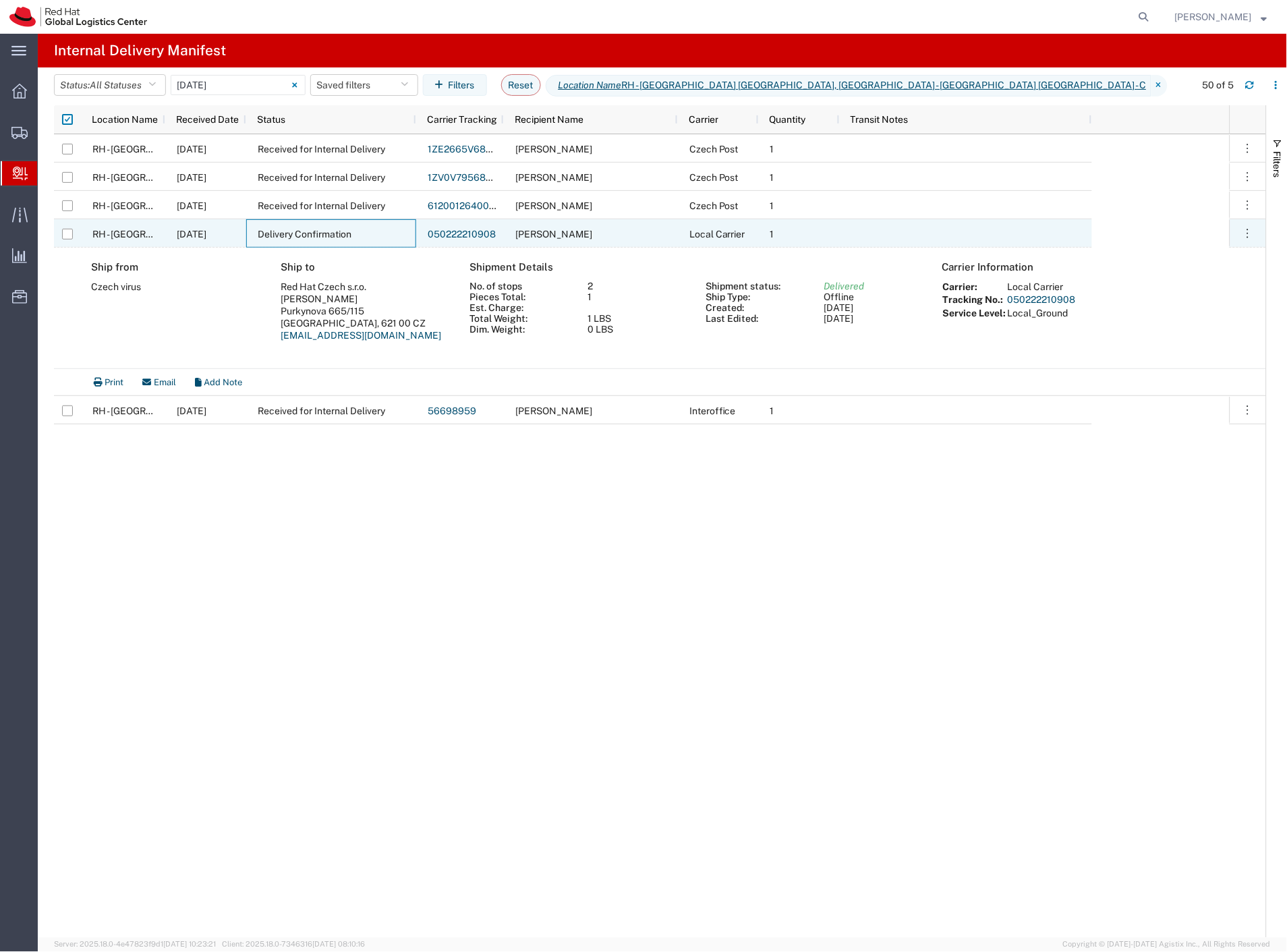
click at [381, 227] on div "Delivery Confirmation" at bounding box center [331, 233] width 170 height 28
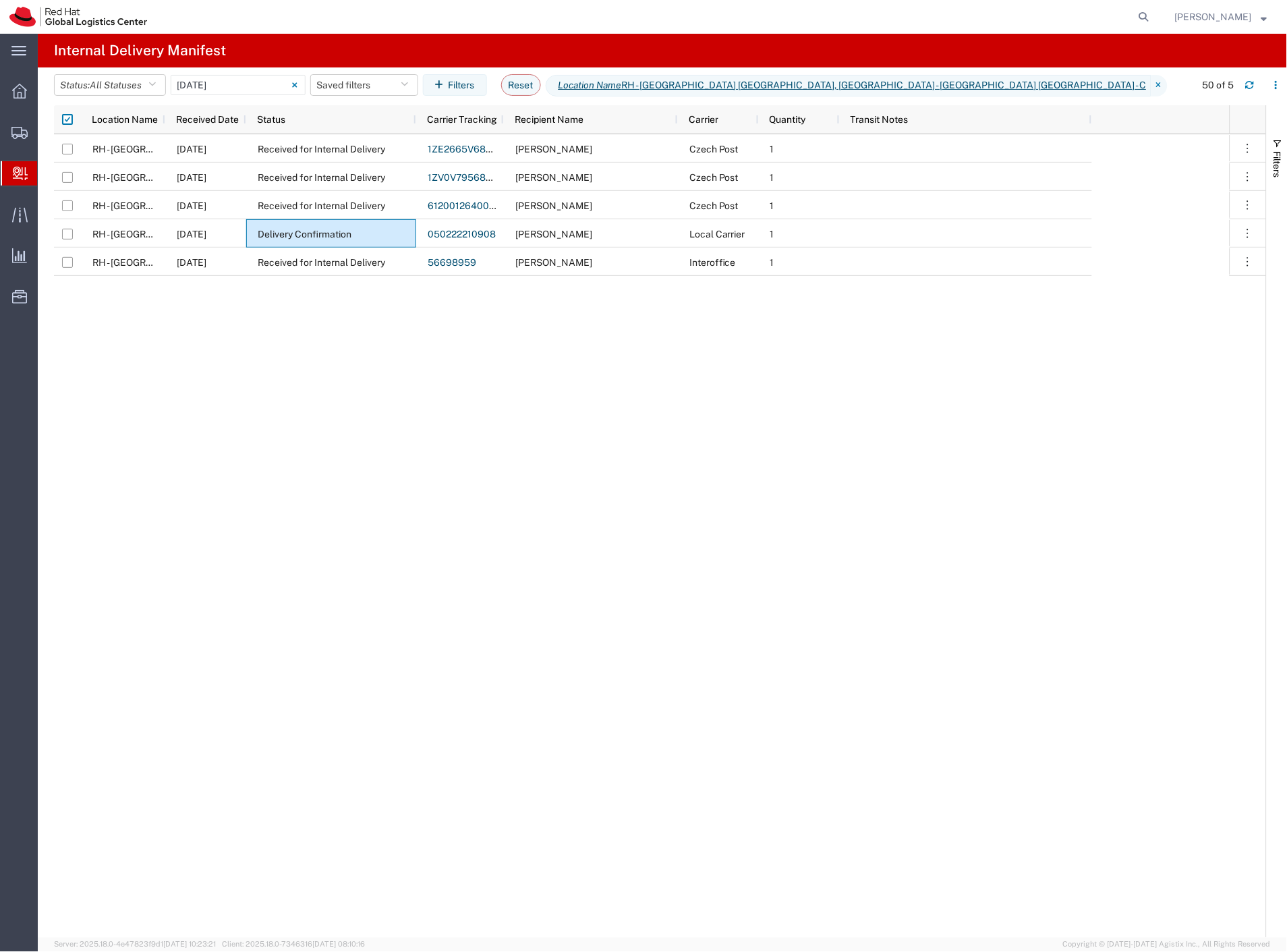
click at [0, 0] on span "Create Delivery" at bounding box center [0, 0] width 0 height 0
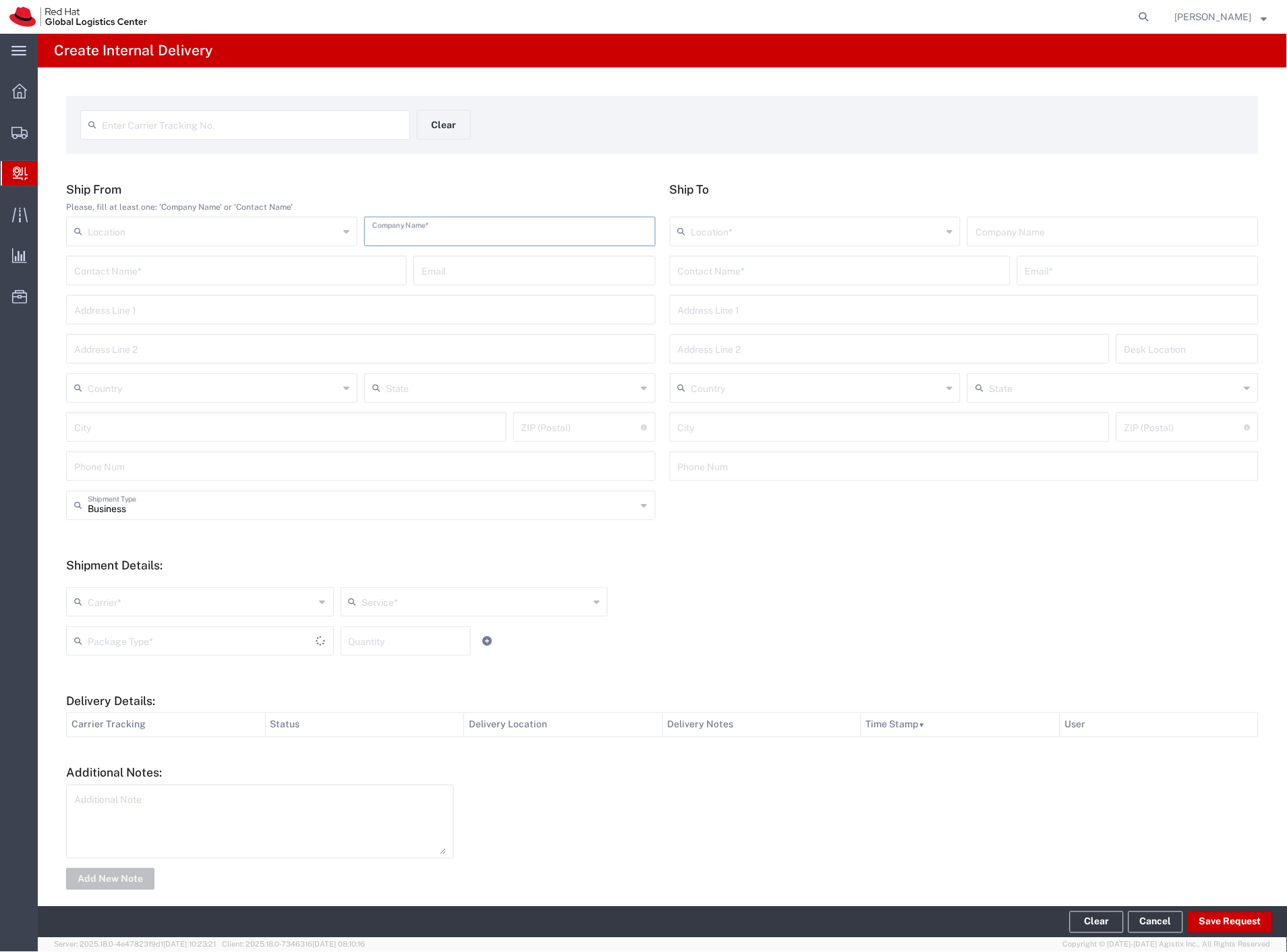
click at [392, 234] on input "text" at bounding box center [509, 230] width 275 height 23
type input "ppl"
click at [778, 270] on input "text" at bounding box center [840, 270] width 324 height 23
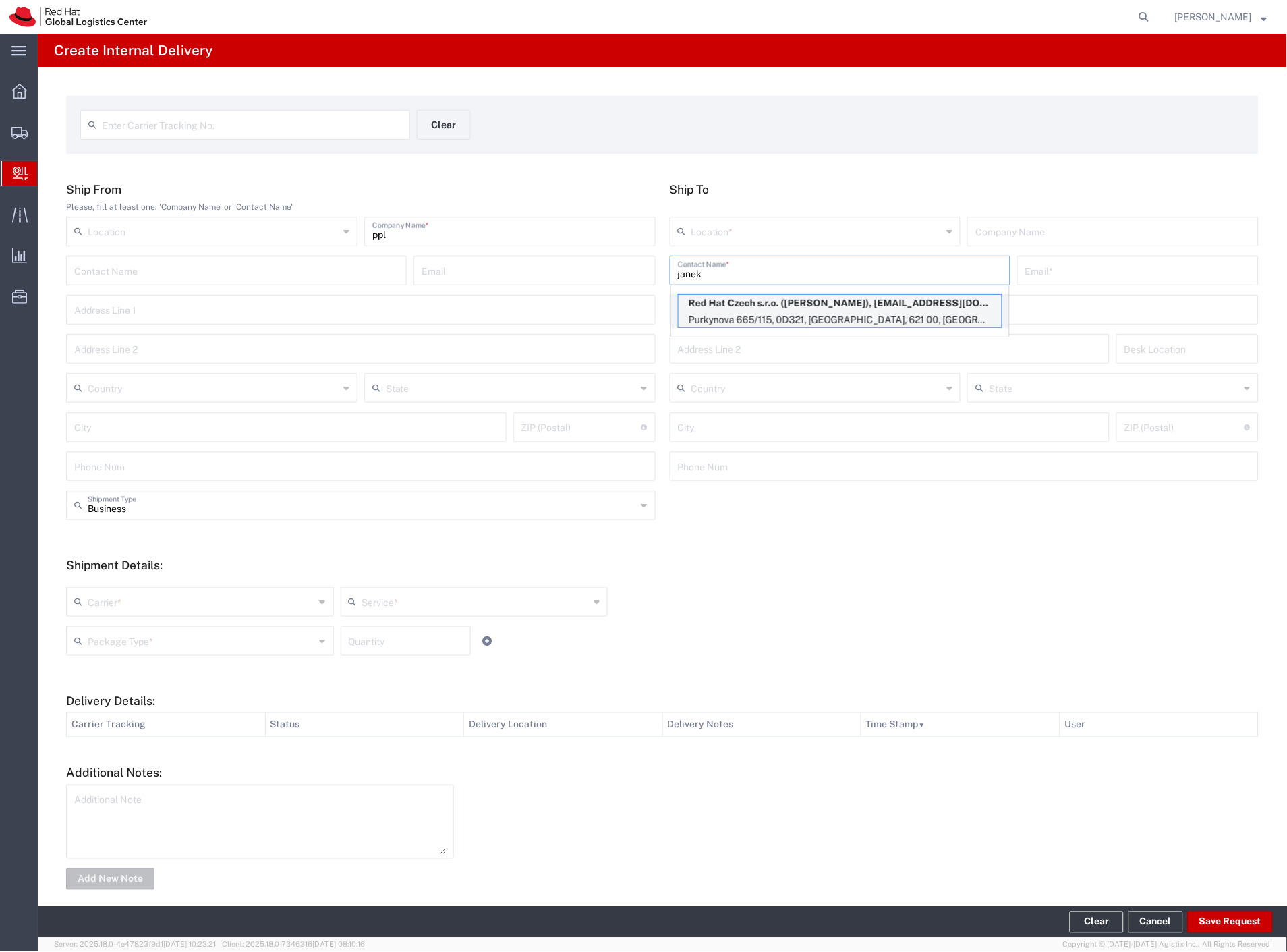
type input "janek"
click at [774, 299] on p "Red Hat Czech s.r.o. ([PERSON_NAME]), [EMAIL_ADDRESS][DOMAIN_NAME]" at bounding box center [840, 303] width 323 height 17
type input "RH - [GEOGRAPHIC_DATA] [GEOGRAPHIC_DATA] - C"
type input "Red Hat Czech s.r.o."
type input "[PERSON_NAME]"
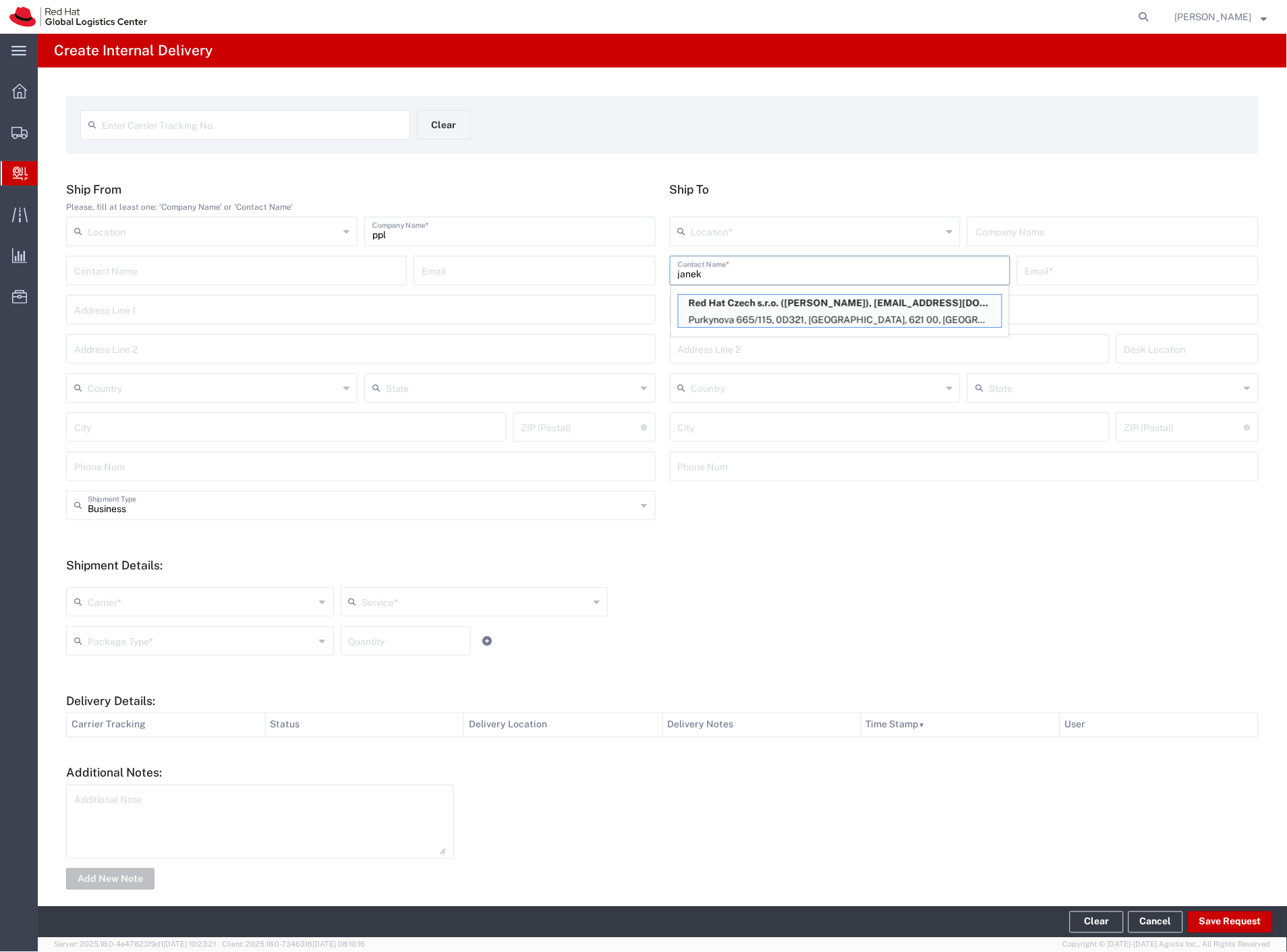
type input "[EMAIL_ADDRESS][DOMAIN_NAME]"
type input "Purkynova 665/115"
type input "0D321"
type input "Czechia"
type input "[GEOGRAPHIC_DATA]"
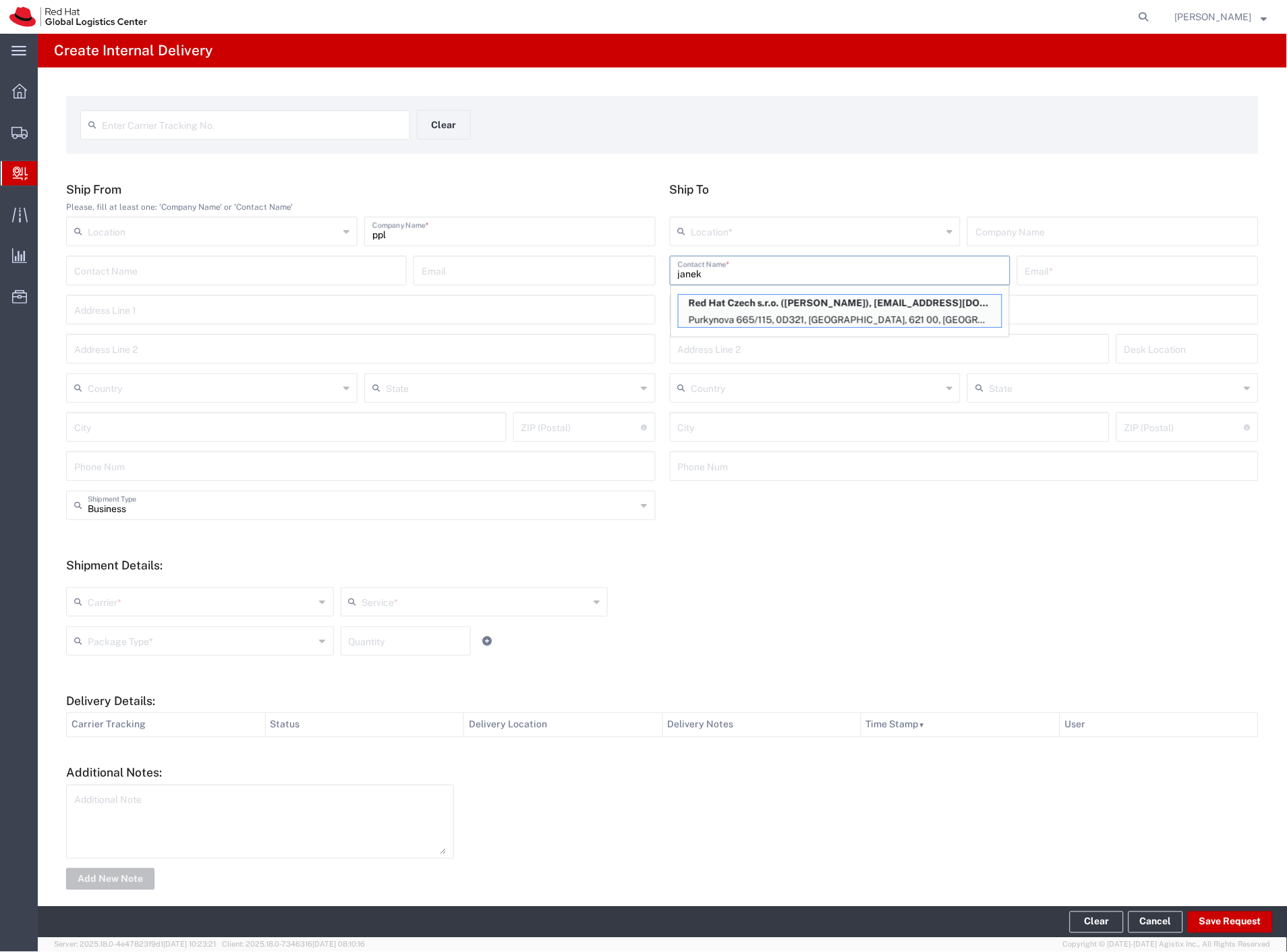
type input "621 00"
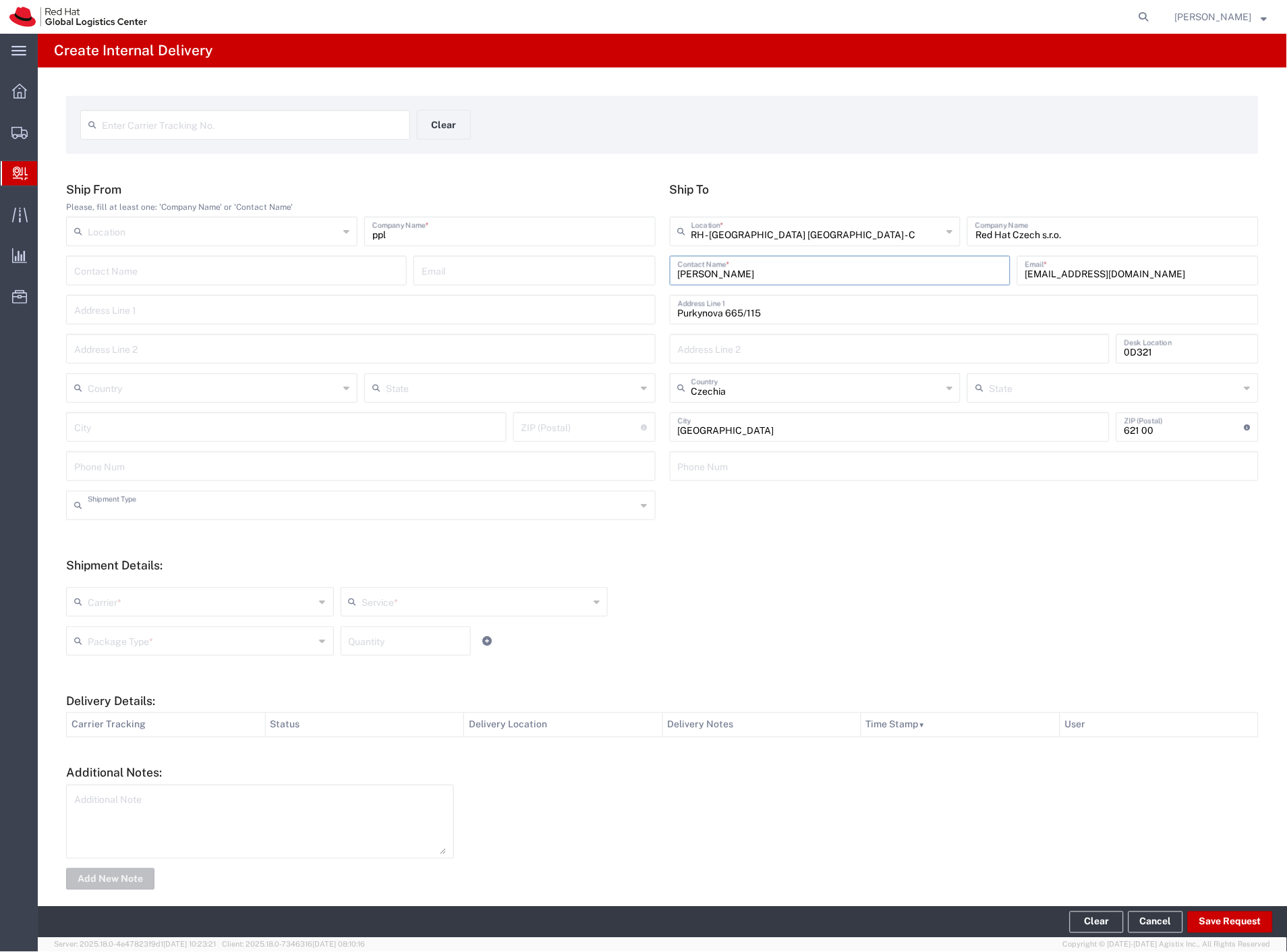
drag, startPoint x: 196, startPoint y: 504, endPoint x: 193, endPoint y: 515, distance: 11.4
click at [193, 512] on input "text" at bounding box center [363, 504] width 549 height 23
click at [166, 560] on span "Personal" at bounding box center [358, 557] width 581 height 21
type input "Personal"
drag, startPoint x: 151, startPoint y: 604, endPoint x: 145, endPoint y: 627, distance: 23.8
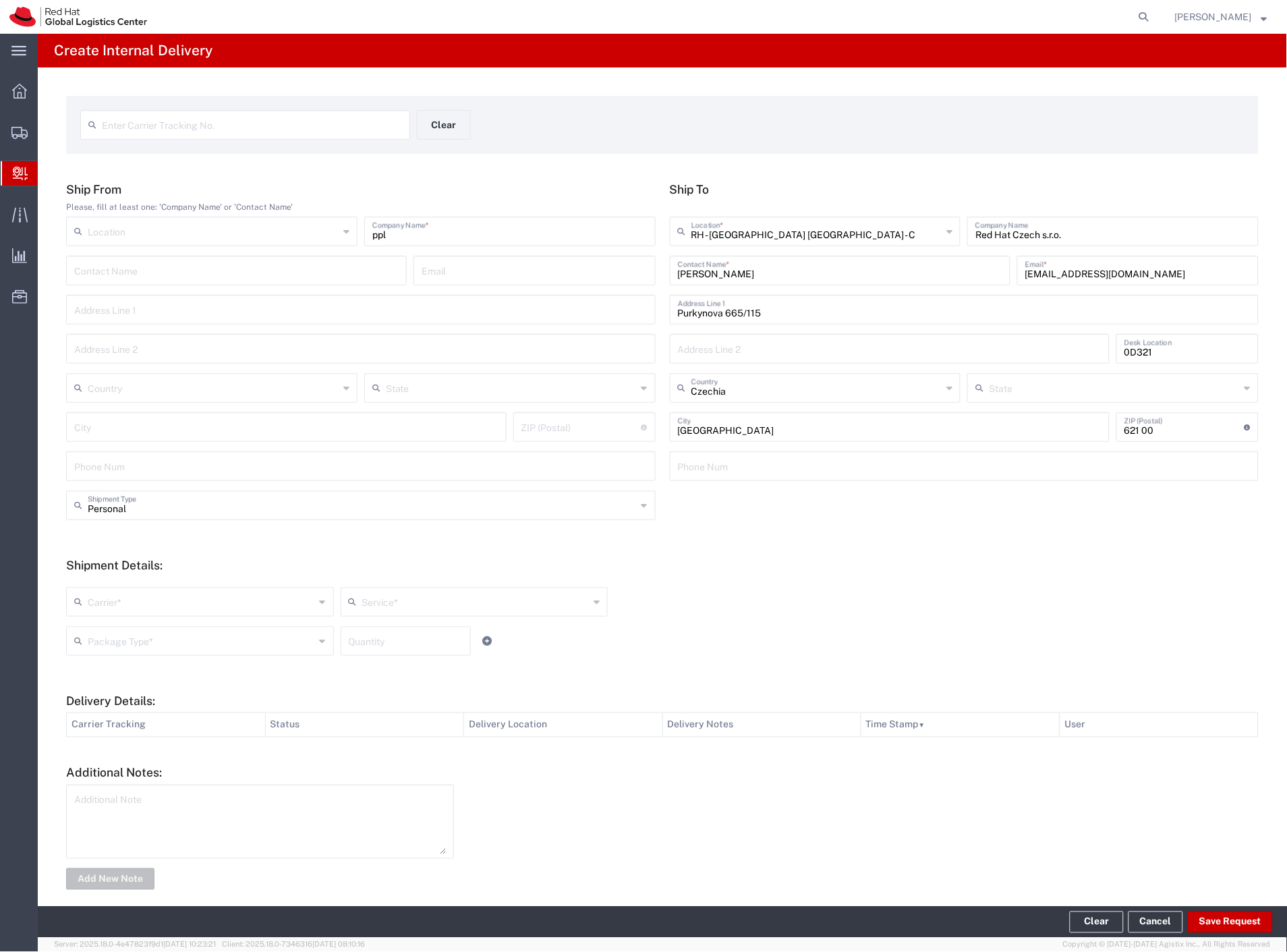
click at [150, 605] on input "text" at bounding box center [201, 600] width 227 height 23
click at [144, 629] on span "Czech Post" at bounding box center [198, 631] width 262 height 21
type input "Czech Post"
drag, startPoint x: 142, startPoint y: 636, endPoint x: 140, endPoint y: 652, distance: 16.1
click at [142, 640] on input "text" at bounding box center [201, 640] width 227 height 23
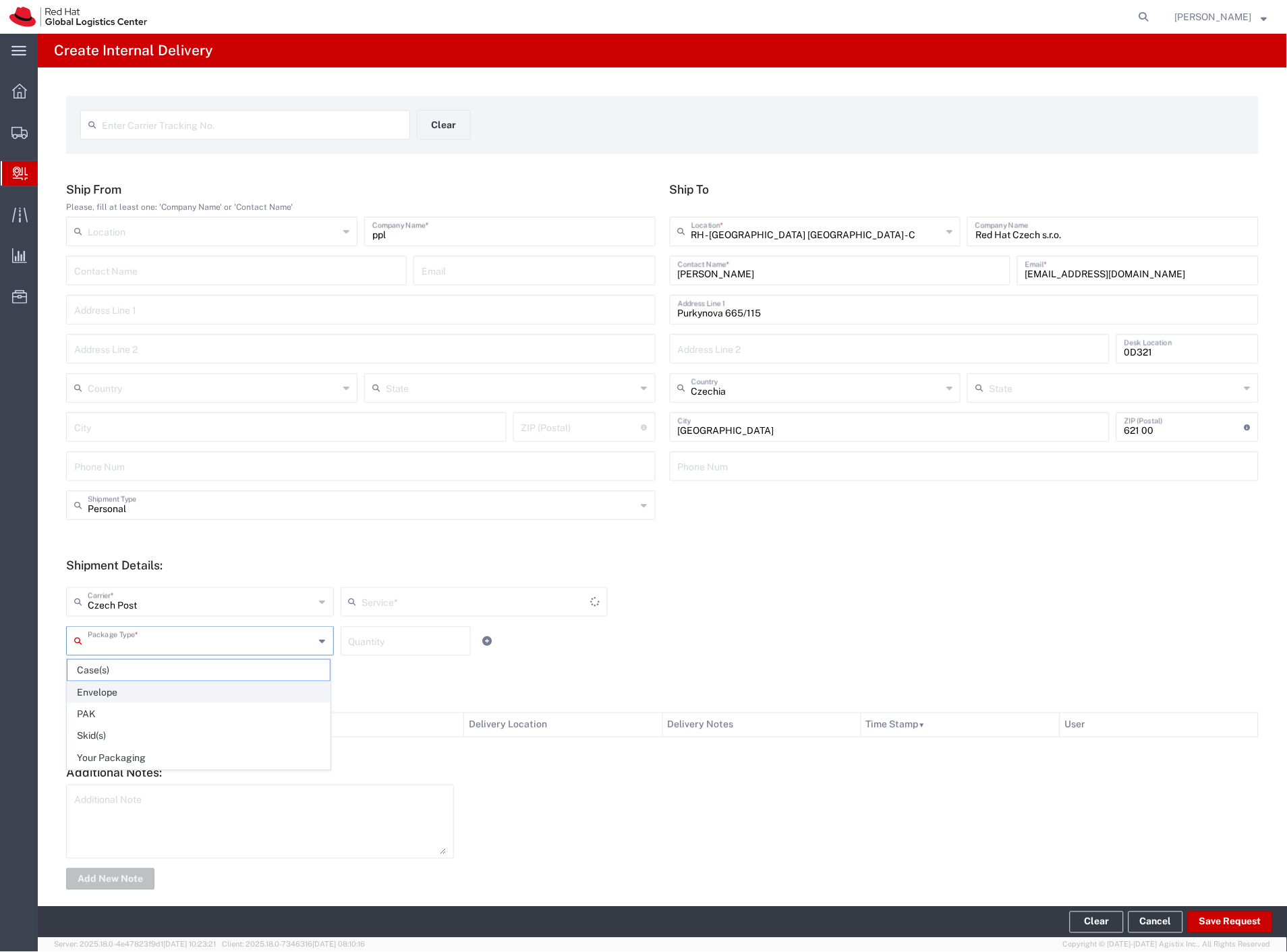
type input "Ground"
click at [130, 761] on span "Your Packaging" at bounding box center [198, 758] width 262 height 21
type input "Your Packaging"
click at [382, 650] on input "number" at bounding box center [406, 640] width 114 height 23
type input "2"
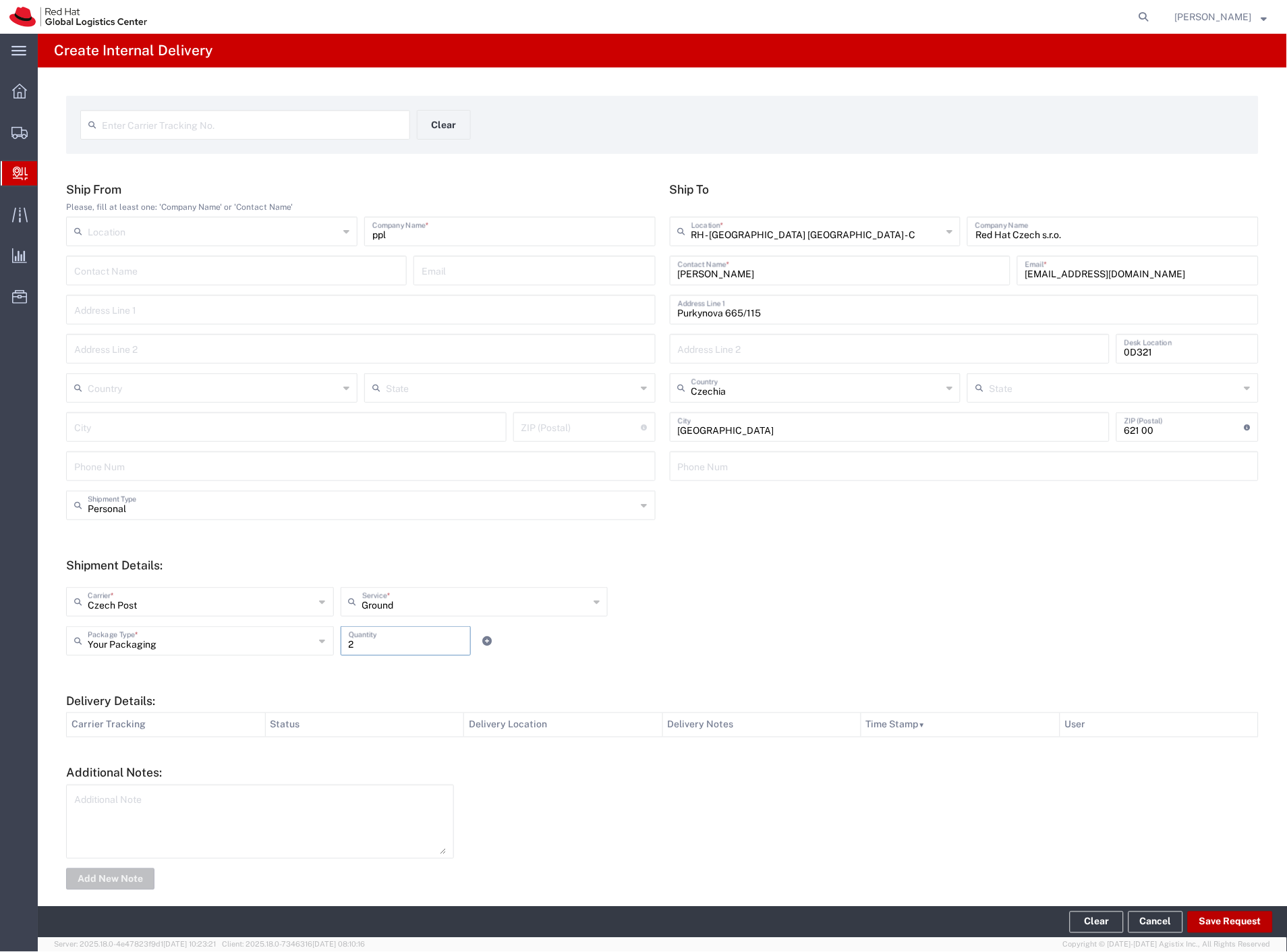
click at [1251, 918] on button "Save Request" at bounding box center [1230, 922] width 85 height 22
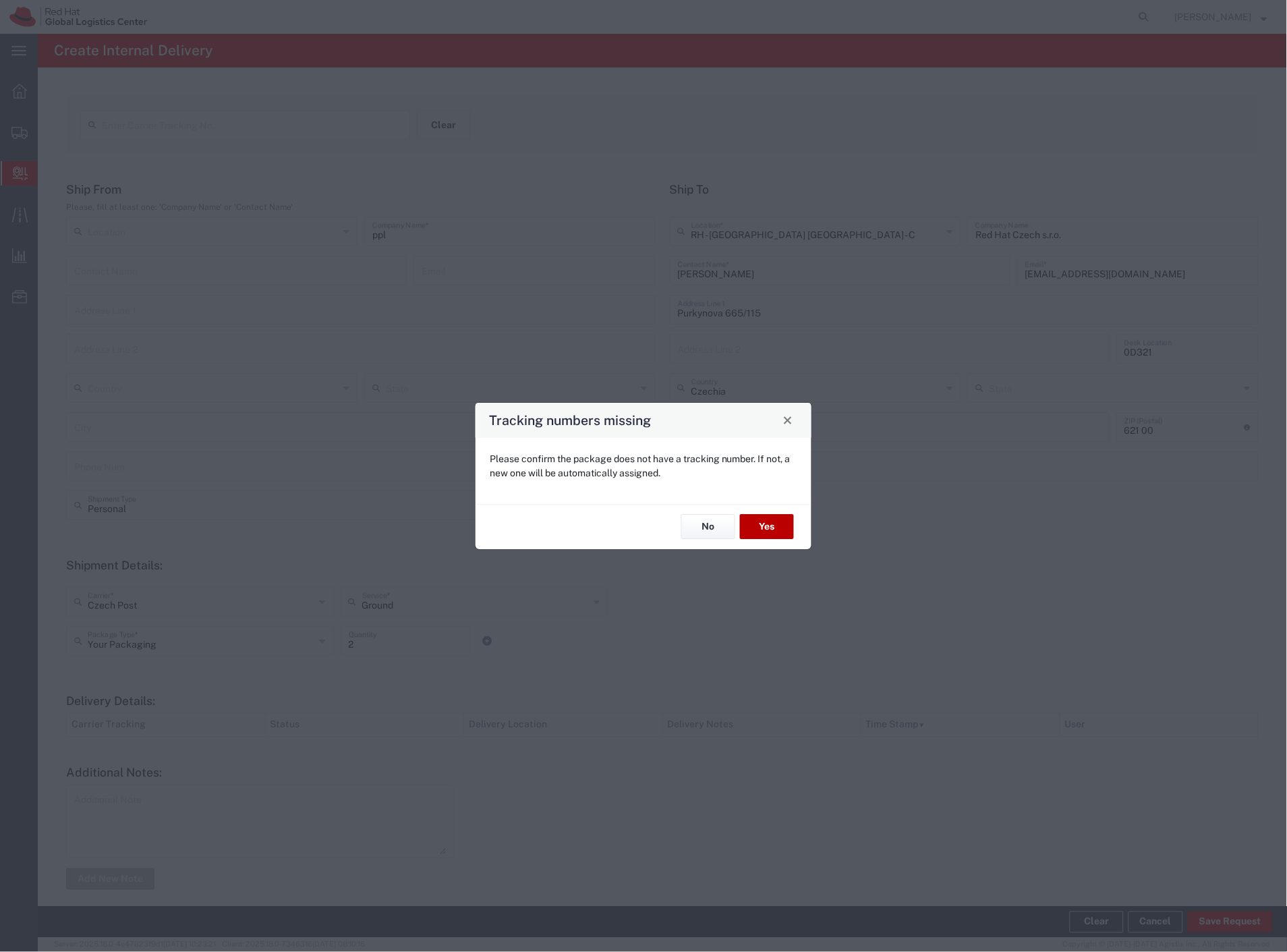
click at [750, 524] on button "Yes" at bounding box center [767, 527] width 54 height 25
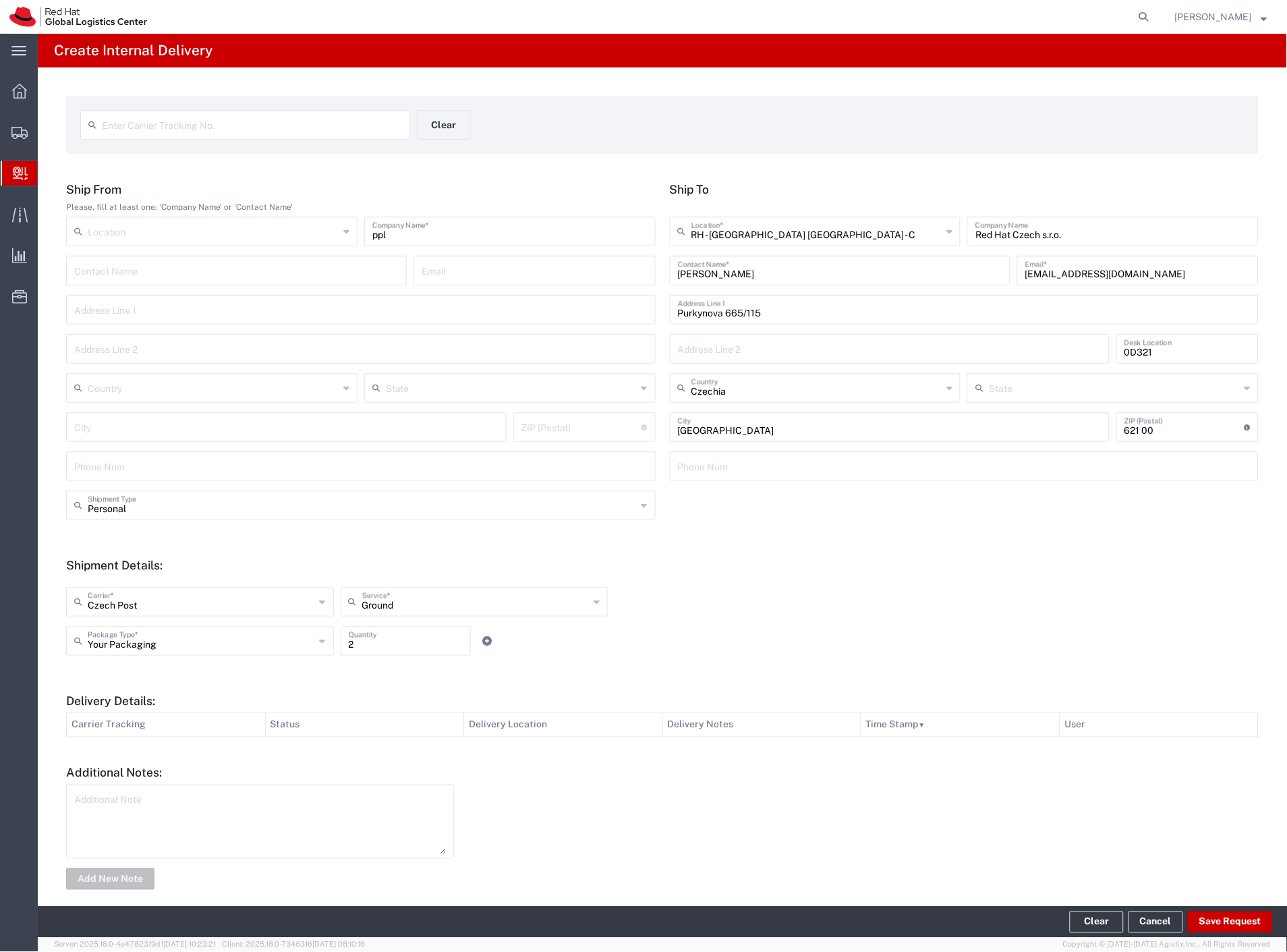
type input "Personal"
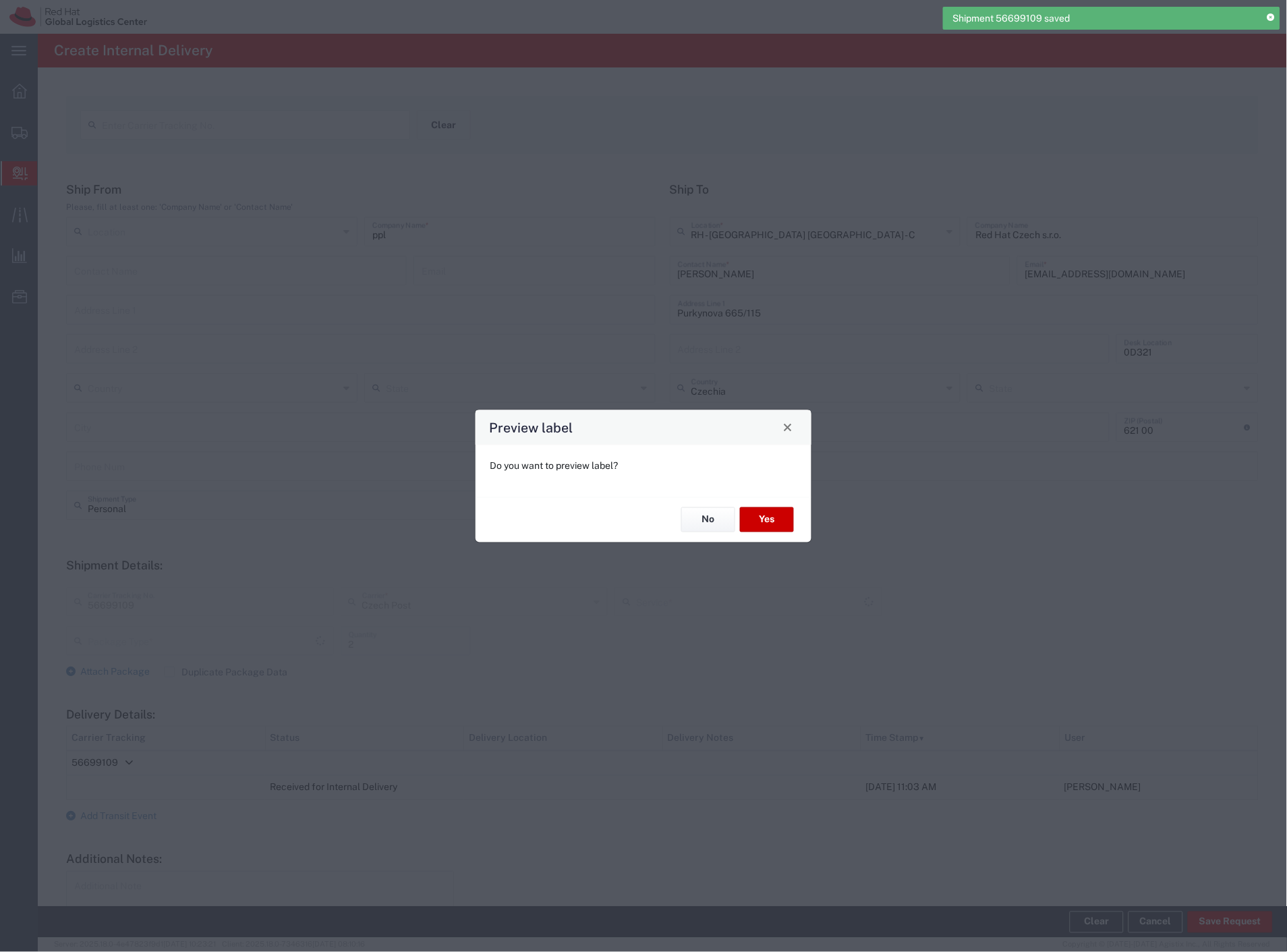
type input "Your Packaging"
type input "Ground"
click at [718, 521] on button "No" at bounding box center [708, 520] width 54 height 25
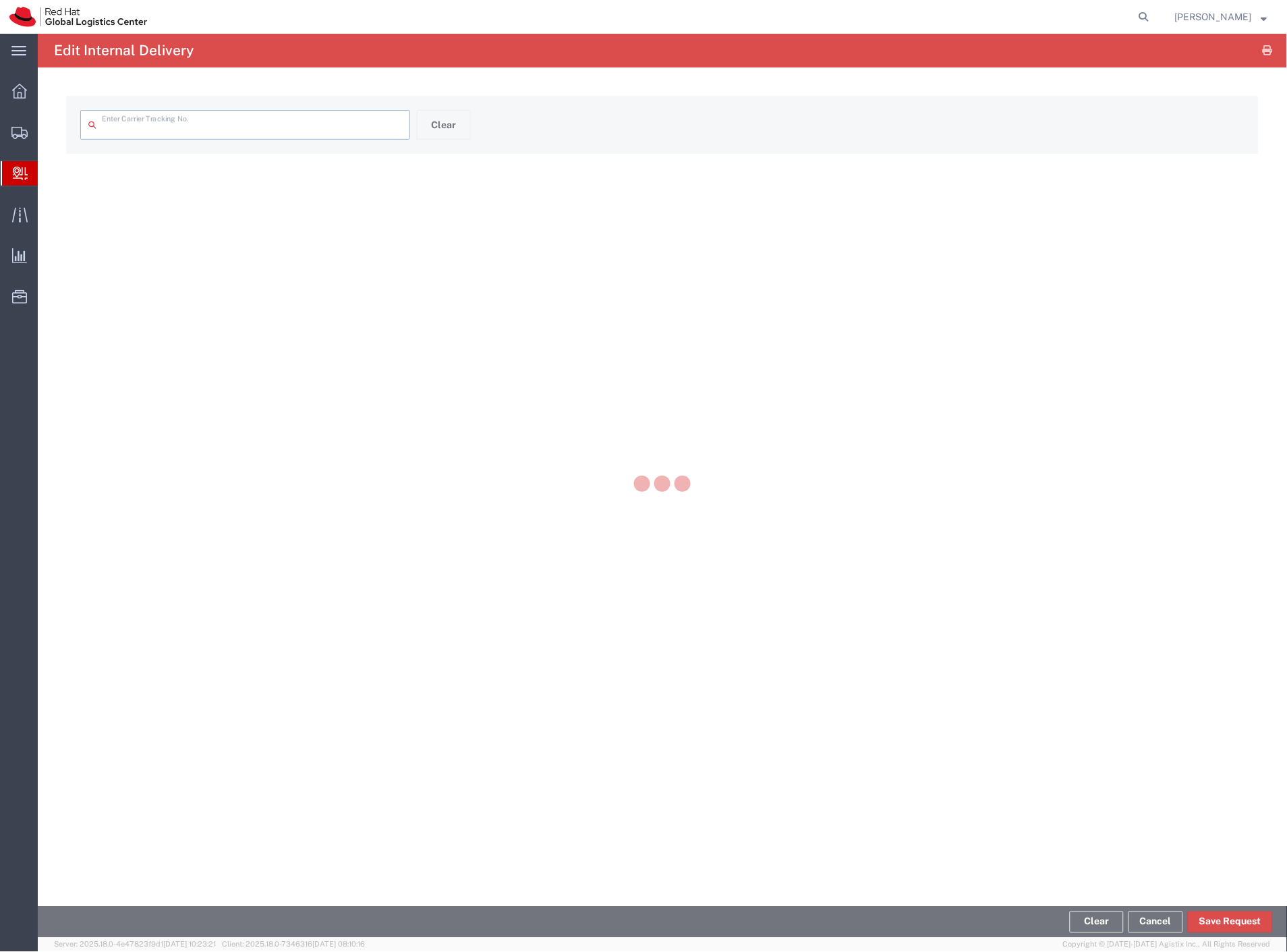
type input "56699109"
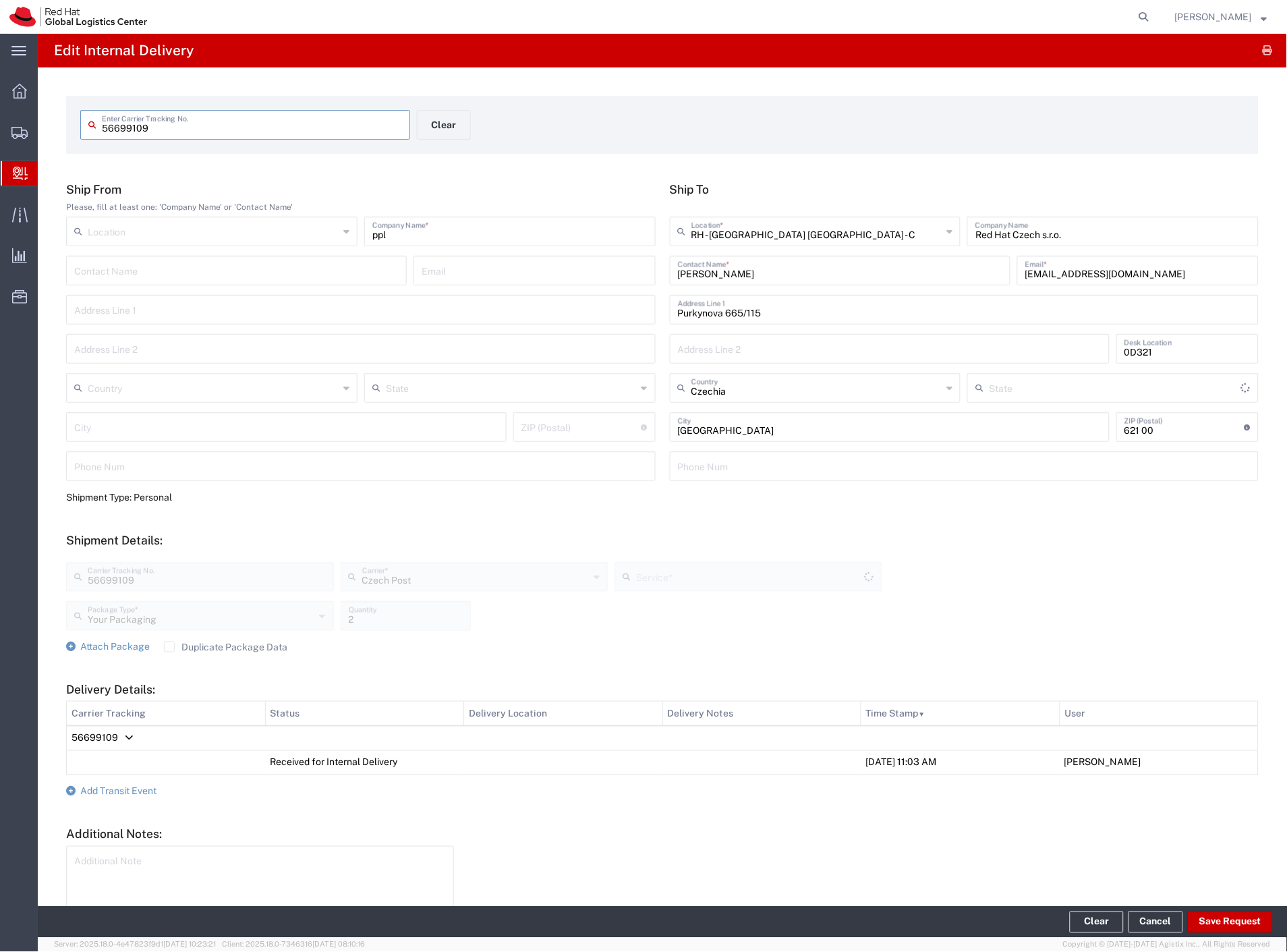
type input "Ground"
click at [150, 786] on span "Add Transit Event" at bounding box center [118, 791] width 76 height 11
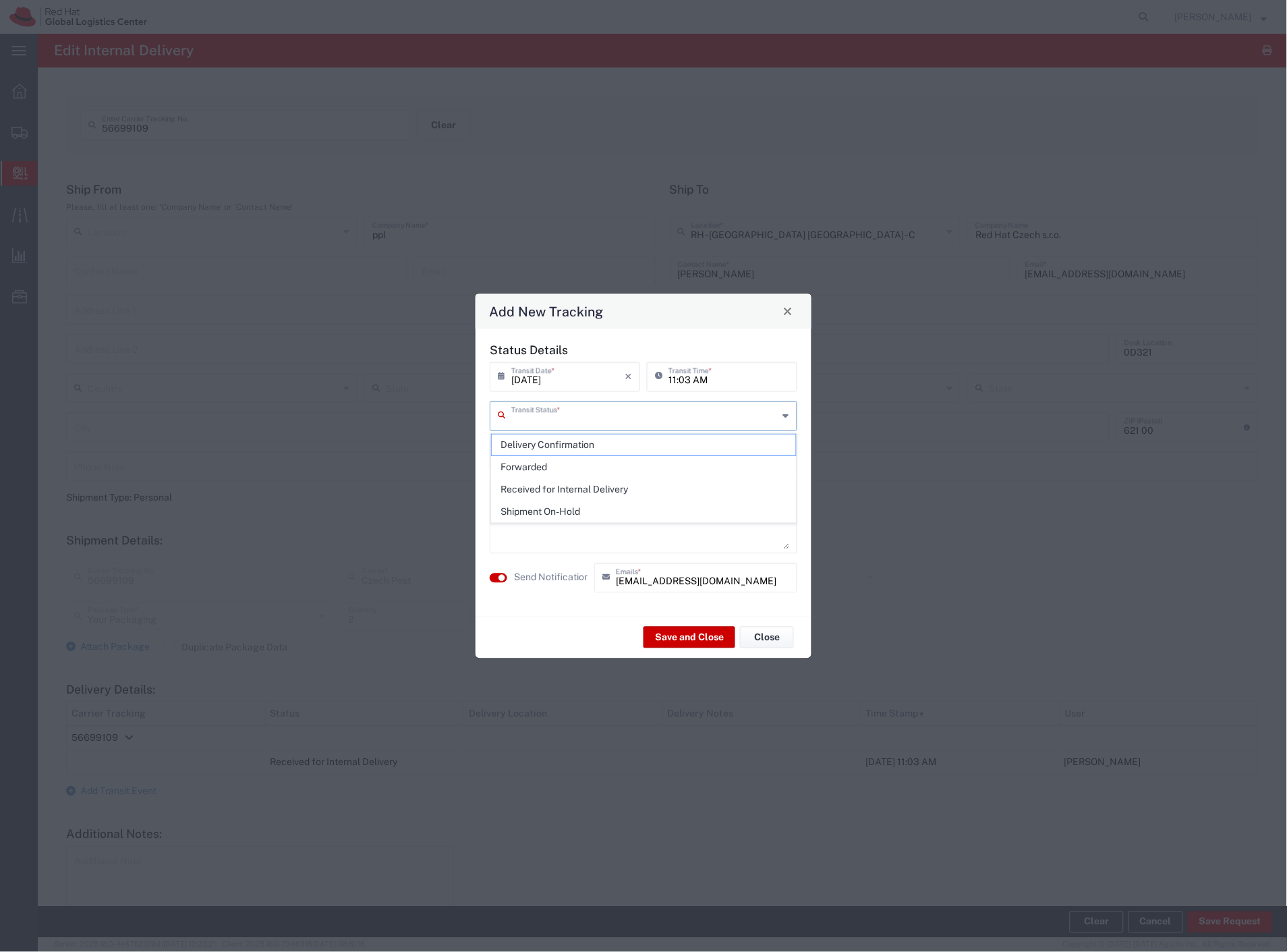
click at [669, 414] on input "text" at bounding box center [645, 414] width 267 height 23
click at [642, 445] on span "Delivery Confirmation" at bounding box center [645, 445] width 305 height 21
type input "Delivery Confirmation"
click at [653, 517] on textarea at bounding box center [643, 516] width 291 height 66
type textarea "vedla stolu"
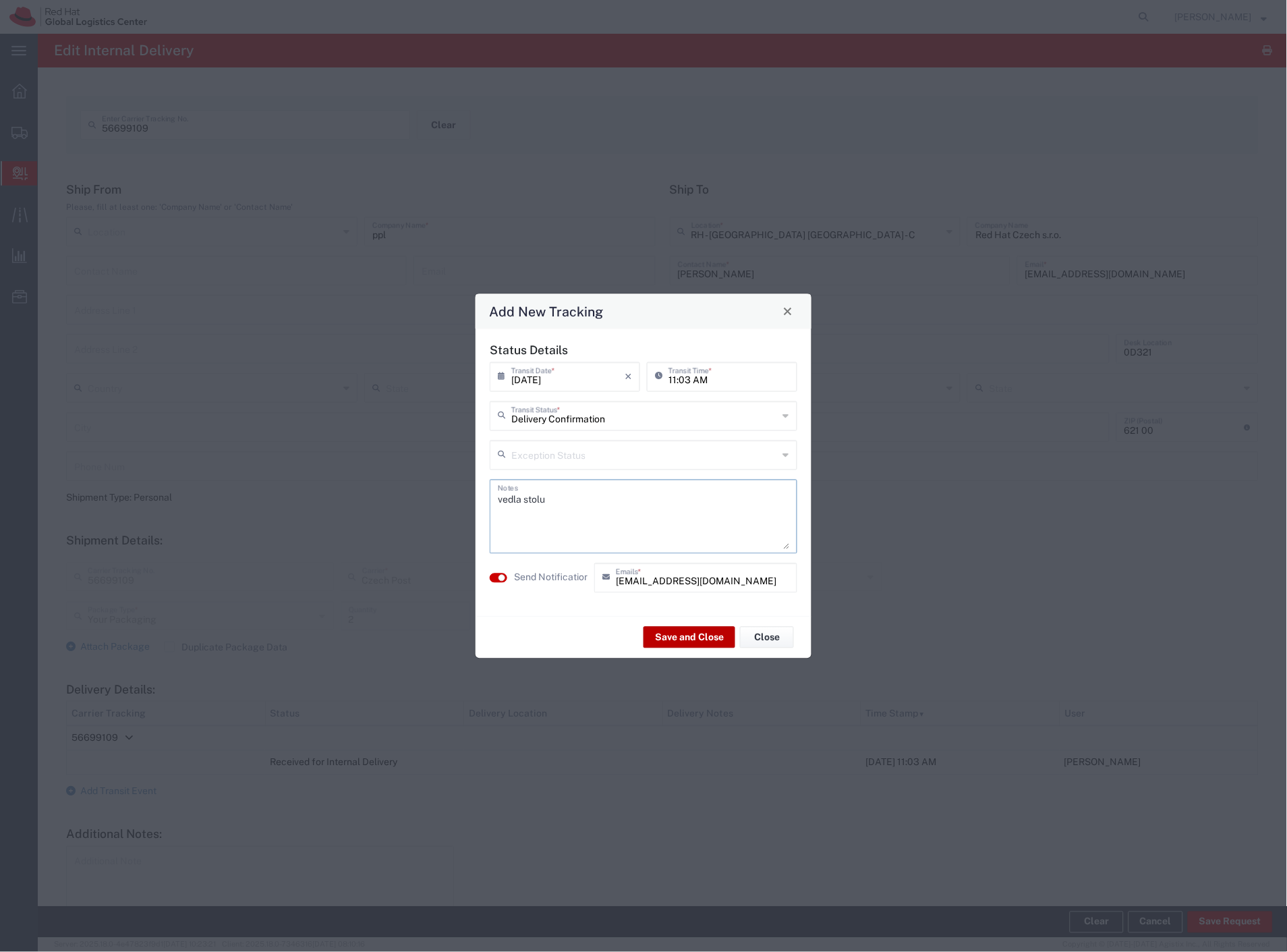
click at [705, 632] on button "Save and Close" at bounding box center [690, 637] width 92 height 22
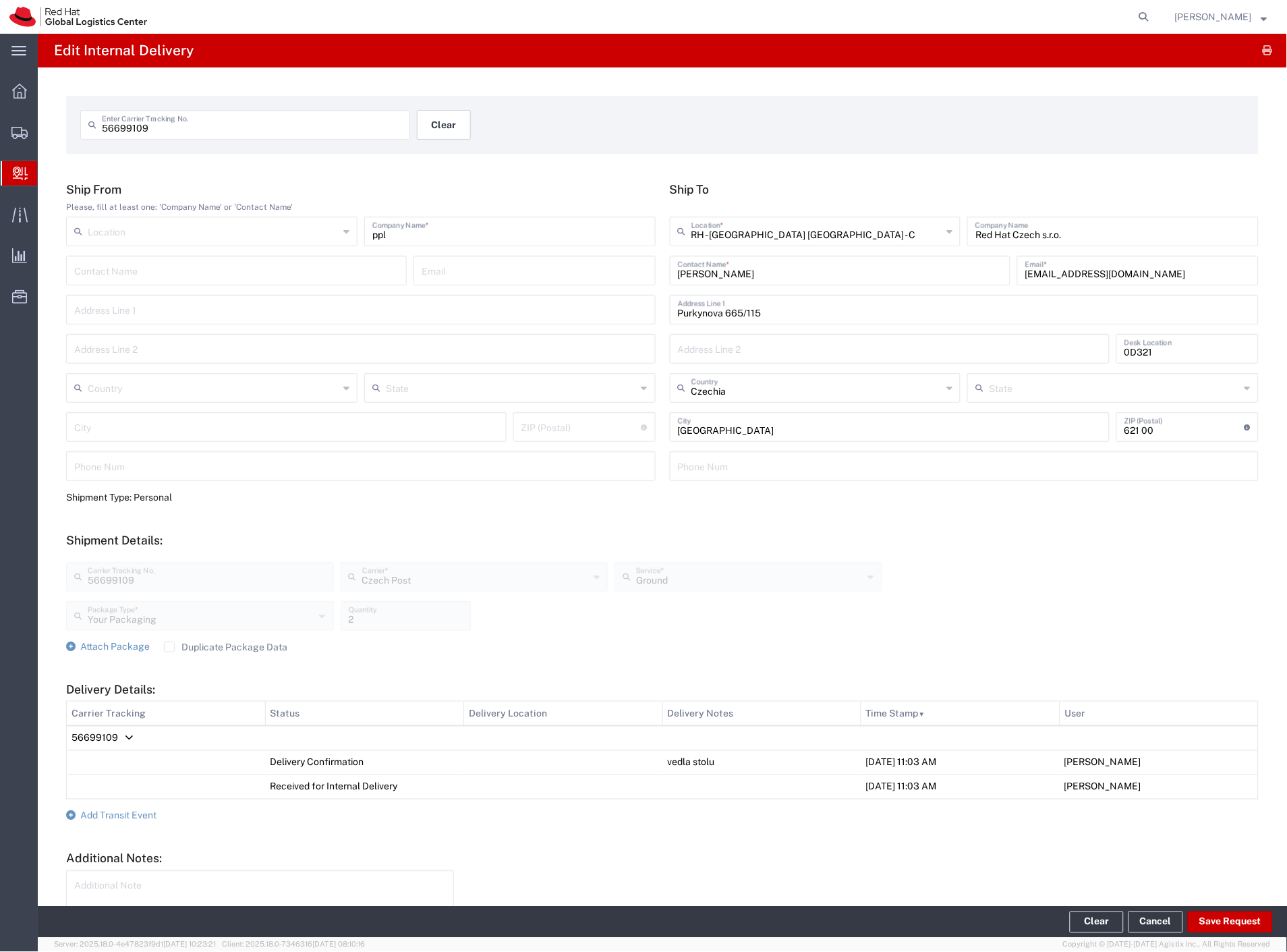
click at [456, 126] on button "Clear" at bounding box center [444, 124] width 54 height 30
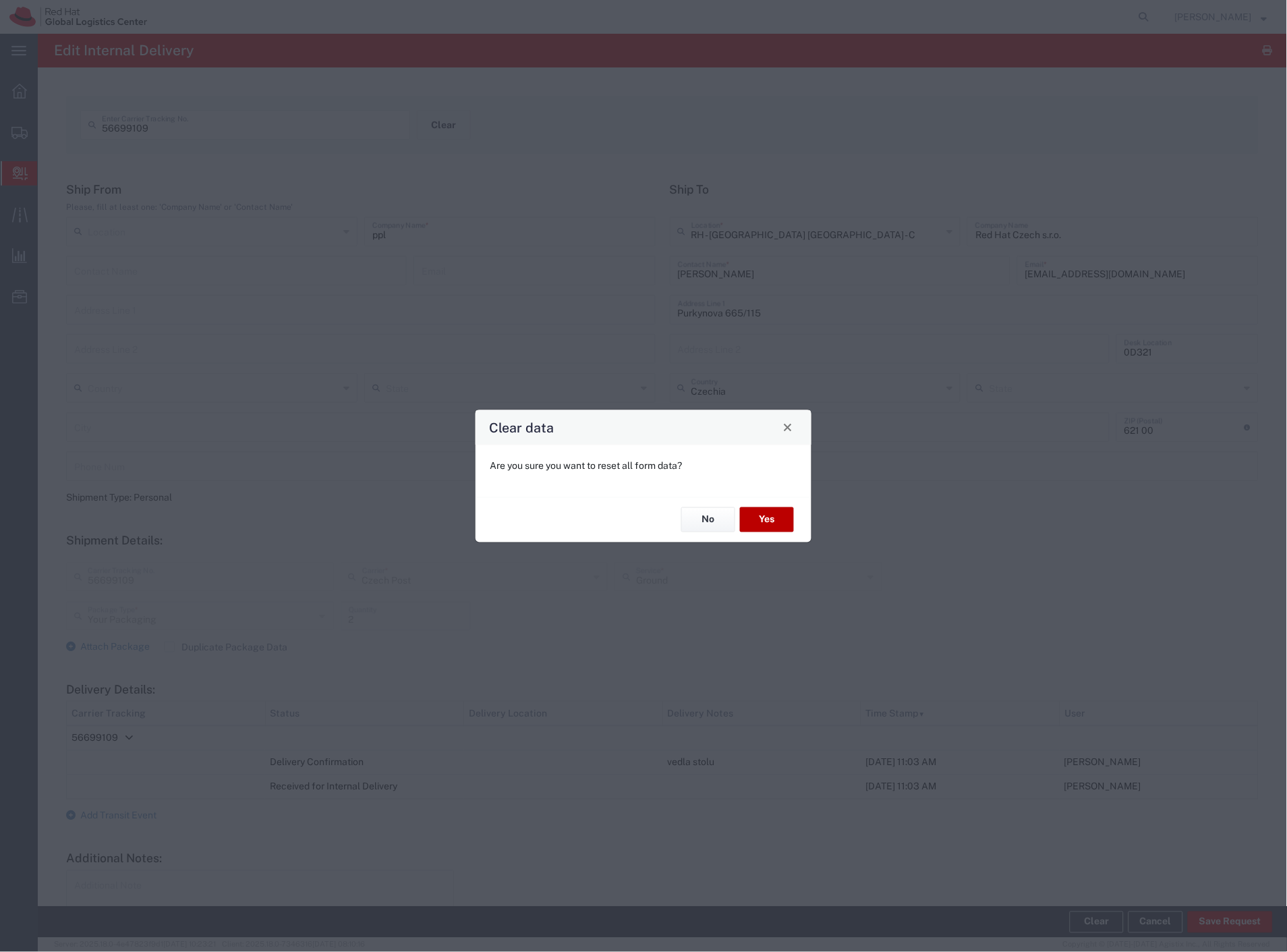
click at [774, 521] on button "Yes" at bounding box center [767, 520] width 54 height 25
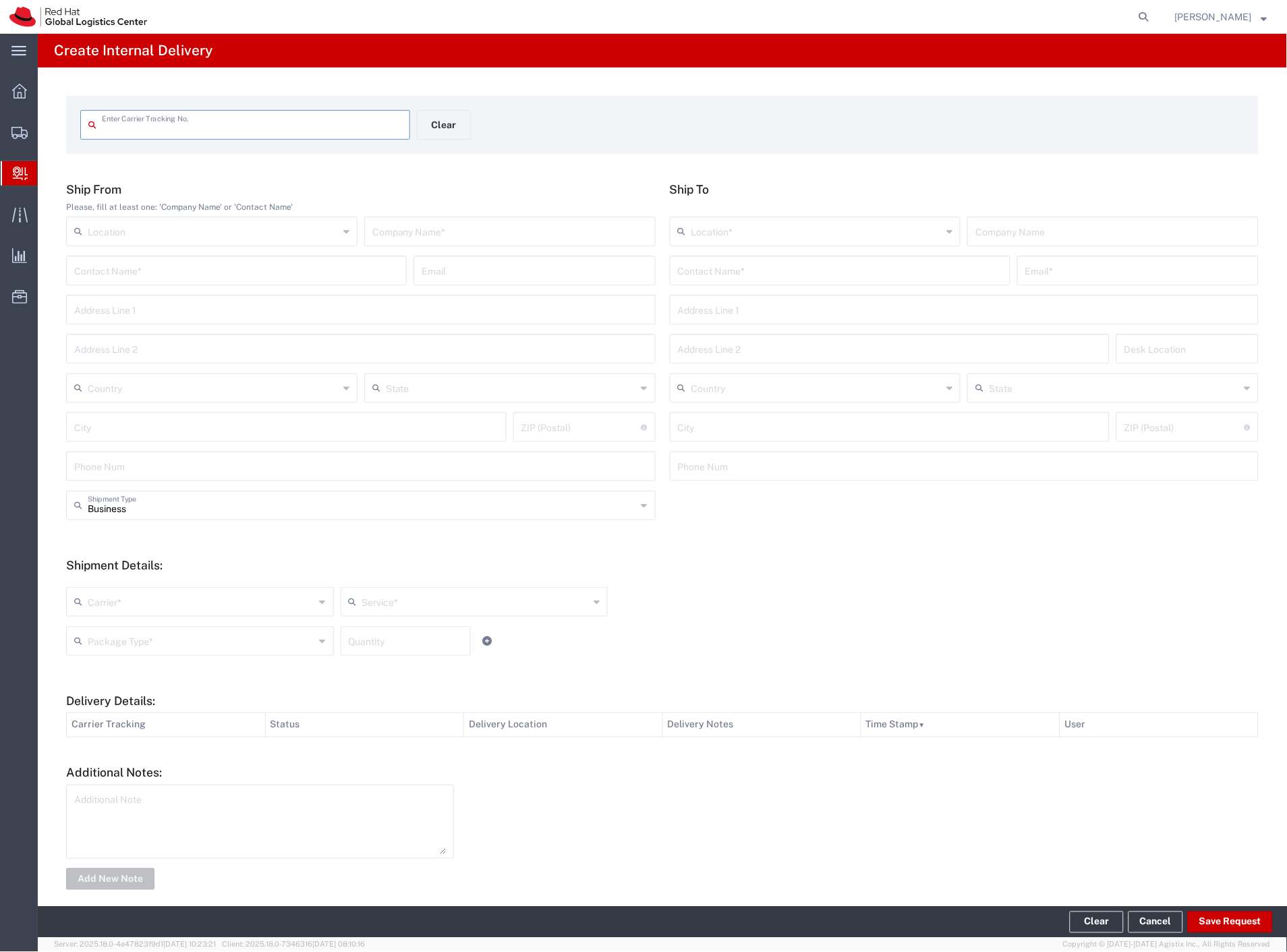
click at [392, 223] on input "text" at bounding box center [509, 230] width 275 height 23
click at [196, 119] on input "text" at bounding box center [251, 124] width 300 height 23
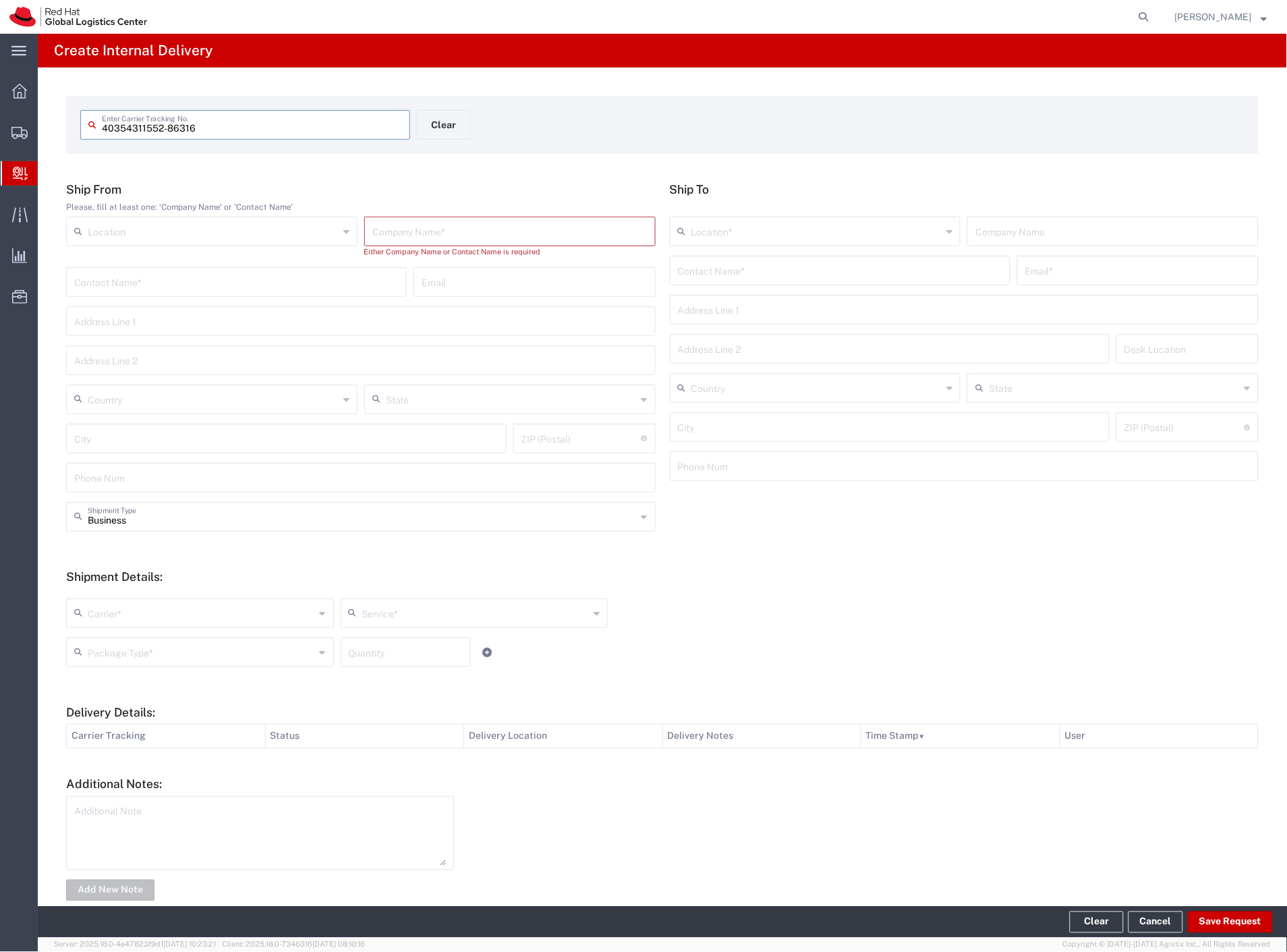
type input "40354311552-86316"
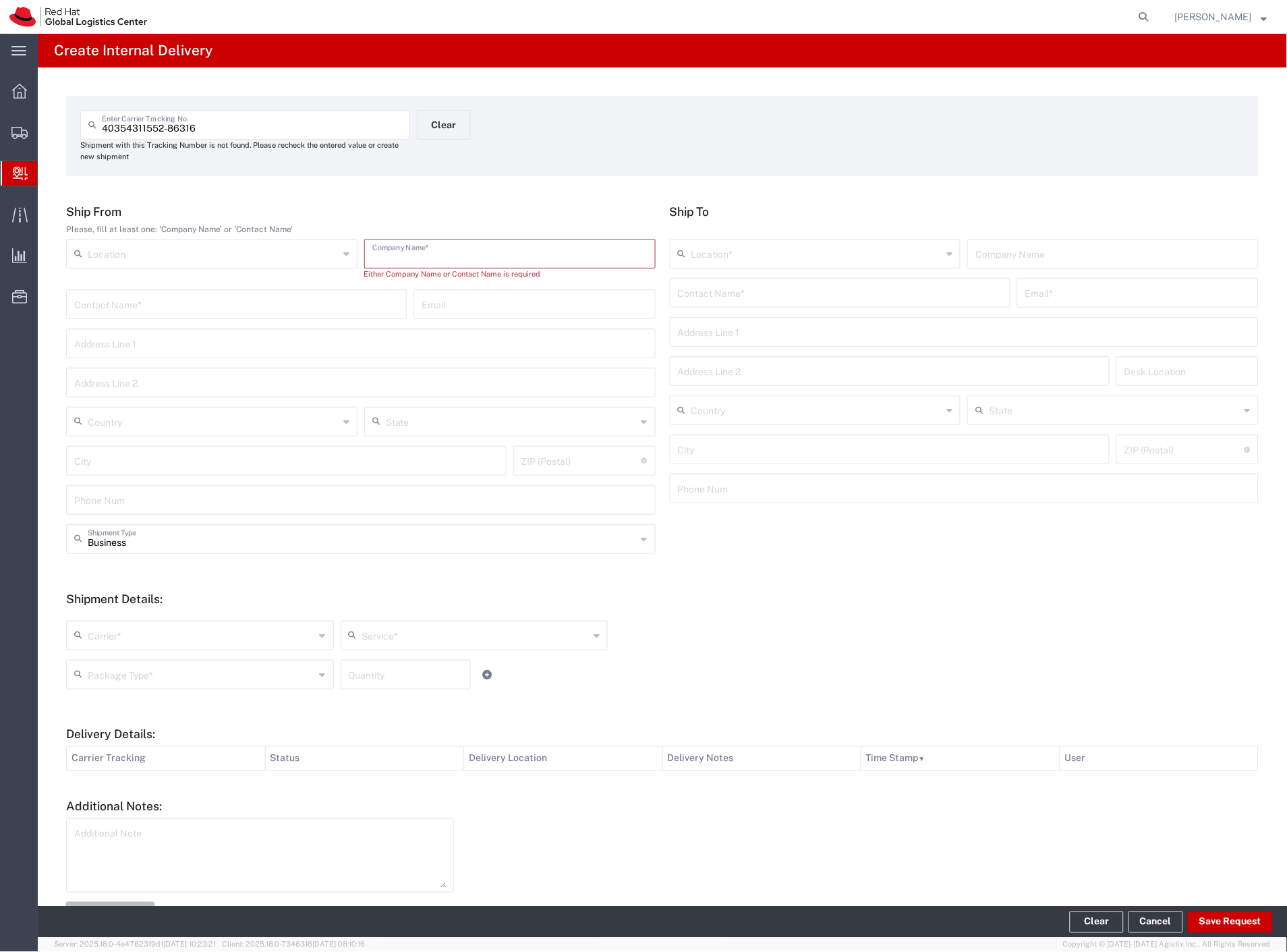
click at [386, 252] on input "text" at bounding box center [509, 252] width 275 height 23
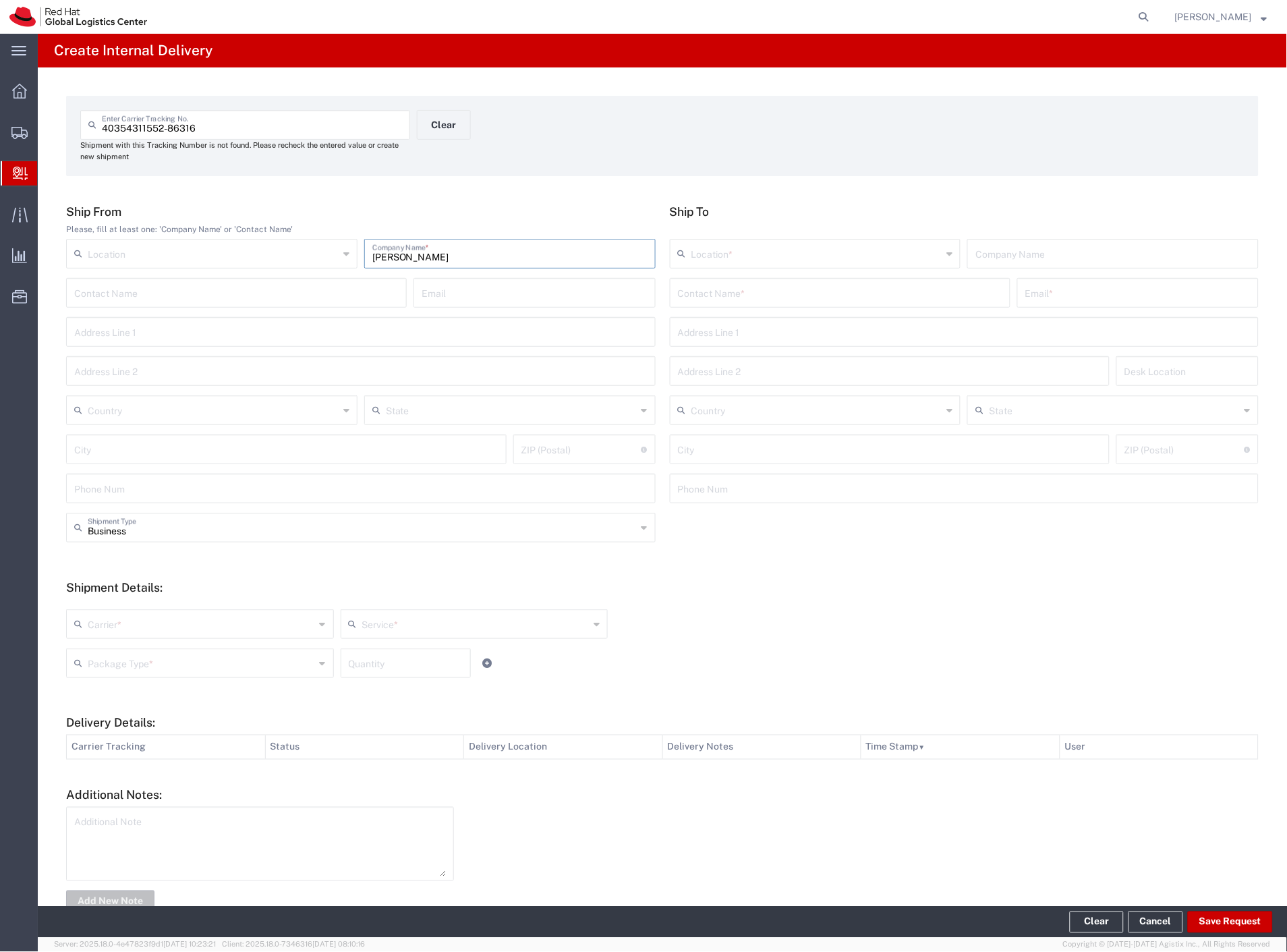
type input "[PERSON_NAME]"
click at [728, 294] on input "text" at bounding box center [840, 291] width 324 height 23
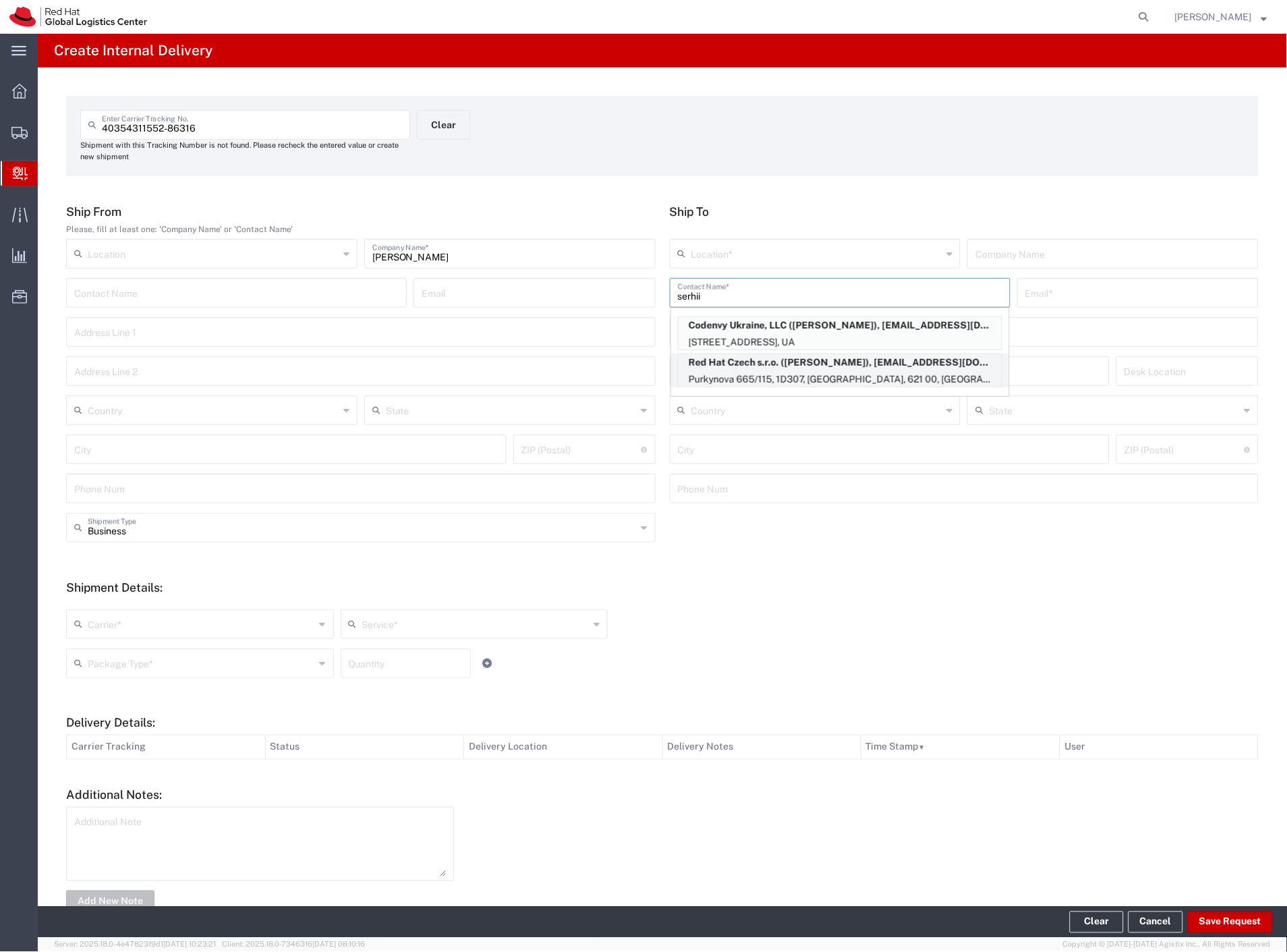
type input "serhii"
click at [799, 366] on p "Red Hat Czech s.r.o. ([PERSON_NAME]), [EMAIL_ADDRESS][DOMAIN_NAME]" at bounding box center [840, 362] width 323 height 17
type input "RH - [GEOGRAPHIC_DATA] [GEOGRAPHIC_DATA] - C"
type input "Red Hat Czech s.r.o."
type input "[PERSON_NAME]"
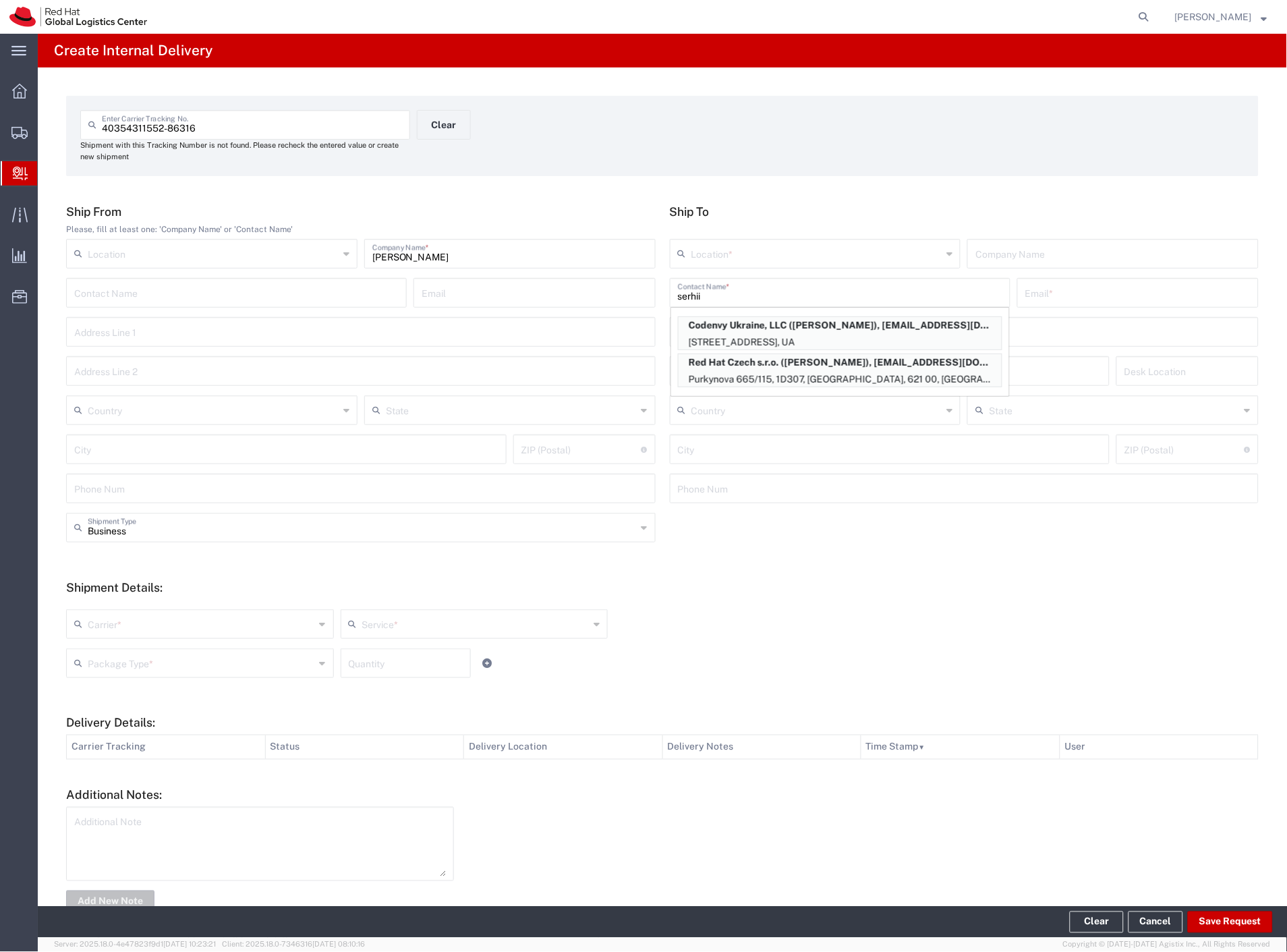
type input "[EMAIL_ADDRESS][DOMAIN_NAME]"
type input "Purkynova 665/115"
type input "1D307"
type input "Czechia"
type input "[GEOGRAPHIC_DATA]"
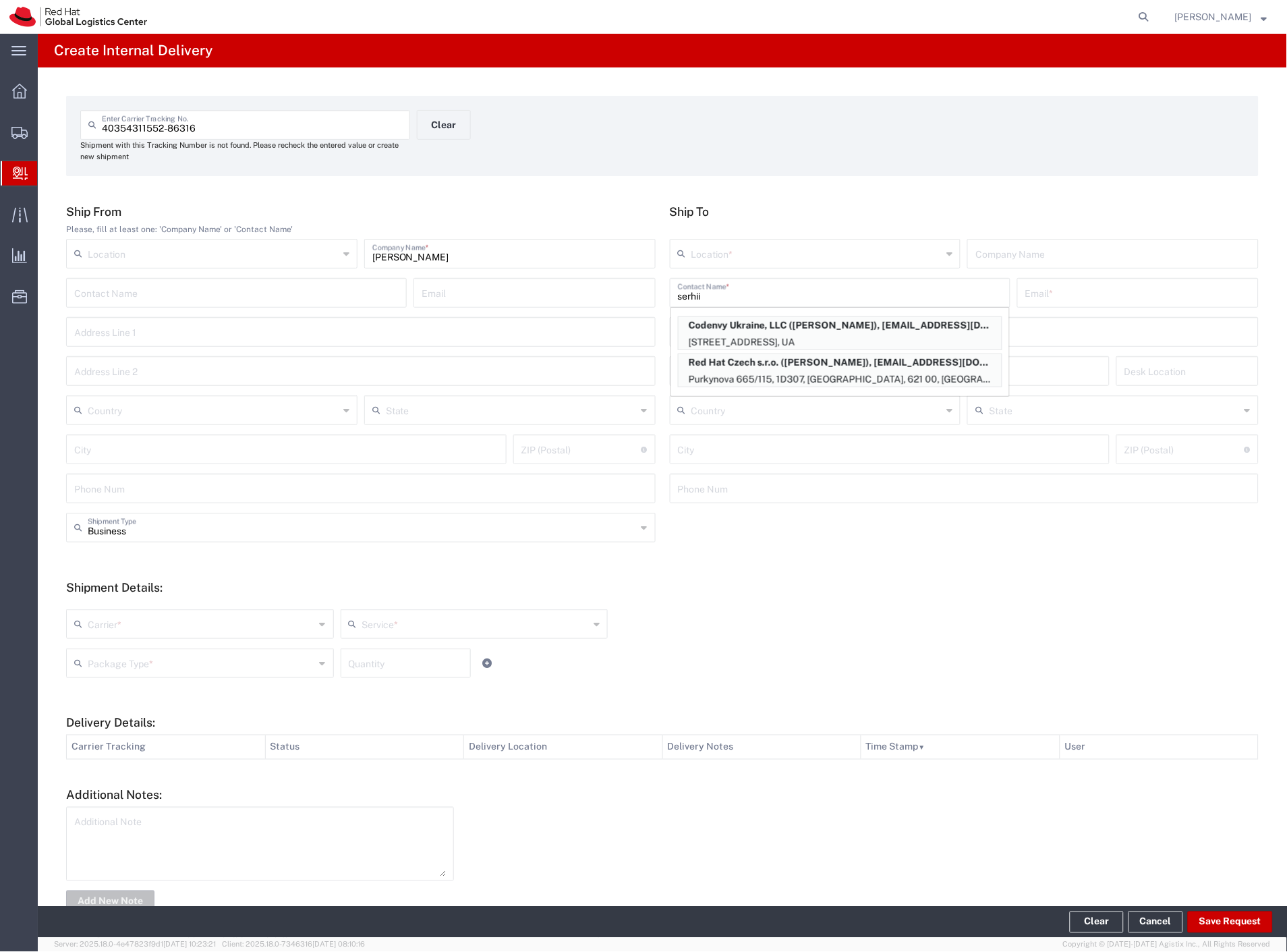
type input "621 00"
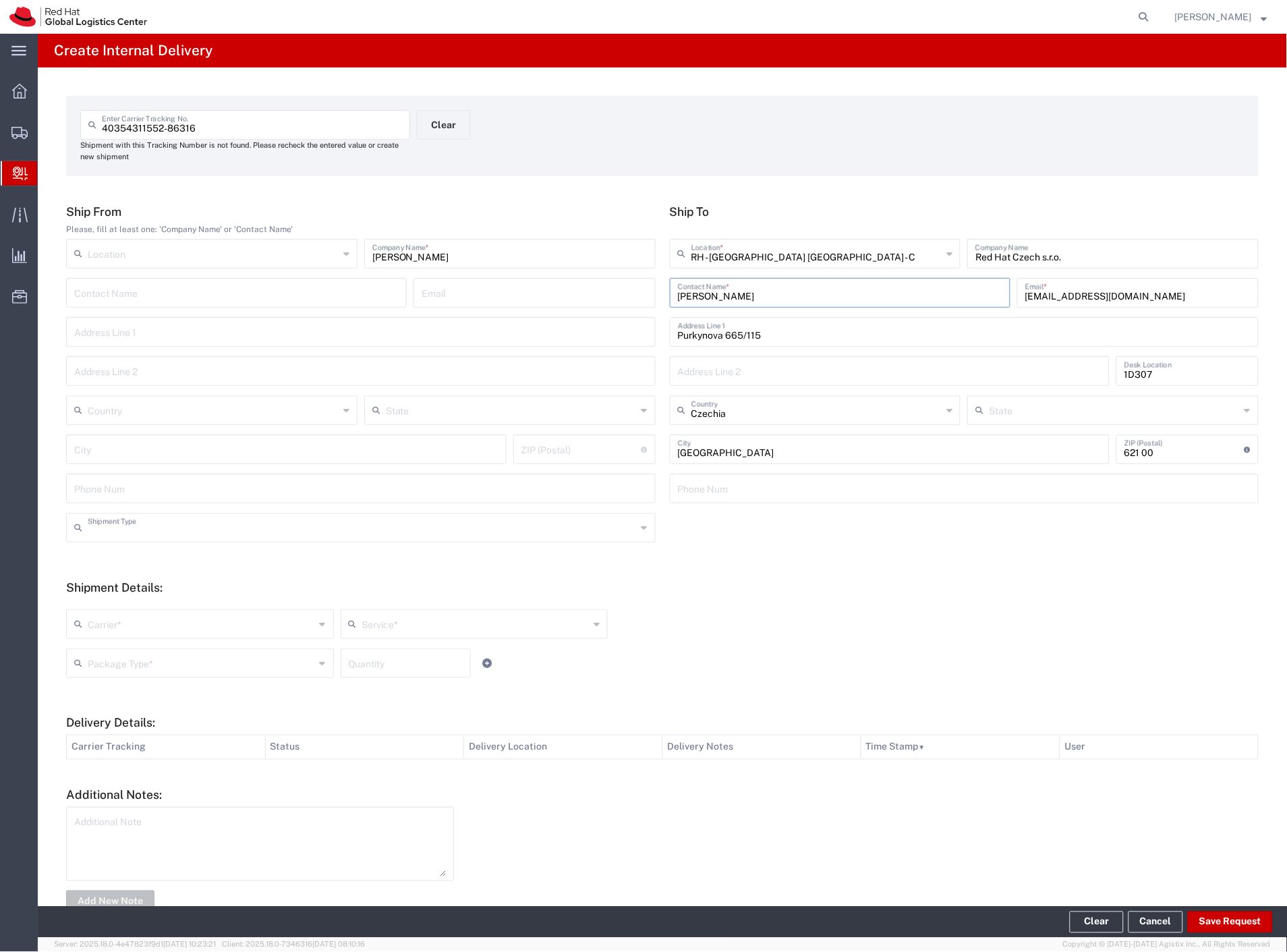
click at [156, 522] on input "text" at bounding box center [363, 526] width 549 height 23
click at [137, 570] on span "Personal" at bounding box center [358, 578] width 581 height 21
type input "Personal"
click at [145, 624] on input "text" at bounding box center [201, 623] width 227 height 23
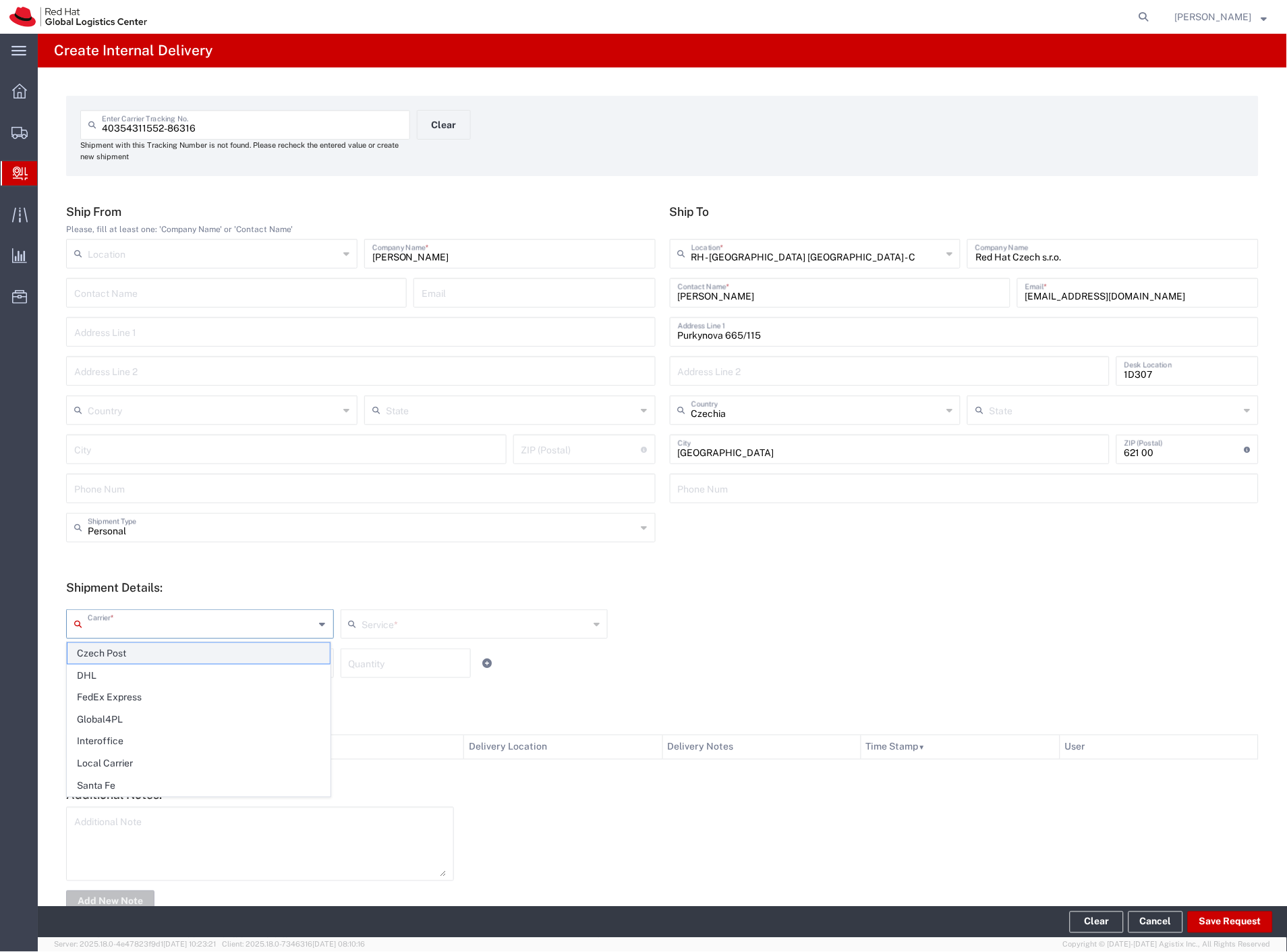
click at [138, 650] on span "Czech Post" at bounding box center [198, 653] width 262 height 21
type input "Czech Post"
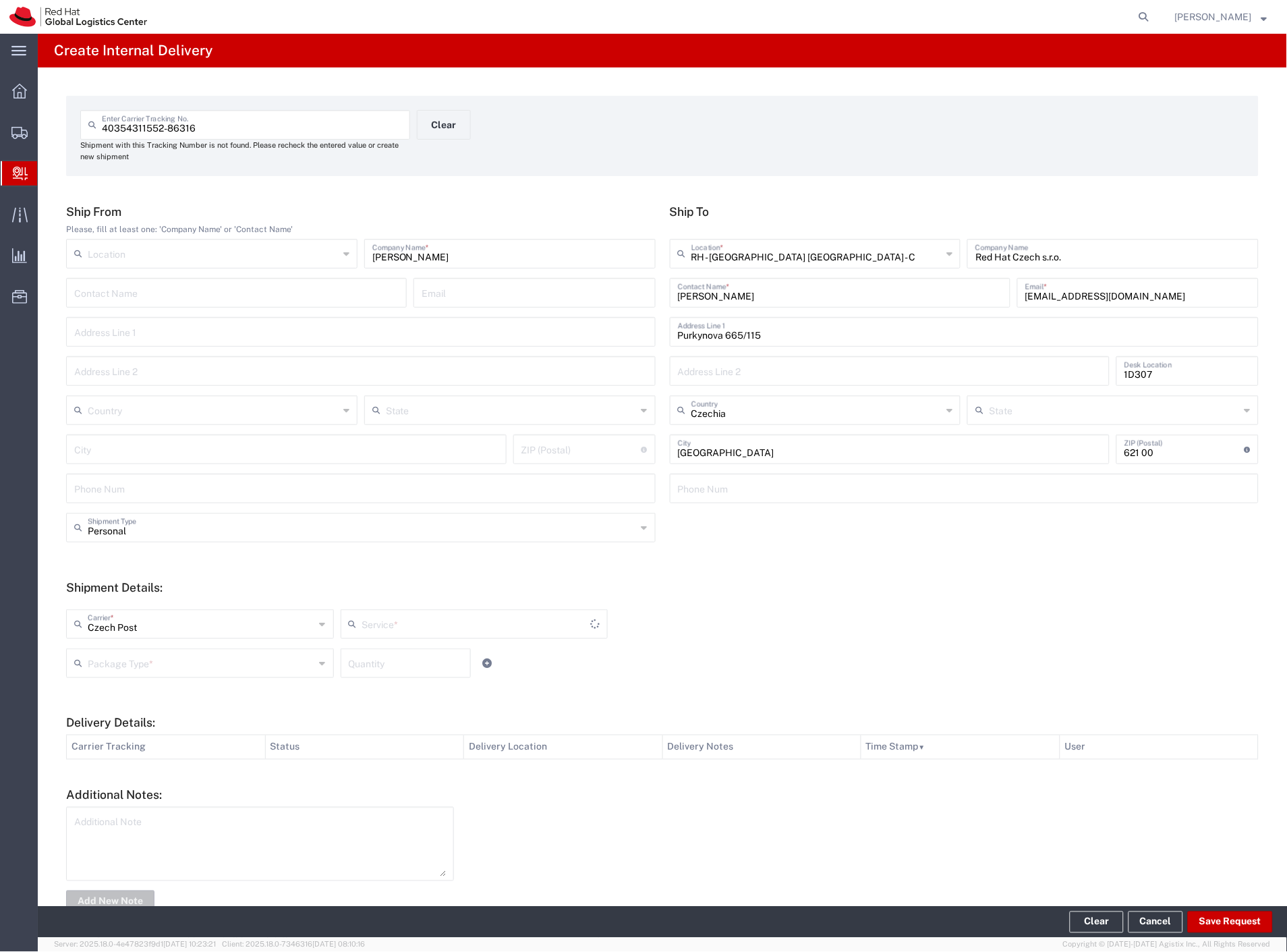
type input "Ground"
click at [138, 658] on input "text" at bounding box center [201, 662] width 227 height 23
click at [148, 778] on span "Your Packaging" at bounding box center [198, 780] width 262 height 21
type input "Your Packaging"
click at [1239, 914] on button "Save Request" at bounding box center [1230, 922] width 85 height 22
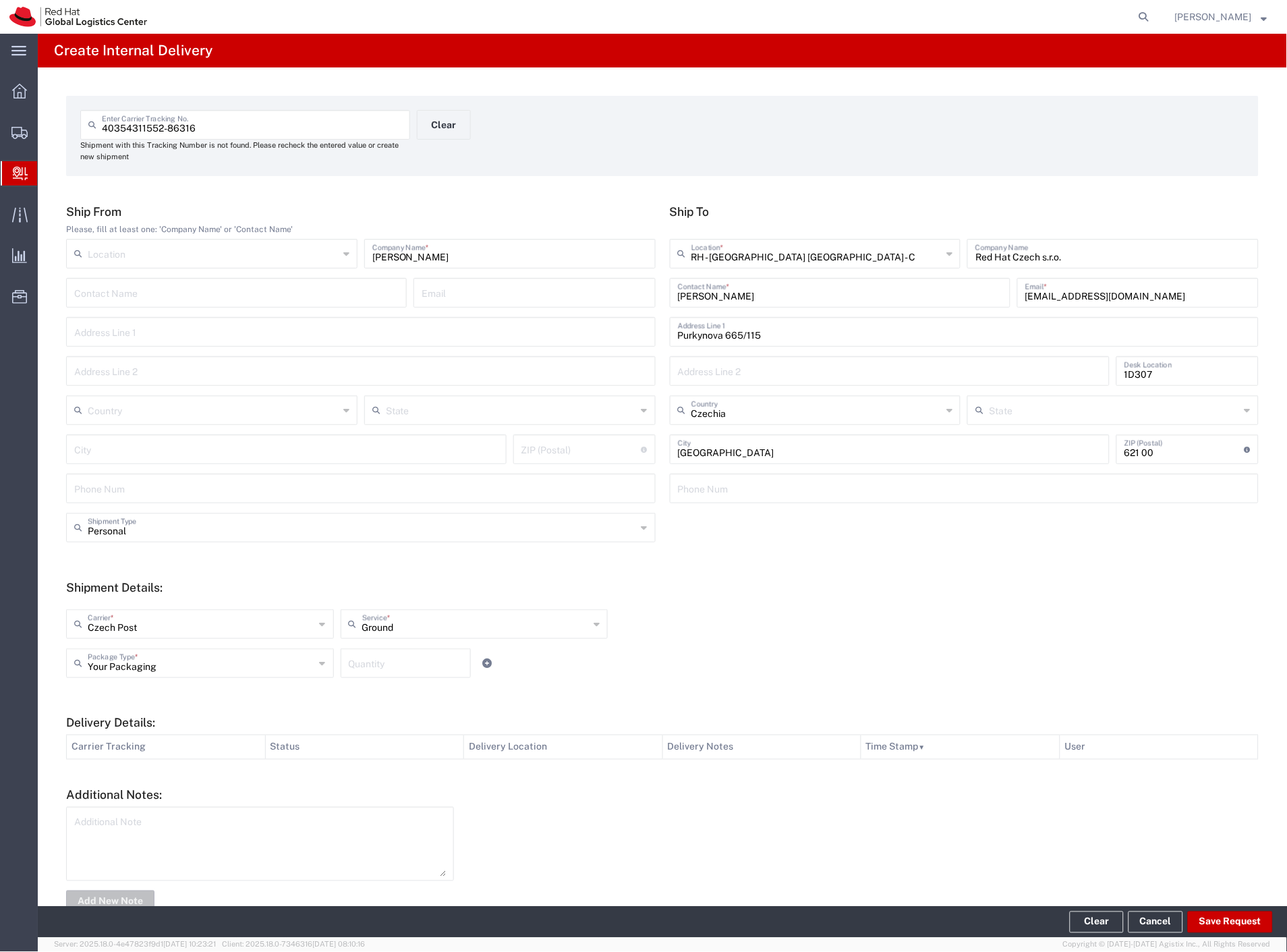
type input "Personal"
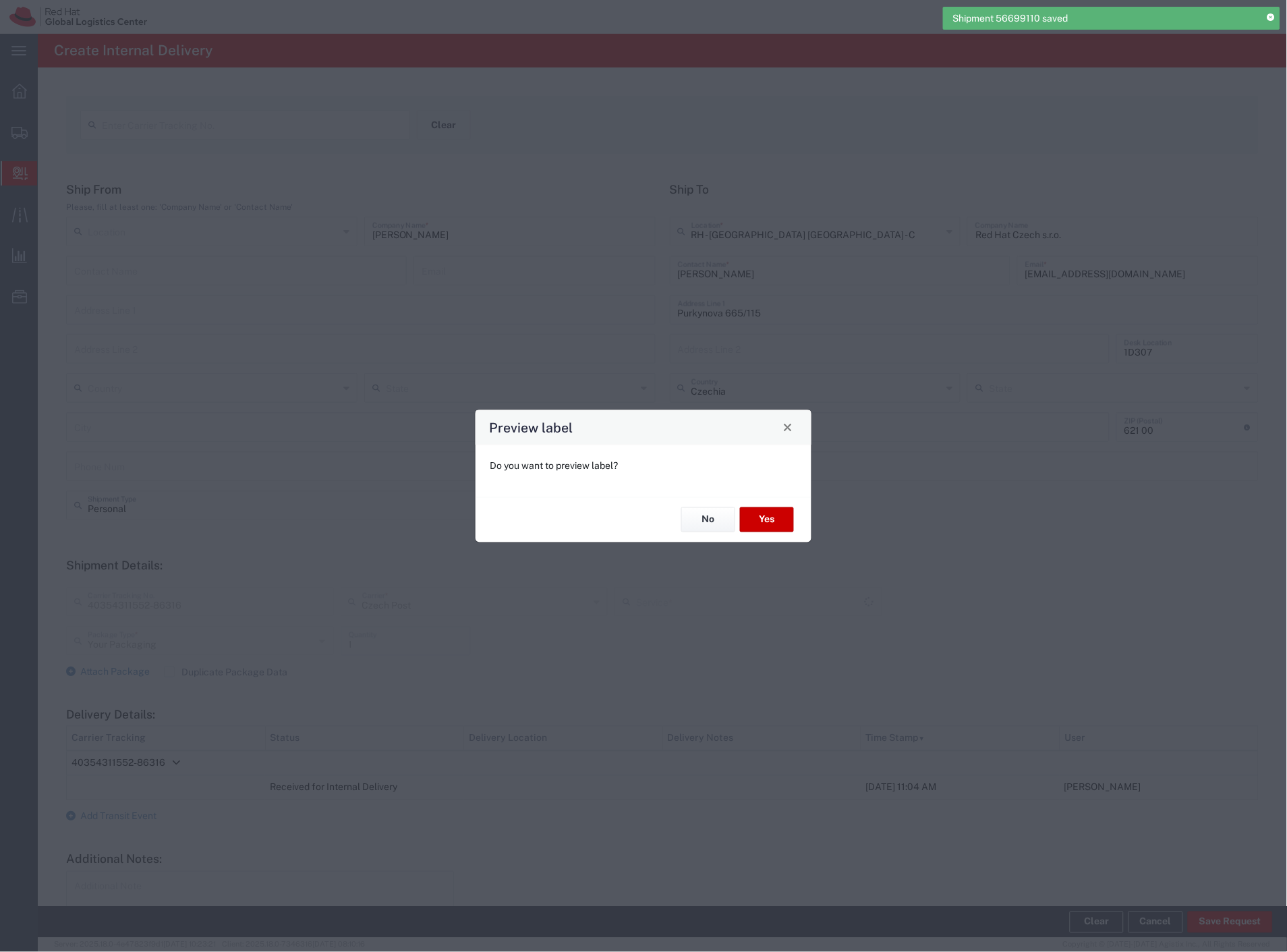
type input "Ground"
click at [779, 521] on button "Yes" at bounding box center [767, 520] width 54 height 25
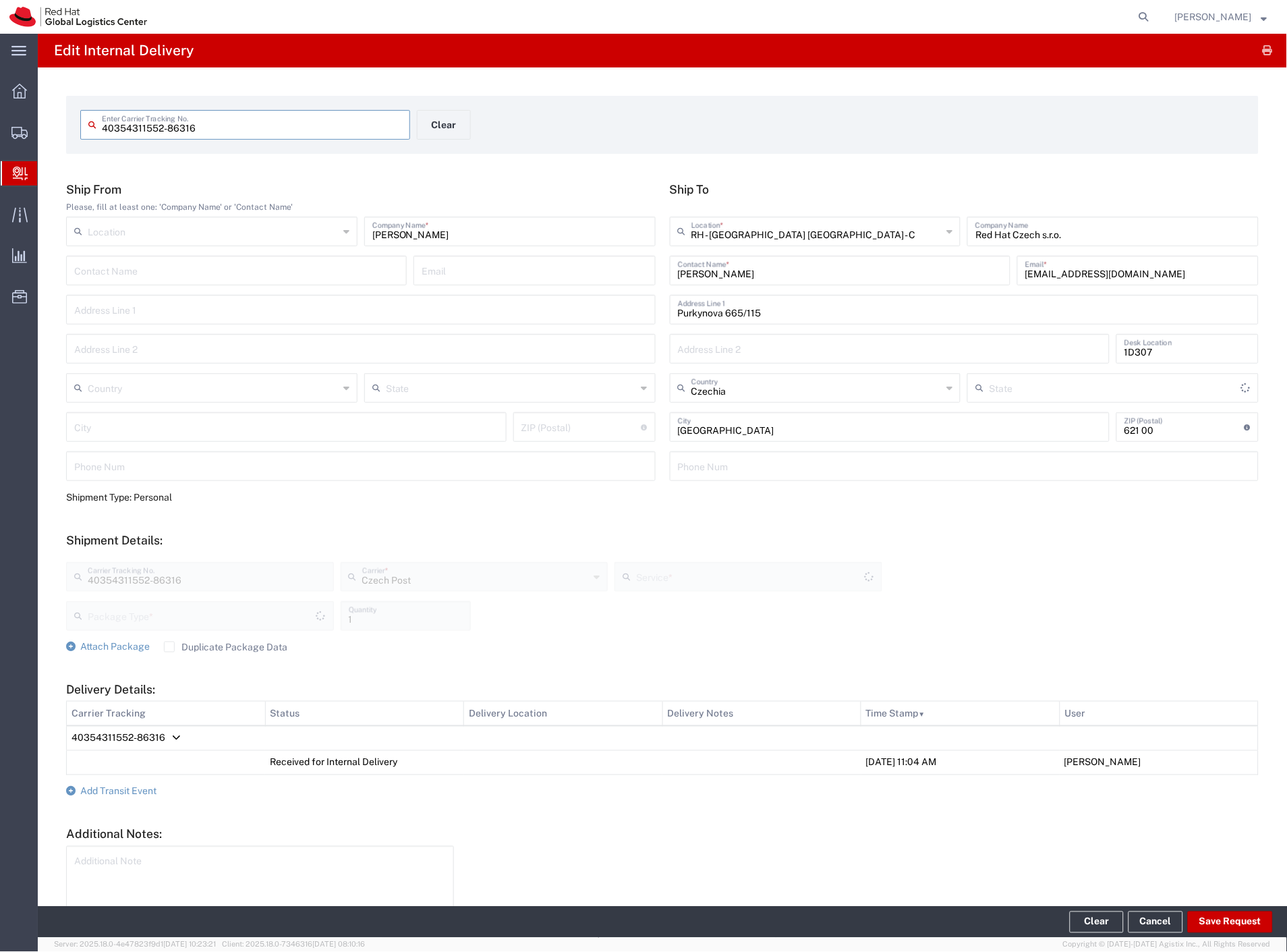
type input "Ground"
type input "Your Packaging"
click at [432, 126] on button "Clear" at bounding box center [444, 124] width 54 height 30
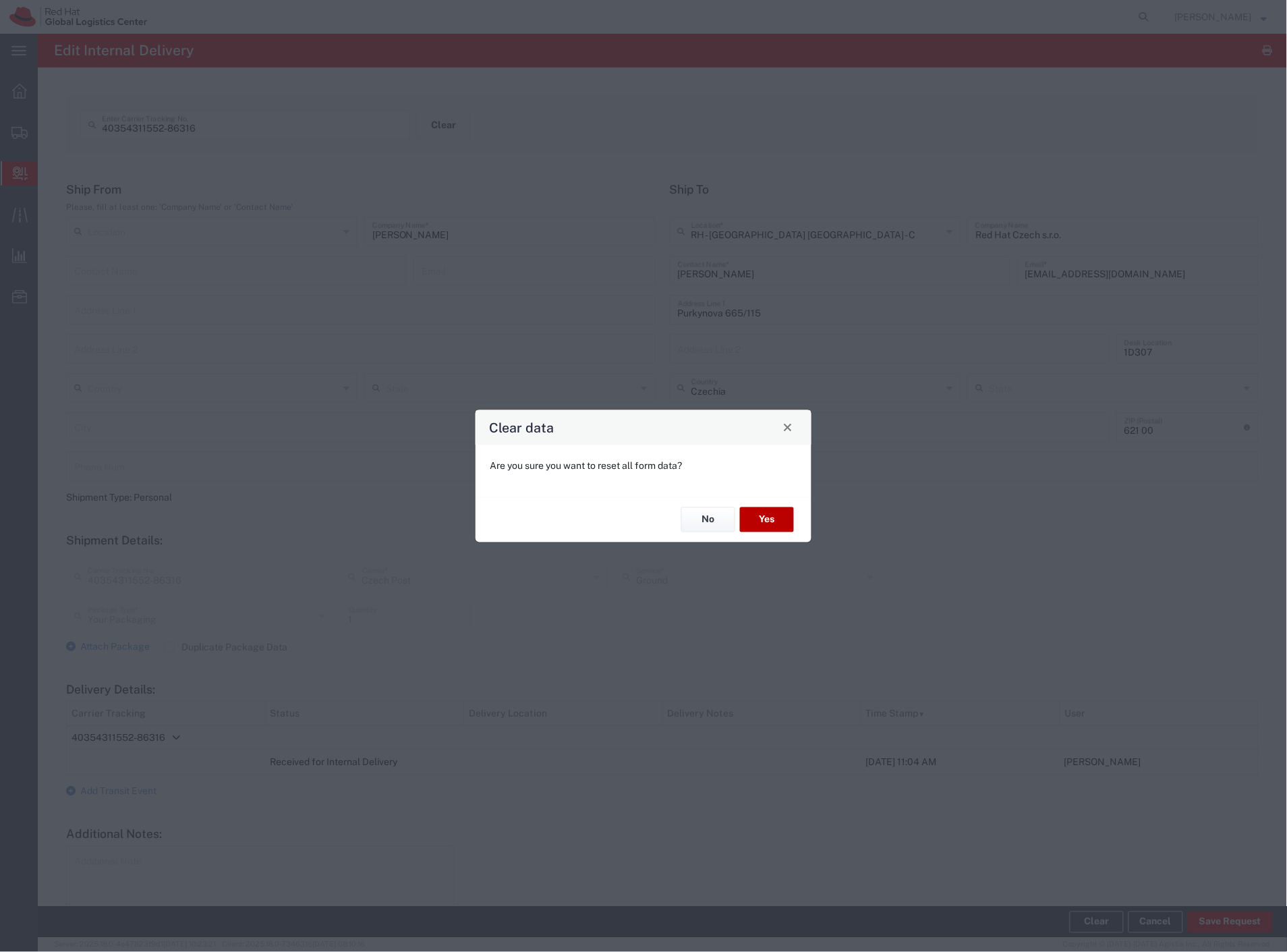
click at [750, 522] on button "Yes" at bounding box center [767, 520] width 54 height 25
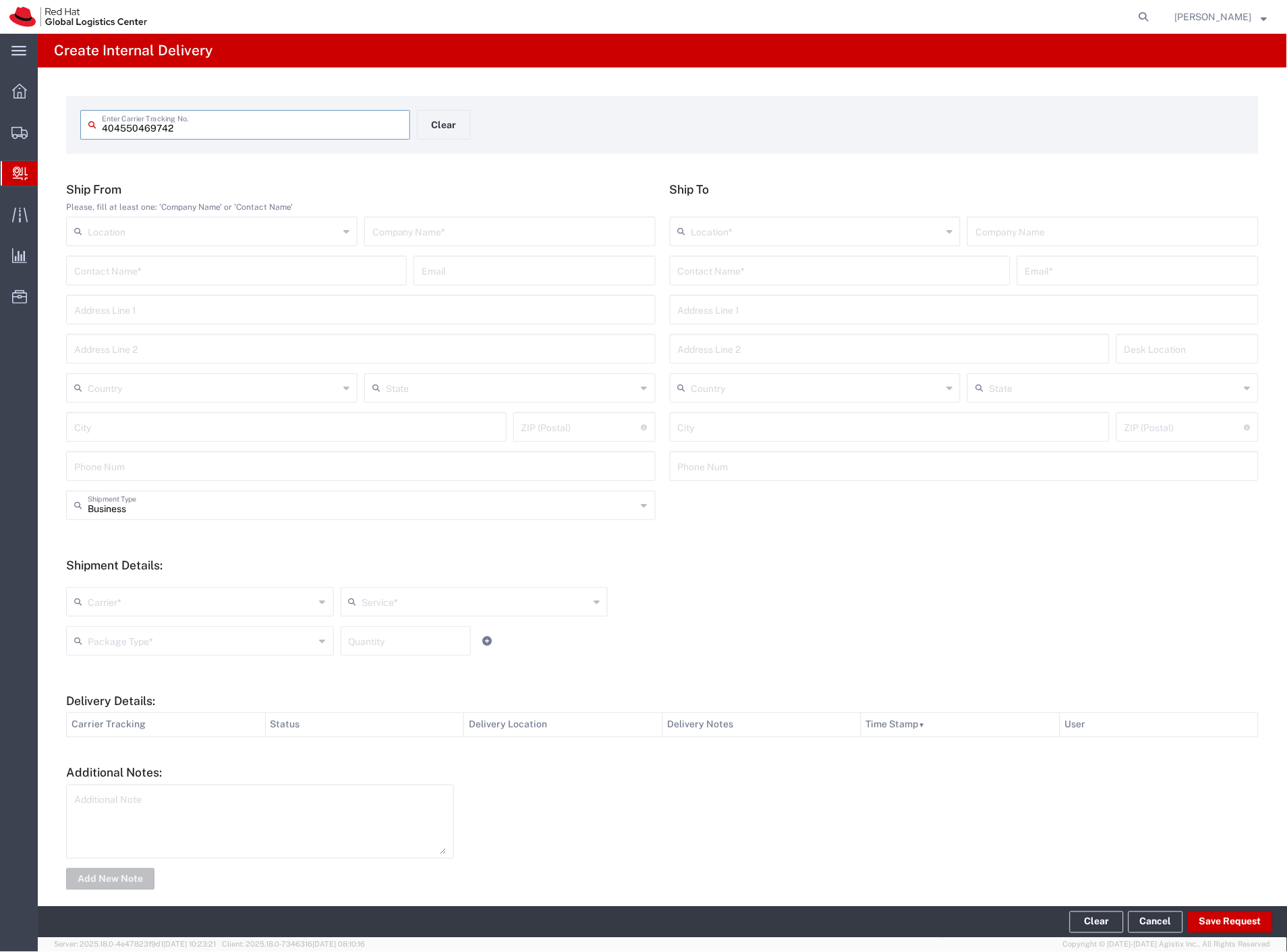
type input "404550469742"
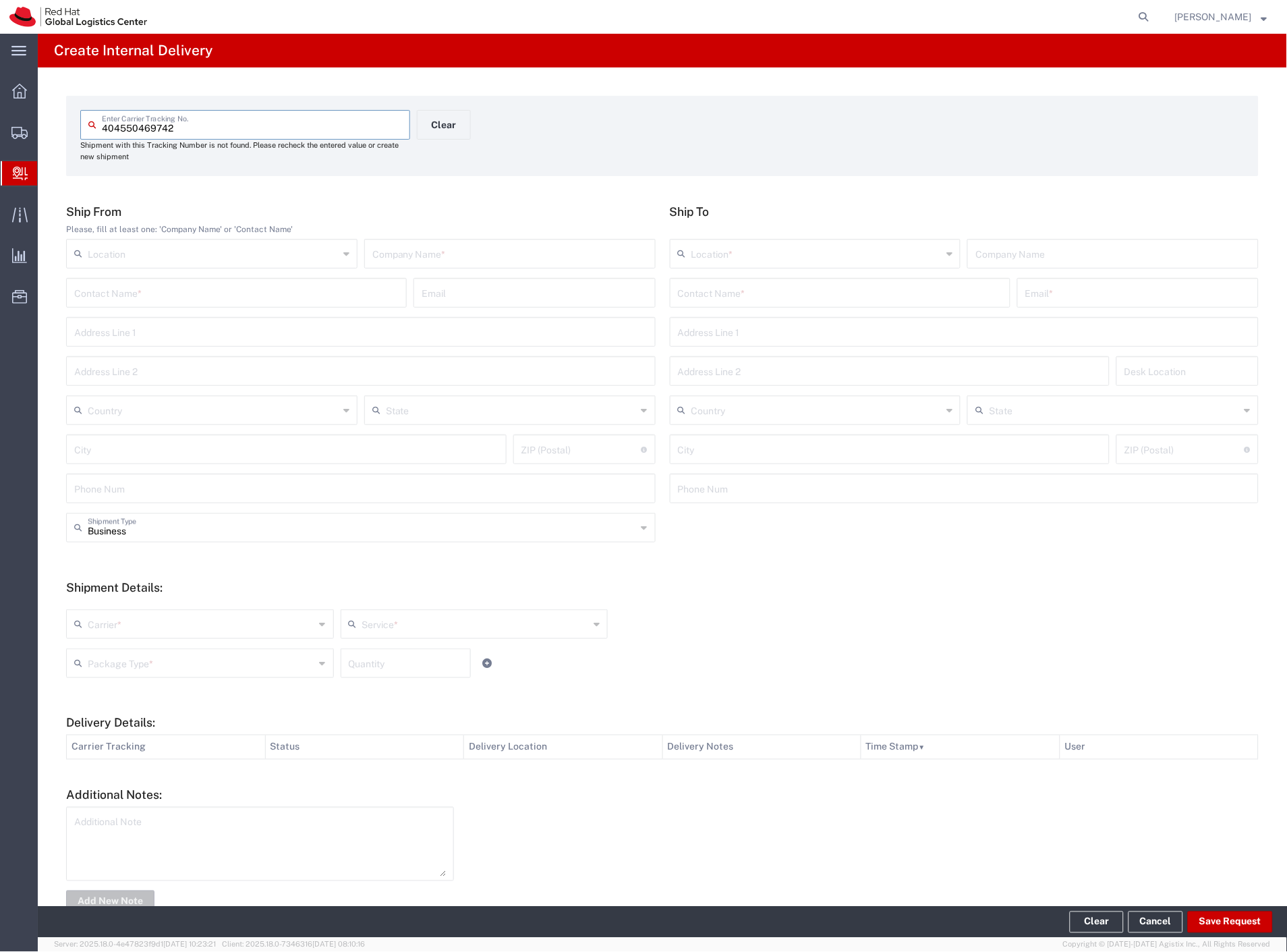
click at [418, 259] on input "text" at bounding box center [509, 252] width 275 height 23
type input "hudy"
click at [688, 292] on input "text" at bounding box center [840, 291] width 324 height 23
type input "[PERSON_NAME]"
click at [784, 331] on p "Red Hat Czech s.r.o. ([PERSON_NAME]), [EMAIL_ADDRESS][DOMAIN_NAME]" at bounding box center [840, 325] width 323 height 17
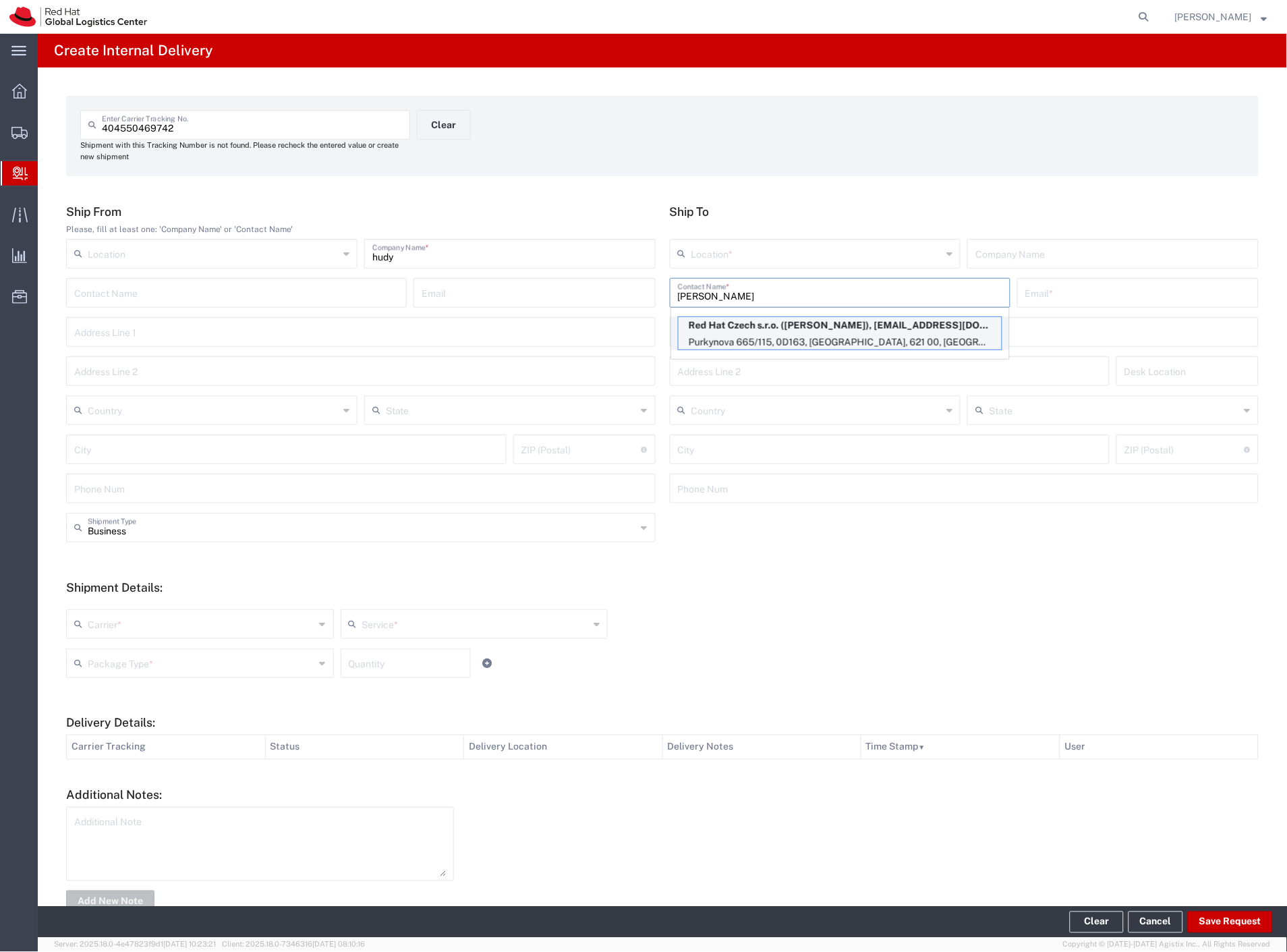
type input "RH - [GEOGRAPHIC_DATA] [GEOGRAPHIC_DATA] - C"
type input "Red Hat Czech s.r.o."
type input "[PERSON_NAME]"
type input "[EMAIL_ADDRESS][DOMAIN_NAME]"
type input "Purkynova 665/115"
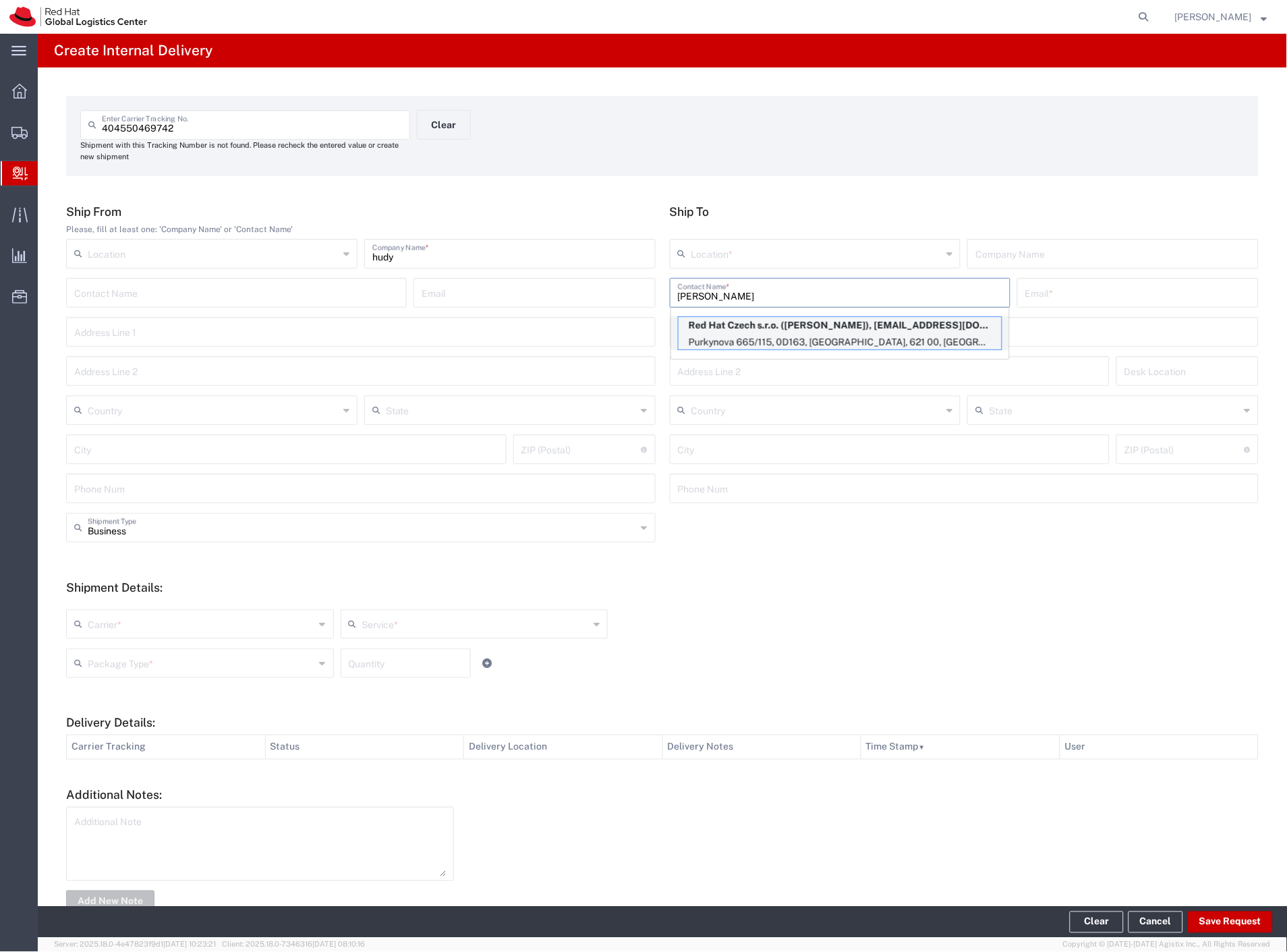
type input "0D163"
type input "Czechia"
type input "[GEOGRAPHIC_DATA]"
type input "621 00"
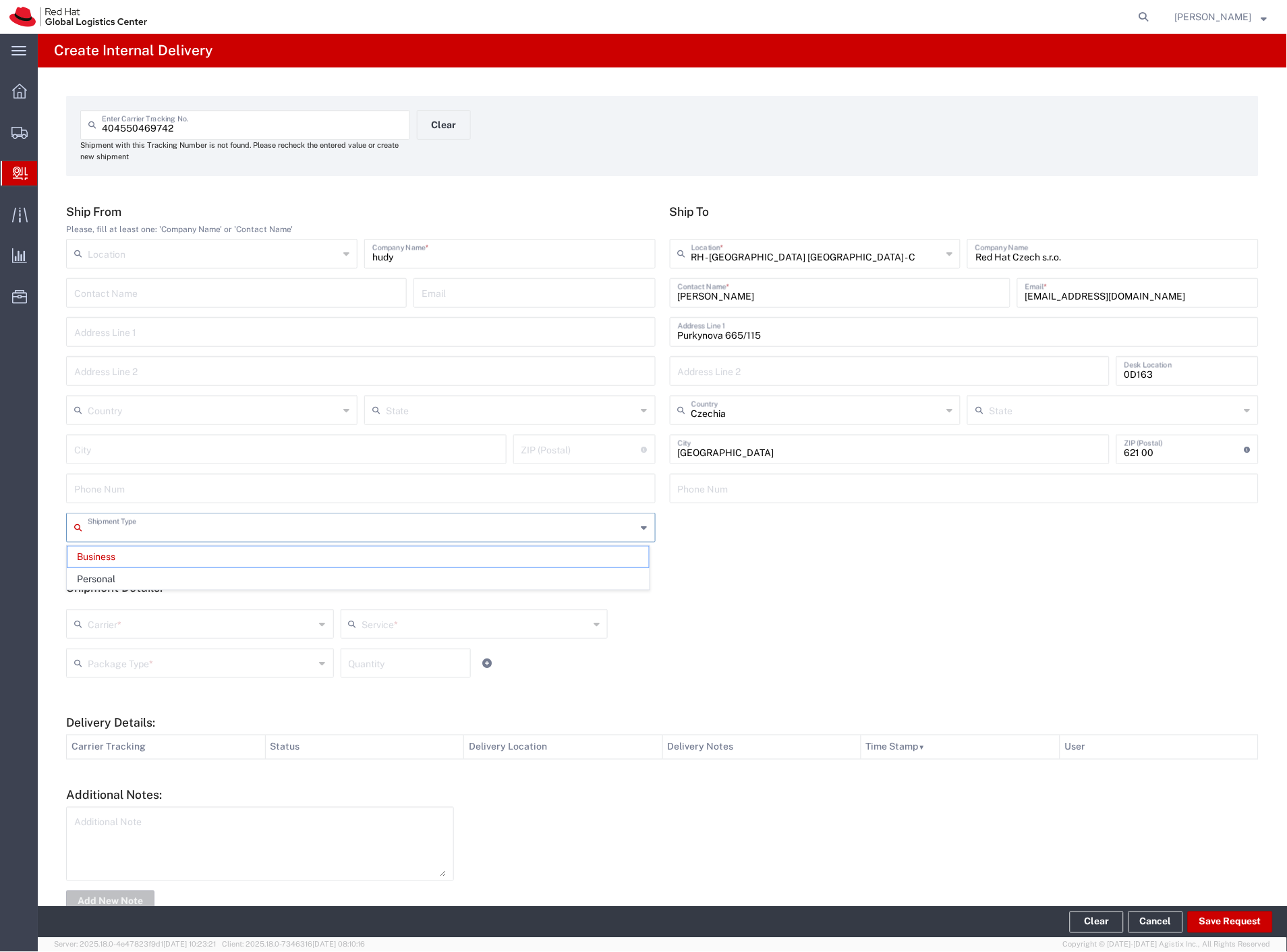
click at [191, 535] on input "text" at bounding box center [363, 526] width 549 height 23
click at [172, 568] on span "Personal" at bounding box center [358, 578] width 581 height 21
type input "Personal"
click at [139, 624] on input "text" at bounding box center [201, 623] width 227 height 23
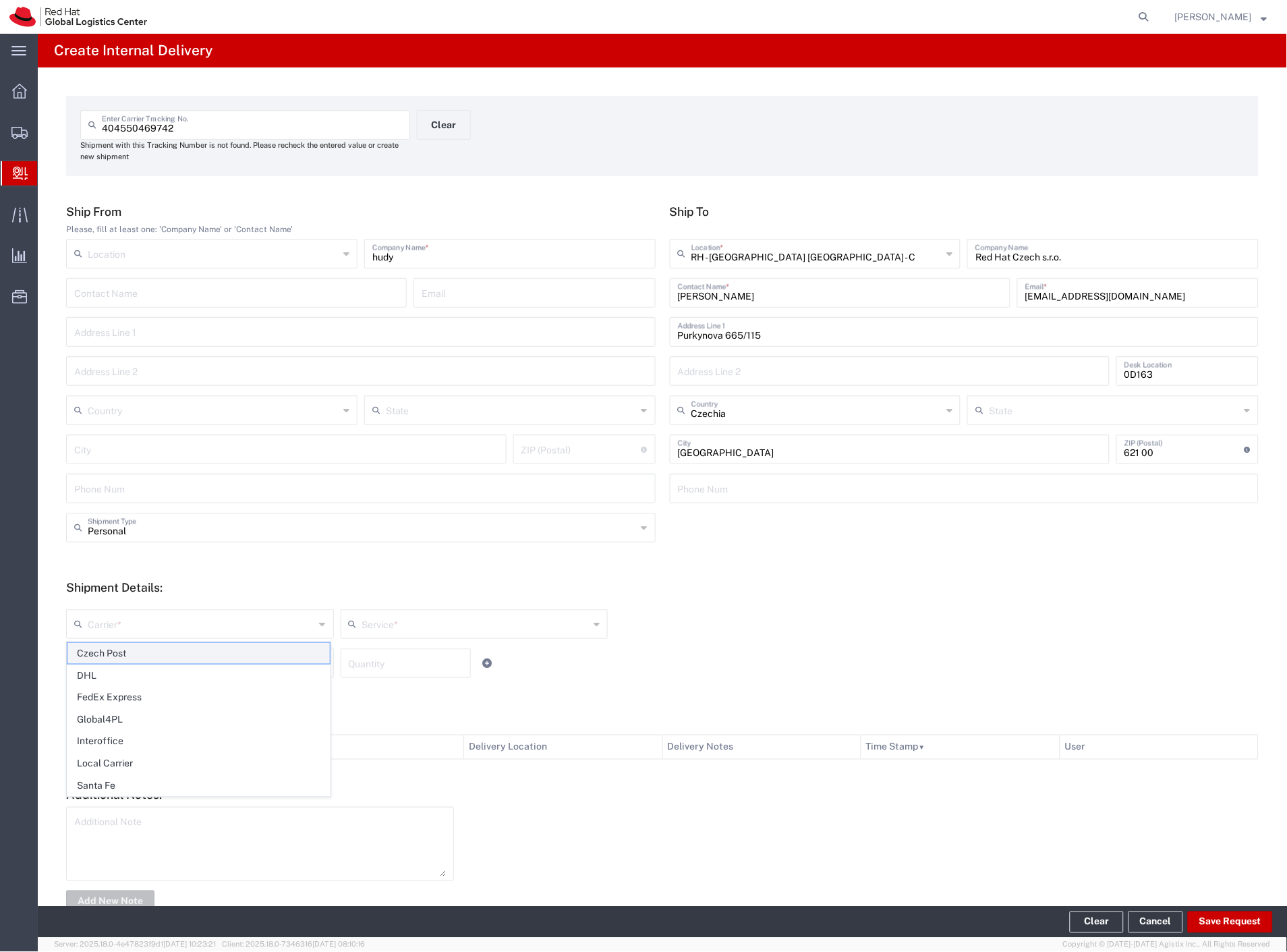
click at [134, 648] on span "Czech Post" at bounding box center [198, 653] width 262 height 21
type input "Czech Post"
type input "Ground"
drag, startPoint x: 132, startPoint y: 665, endPoint x: 129, endPoint y: 675, distance: 10.4
click at [130, 674] on div "Package Type *" at bounding box center [200, 663] width 267 height 30
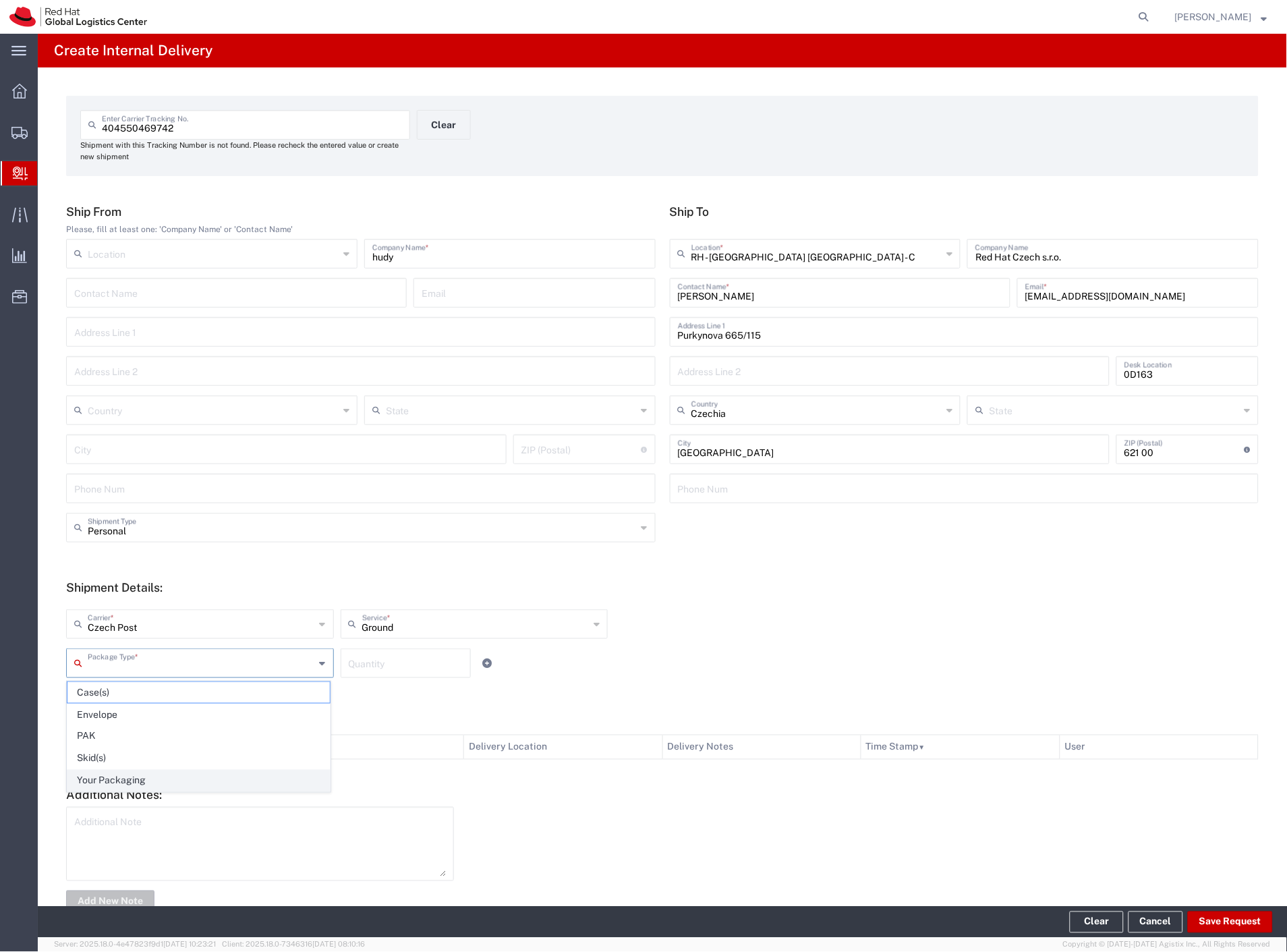
click at [129, 784] on span "Your Packaging" at bounding box center [198, 780] width 262 height 21
type input "Your Packaging"
click at [1208, 924] on button "Save Request" at bounding box center [1230, 922] width 85 height 22
type input "Personal"
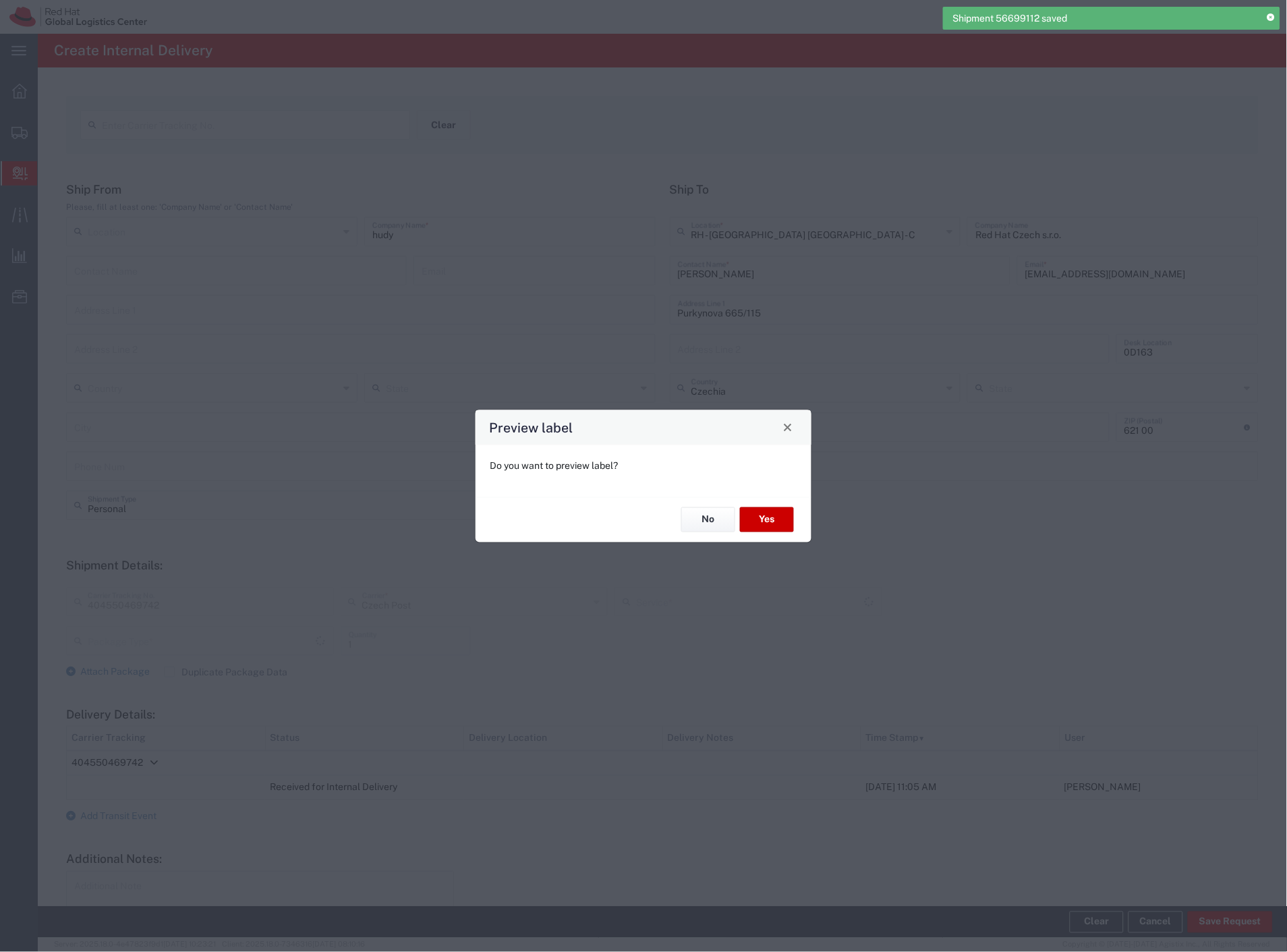
type input "Ground"
type input "Your Packaging"
click at [772, 517] on button "Yes" at bounding box center [767, 520] width 54 height 25
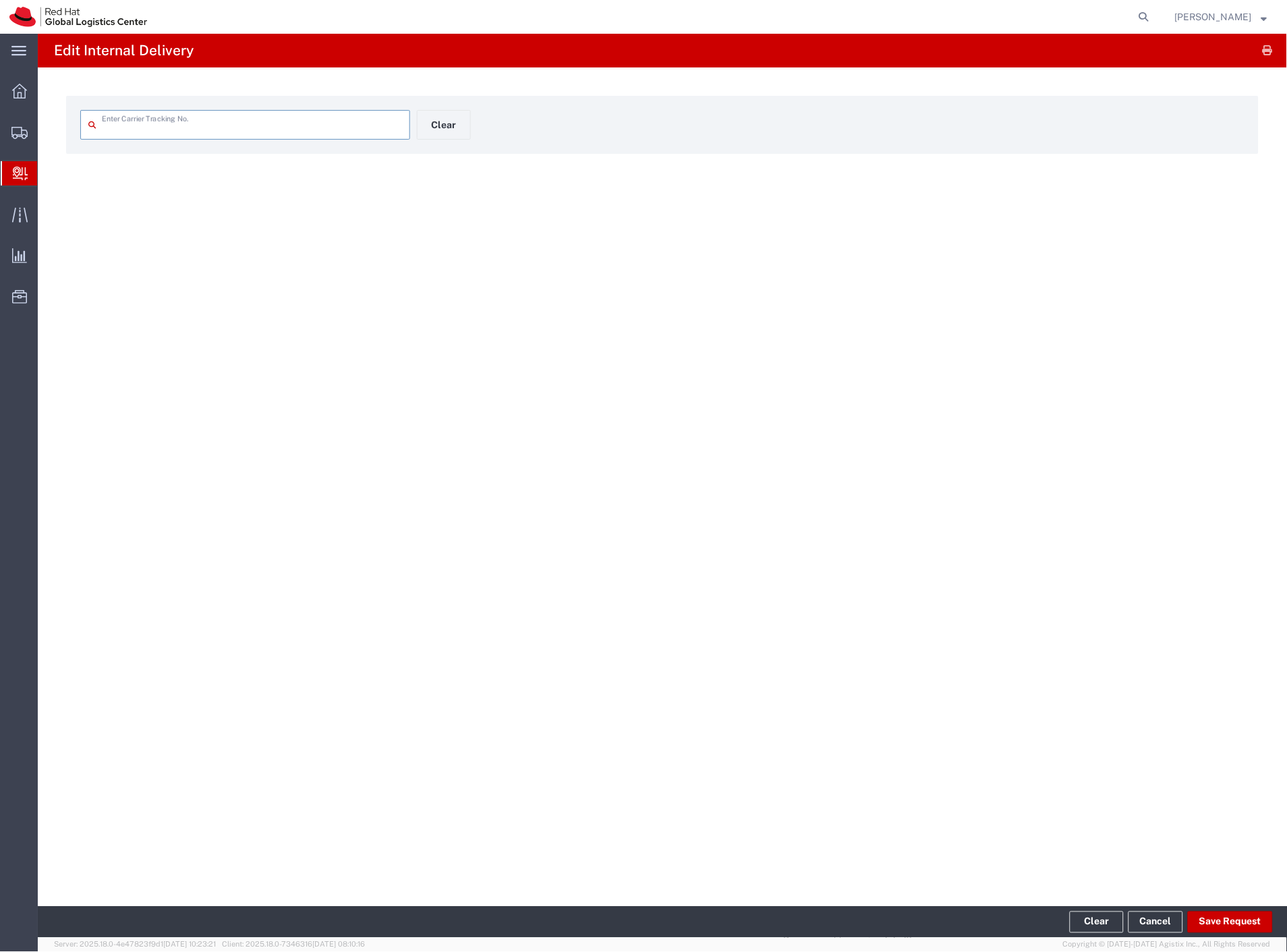
type input "404550469742"
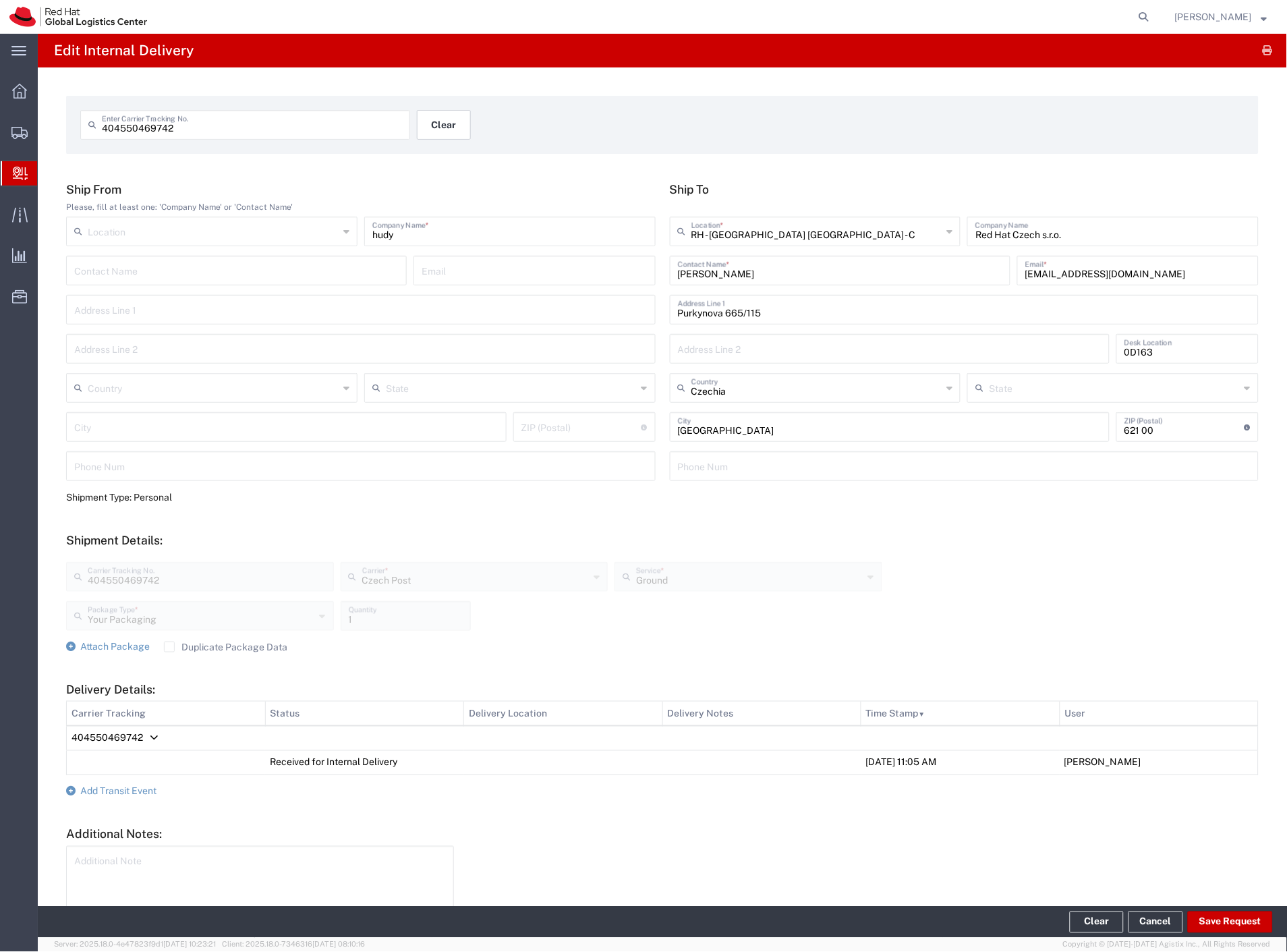
click at [443, 126] on button "Clear" at bounding box center [444, 124] width 54 height 30
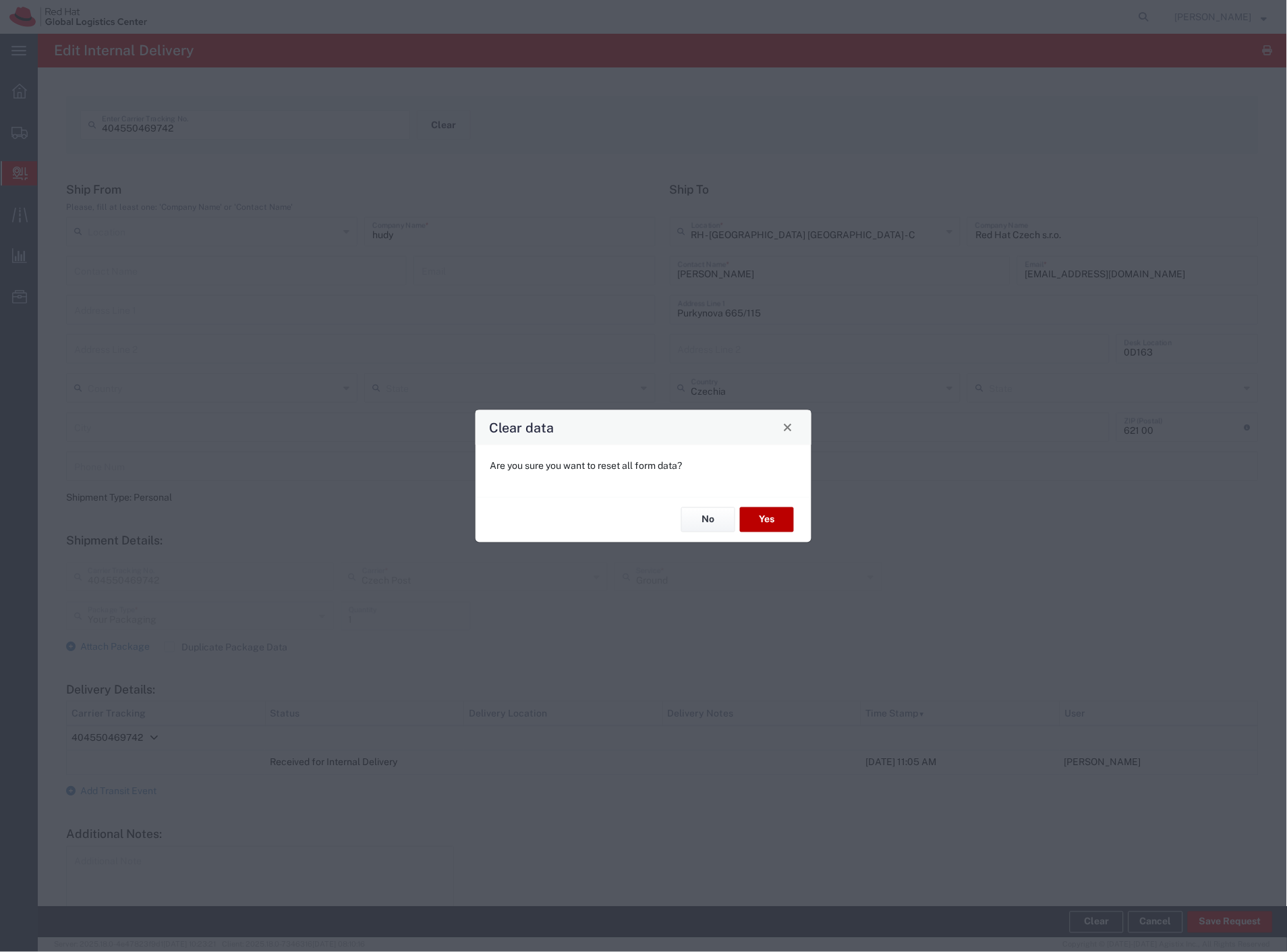
click at [775, 515] on button "Yes" at bounding box center [767, 520] width 54 height 25
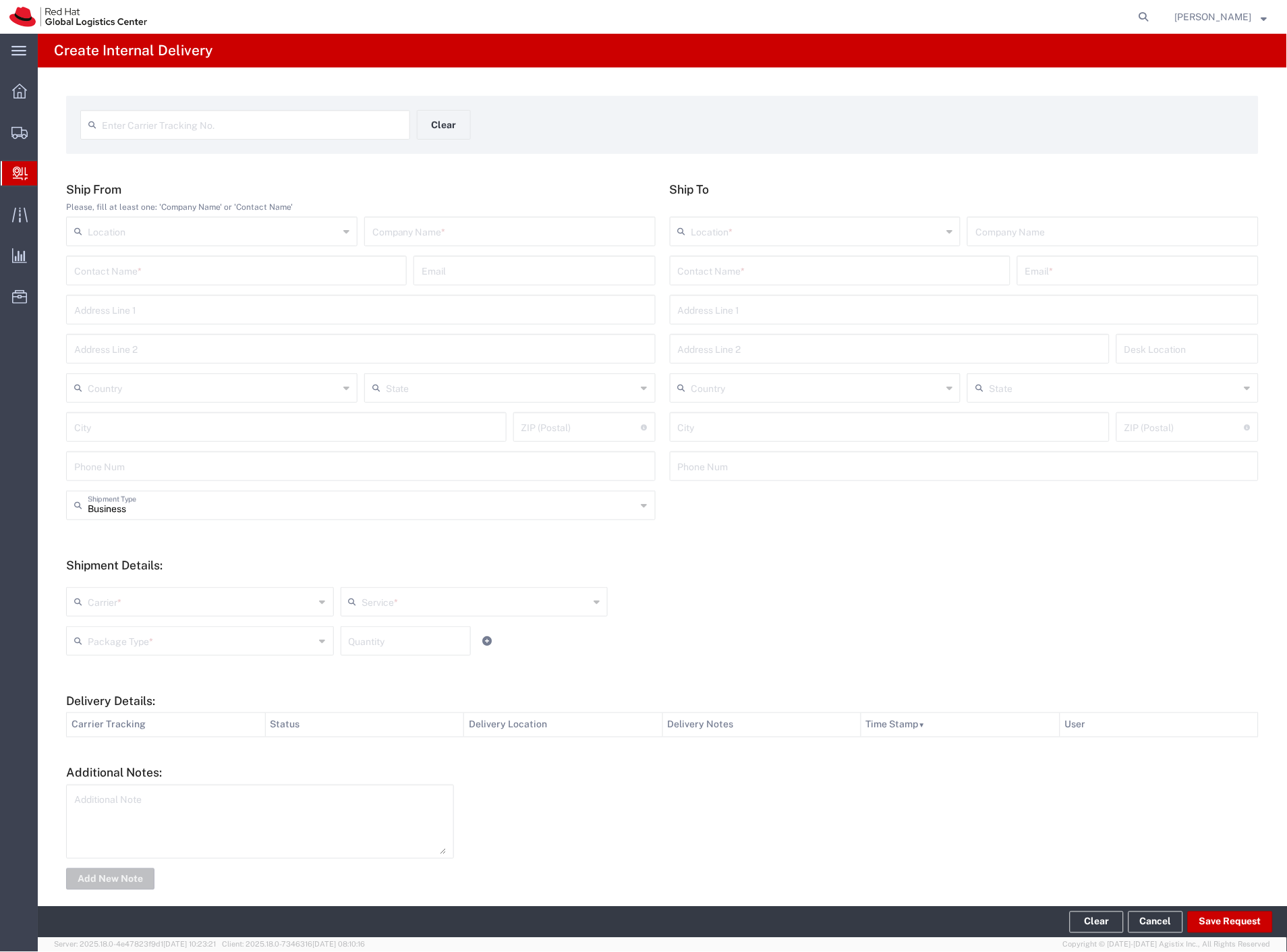
click at [48, 181] on span "Internal Delivery" at bounding box center [42, 173] width 11 height 27
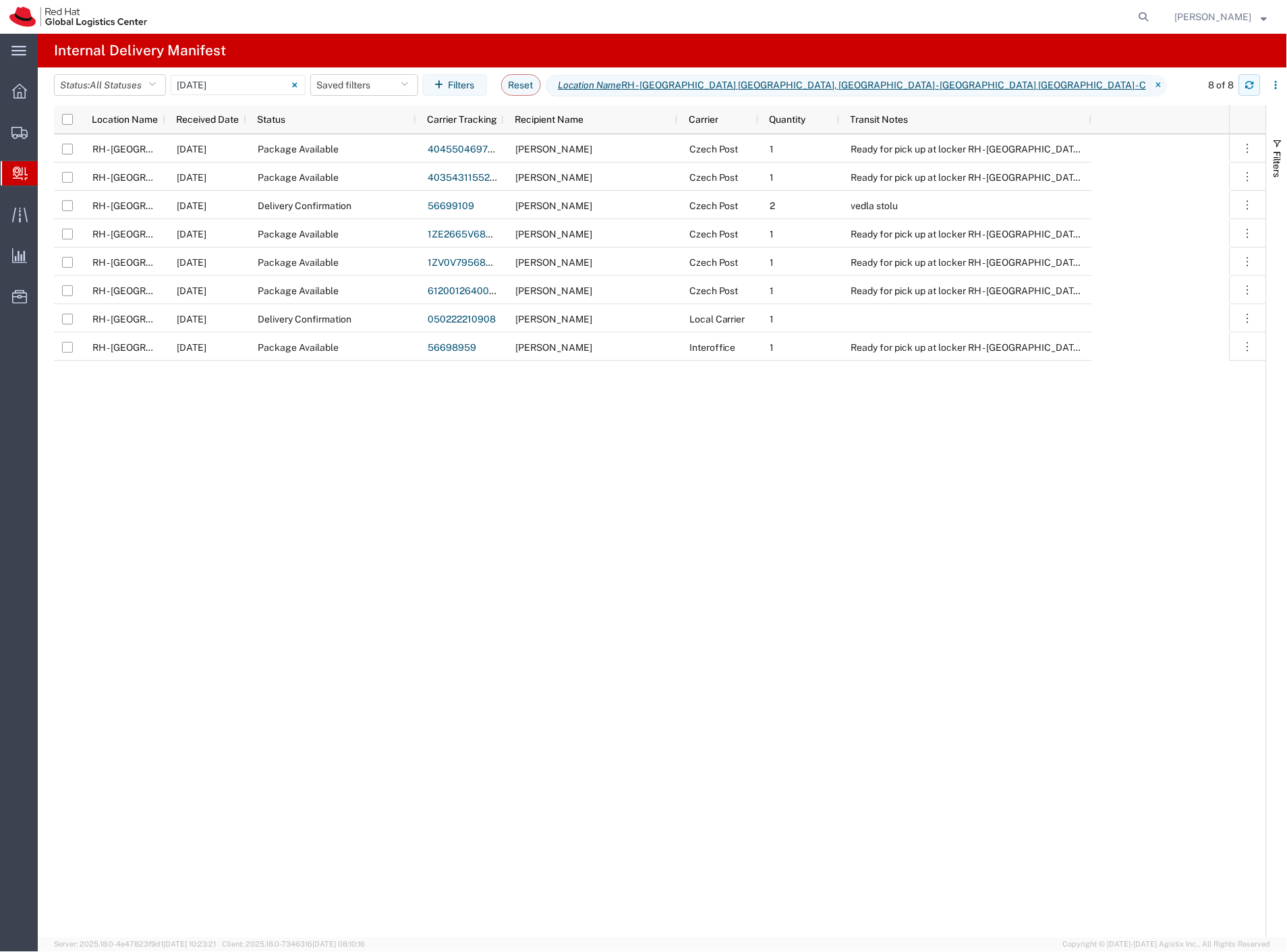
click at [1246, 92] on button "button" at bounding box center [1250, 85] width 22 height 22
